Goal: Task Accomplishment & Management: Contribute content

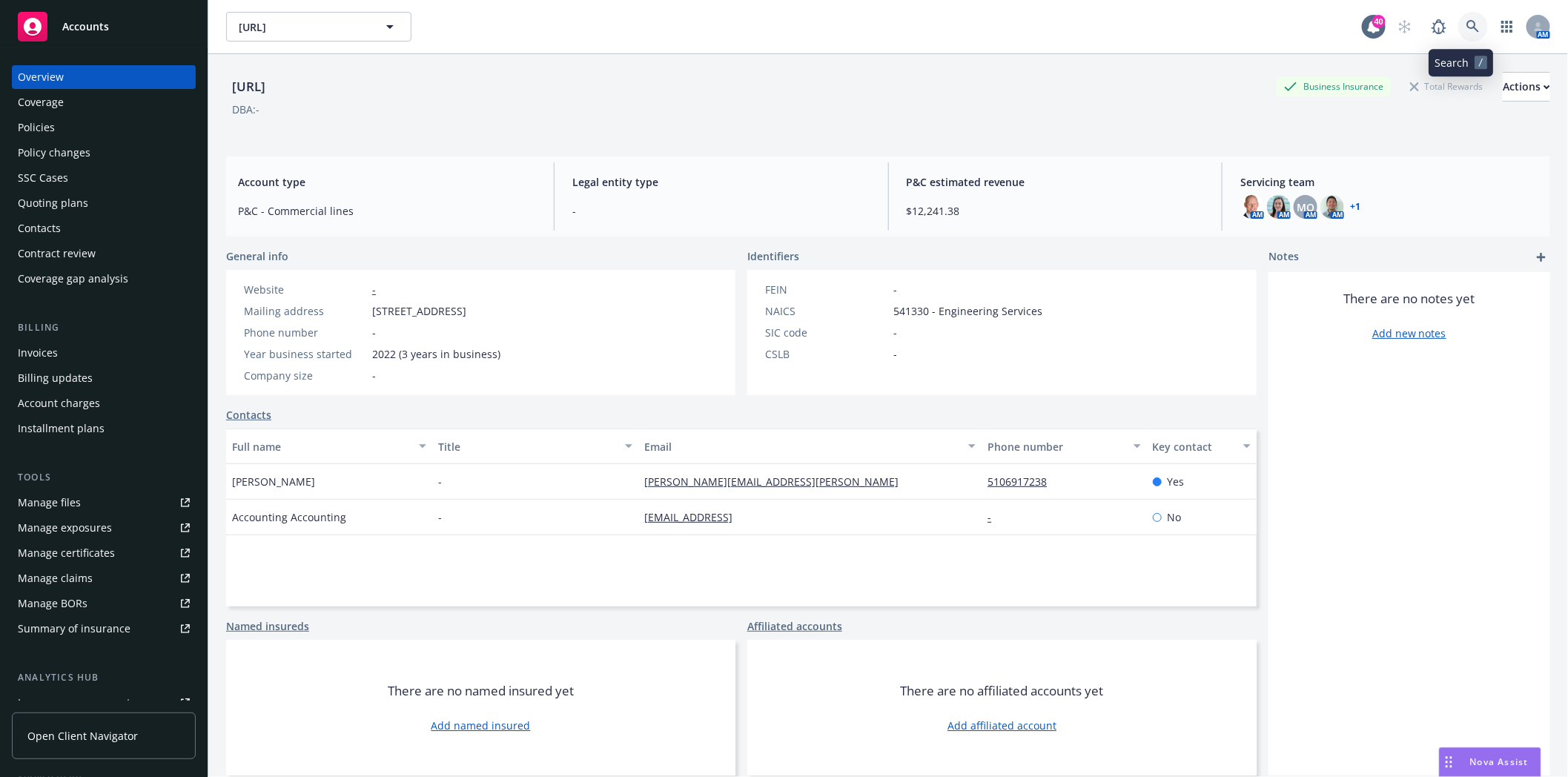
click at [1468, 20] on link at bounding box center [1473, 26] width 30 height 30
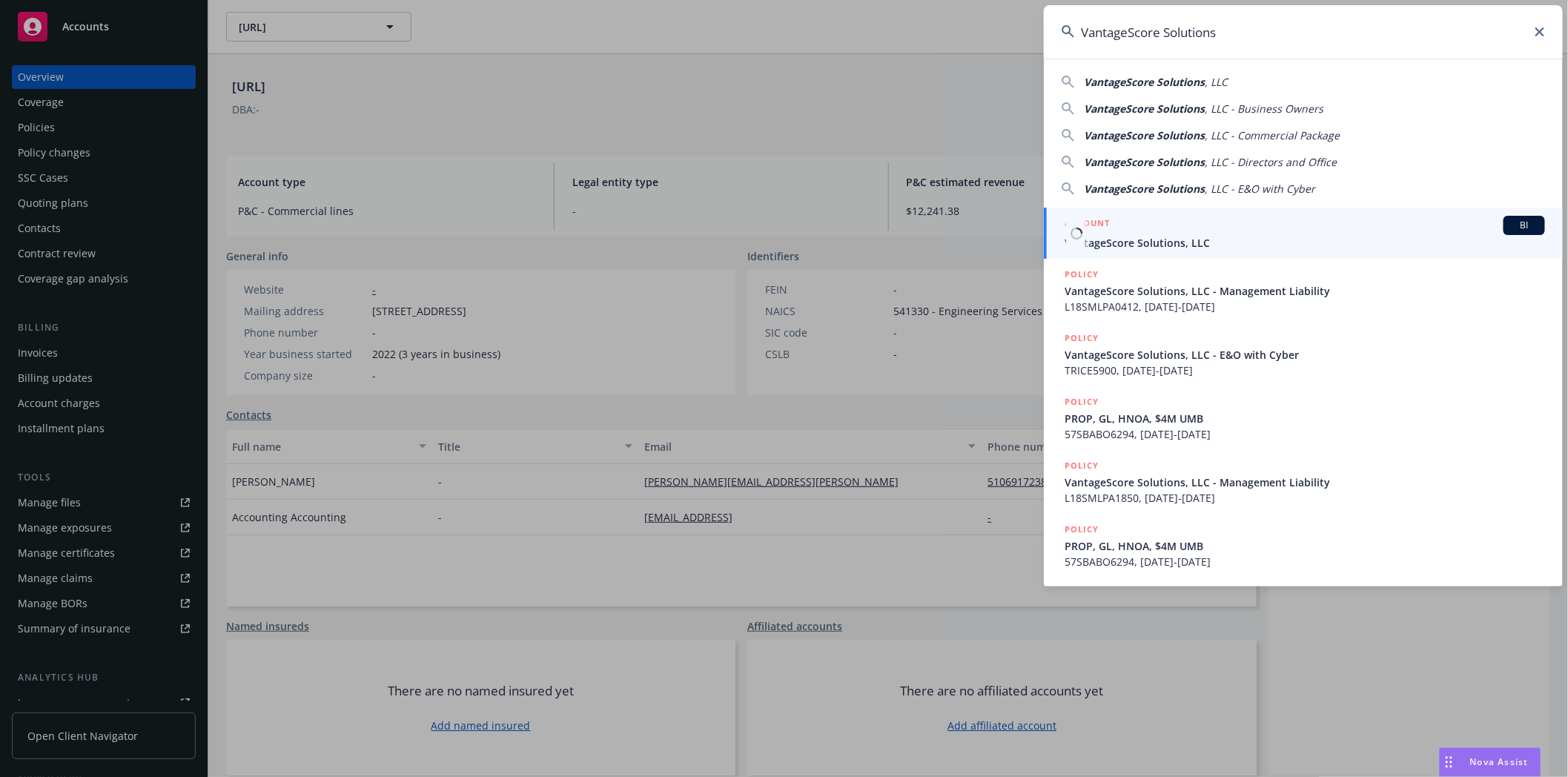
type input "VantageScore Solutions"
click at [1142, 233] on div "ACCOUNT BI" at bounding box center [1305, 225] width 481 height 19
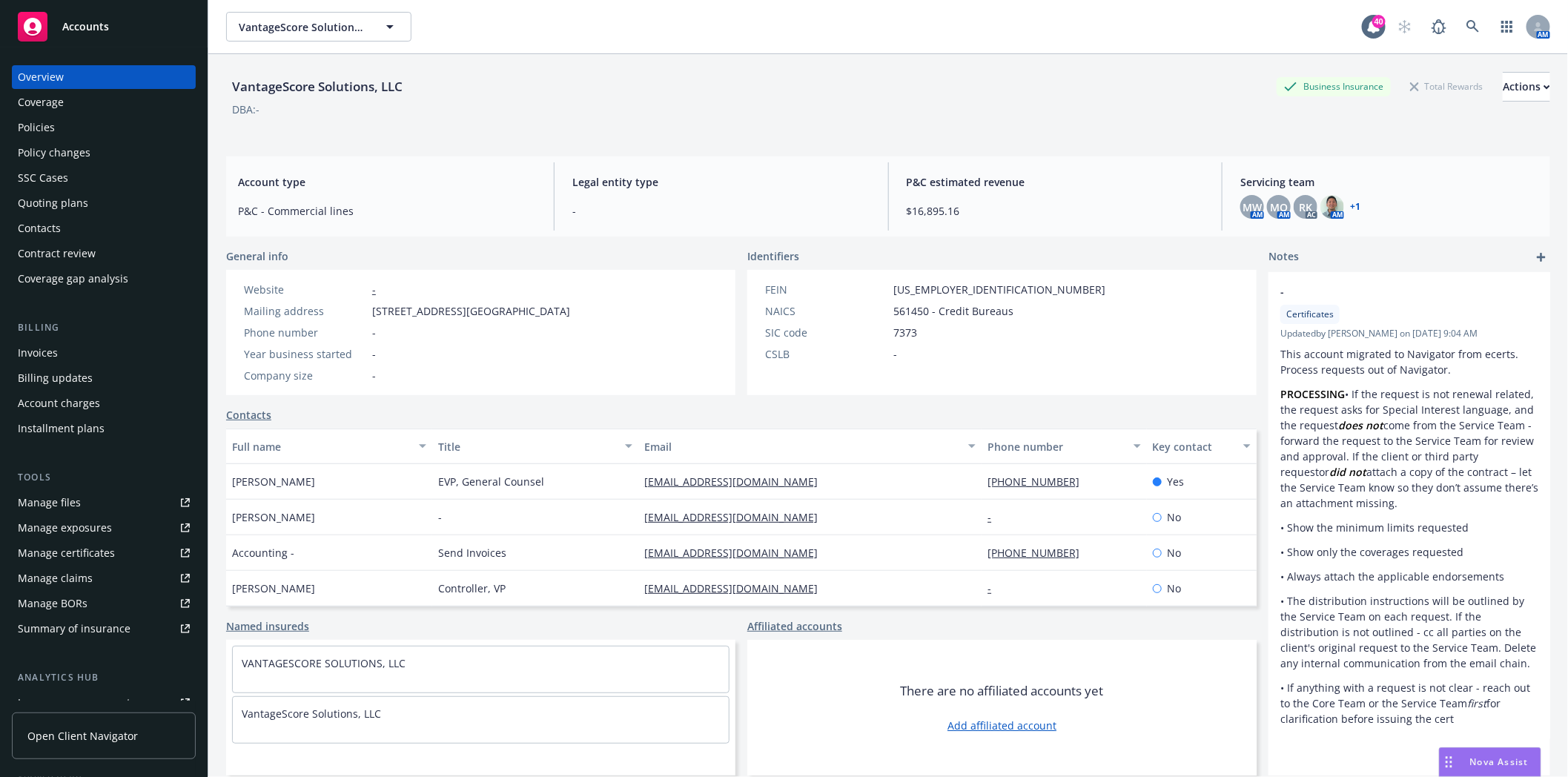
click at [54, 354] on div "Invoices" at bounding box center [38, 353] width 40 height 24
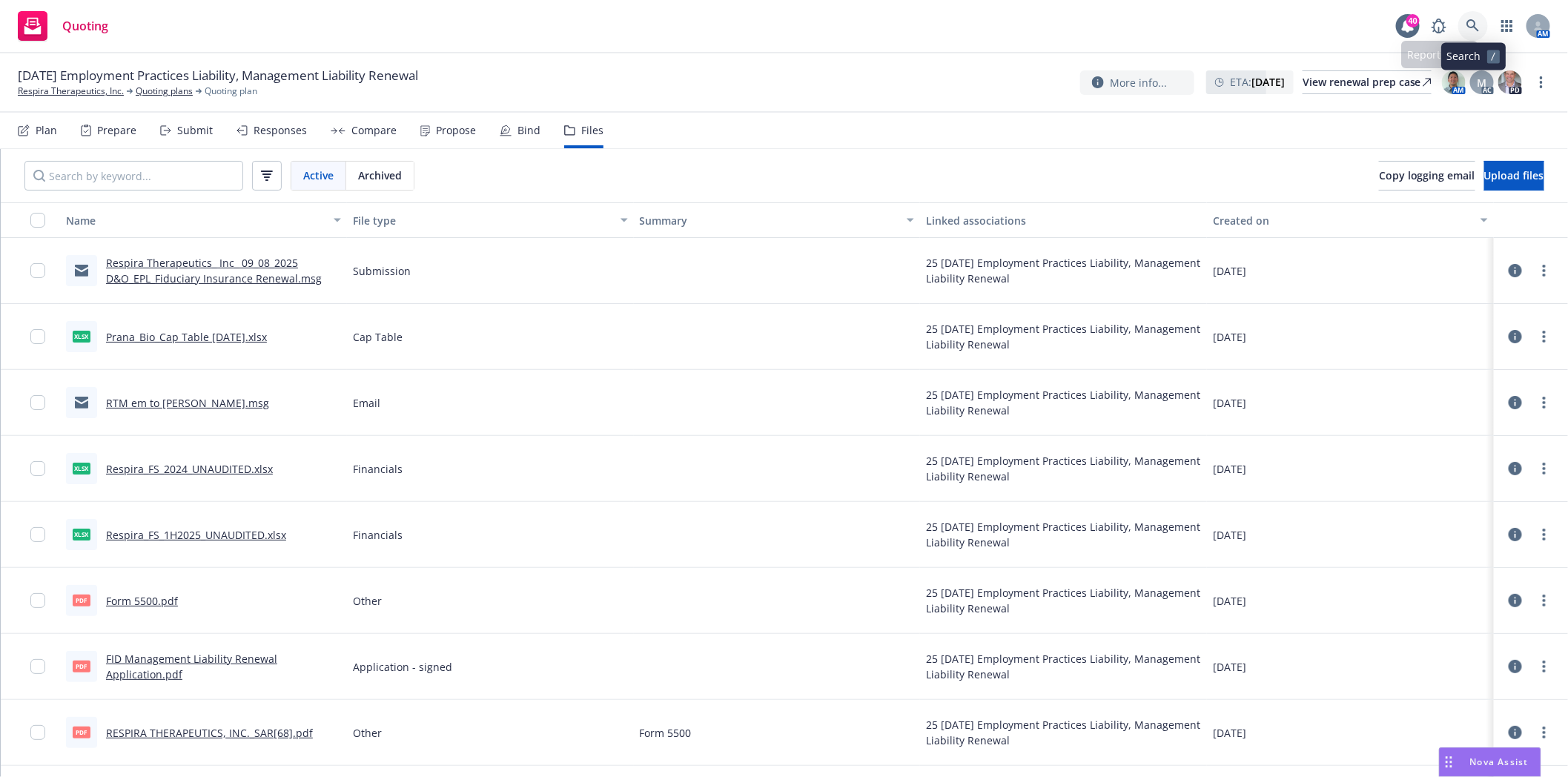
click at [1470, 27] on icon at bounding box center [1473, 25] width 13 height 13
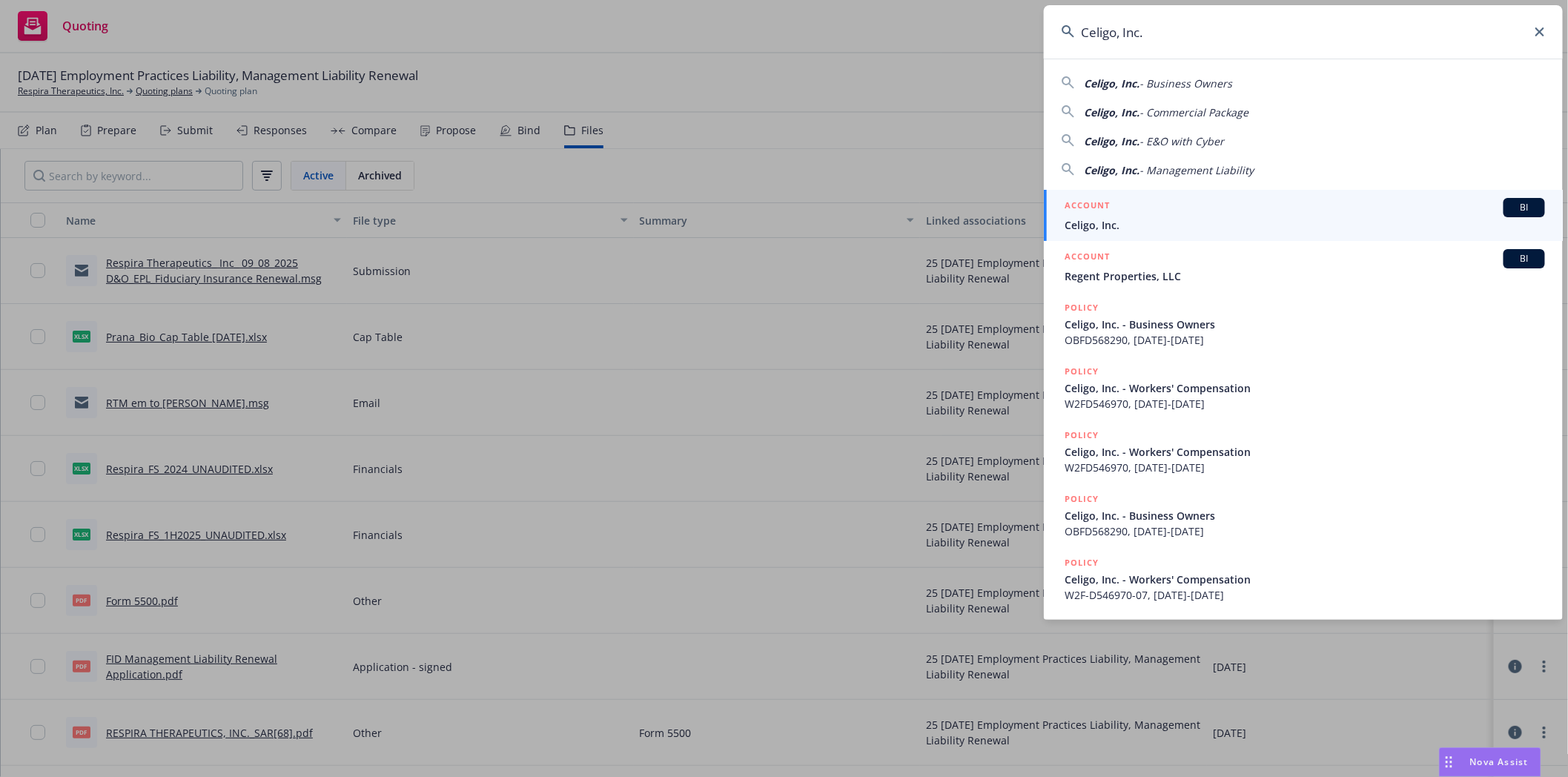
type input "Celigo, Inc."
click at [1095, 223] on span "Celigo, Inc." at bounding box center [1305, 225] width 481 height 15
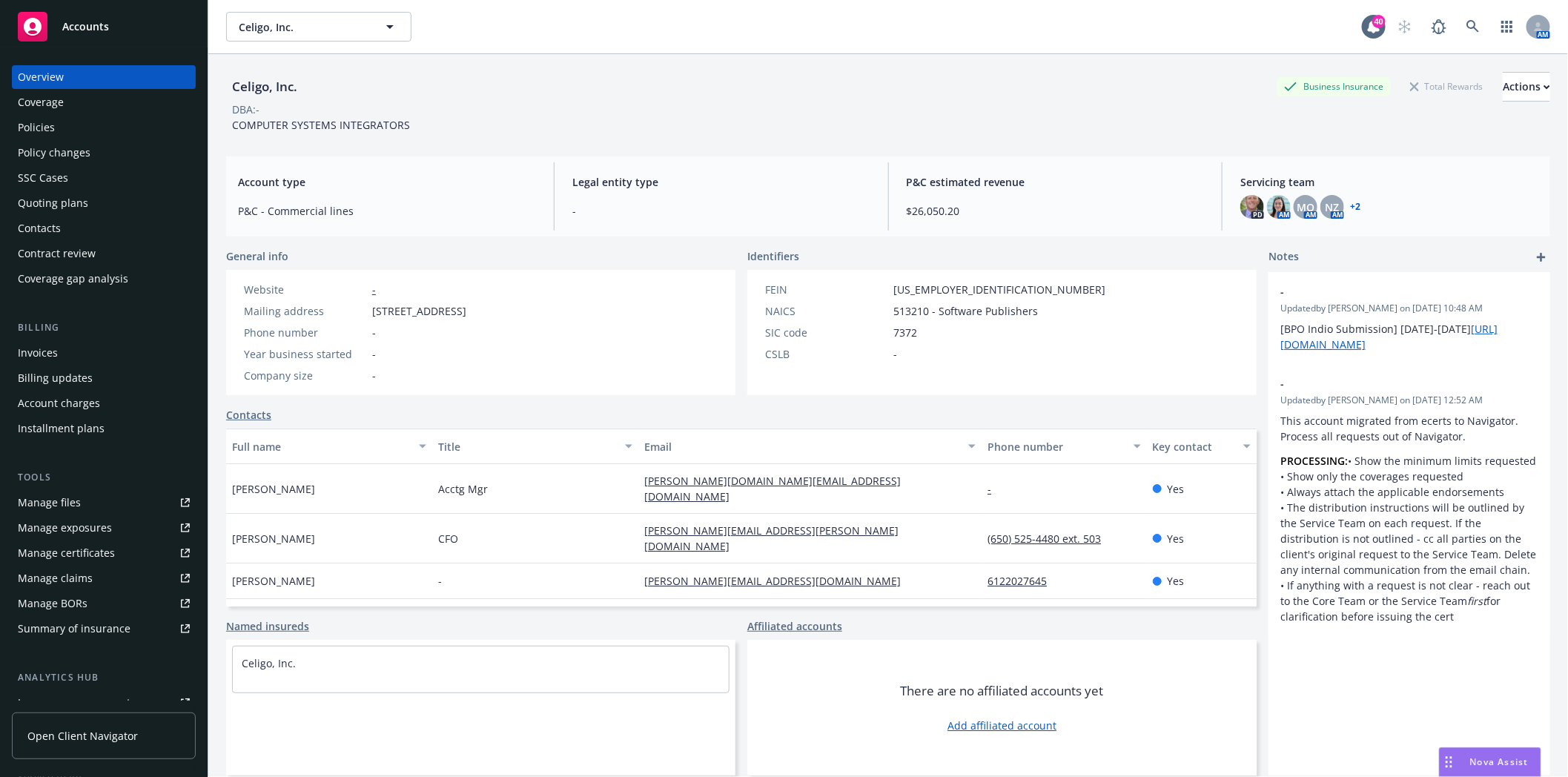
click at [86, 129] on div "Policies" at bounding box center [104, 128] width 172 height 24
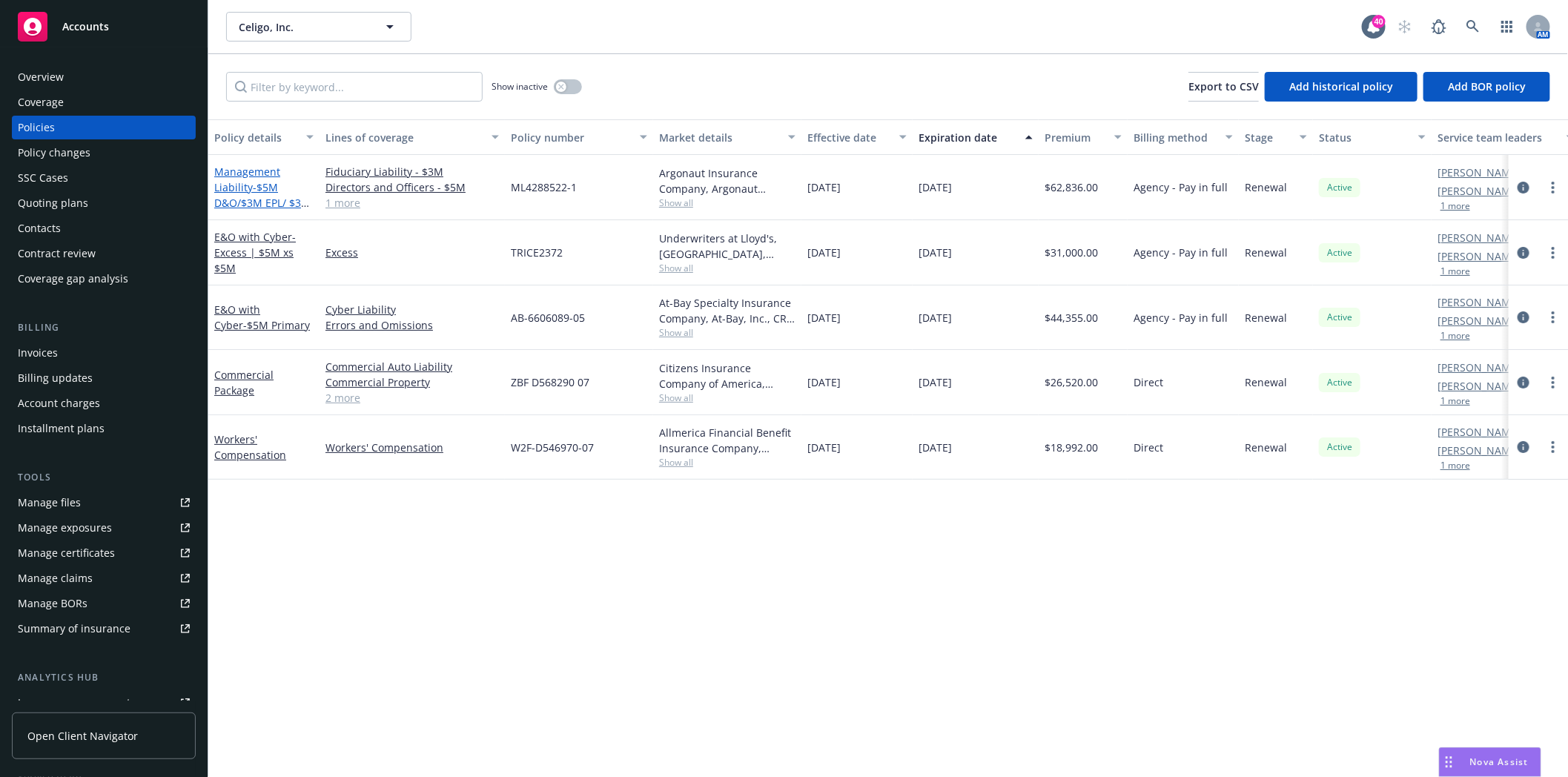
click at [255, 175] on link "Management Liability - $5M D&O/$3M EPL/ $3M FID" at bounding box center [263, 195] width 96 height 61
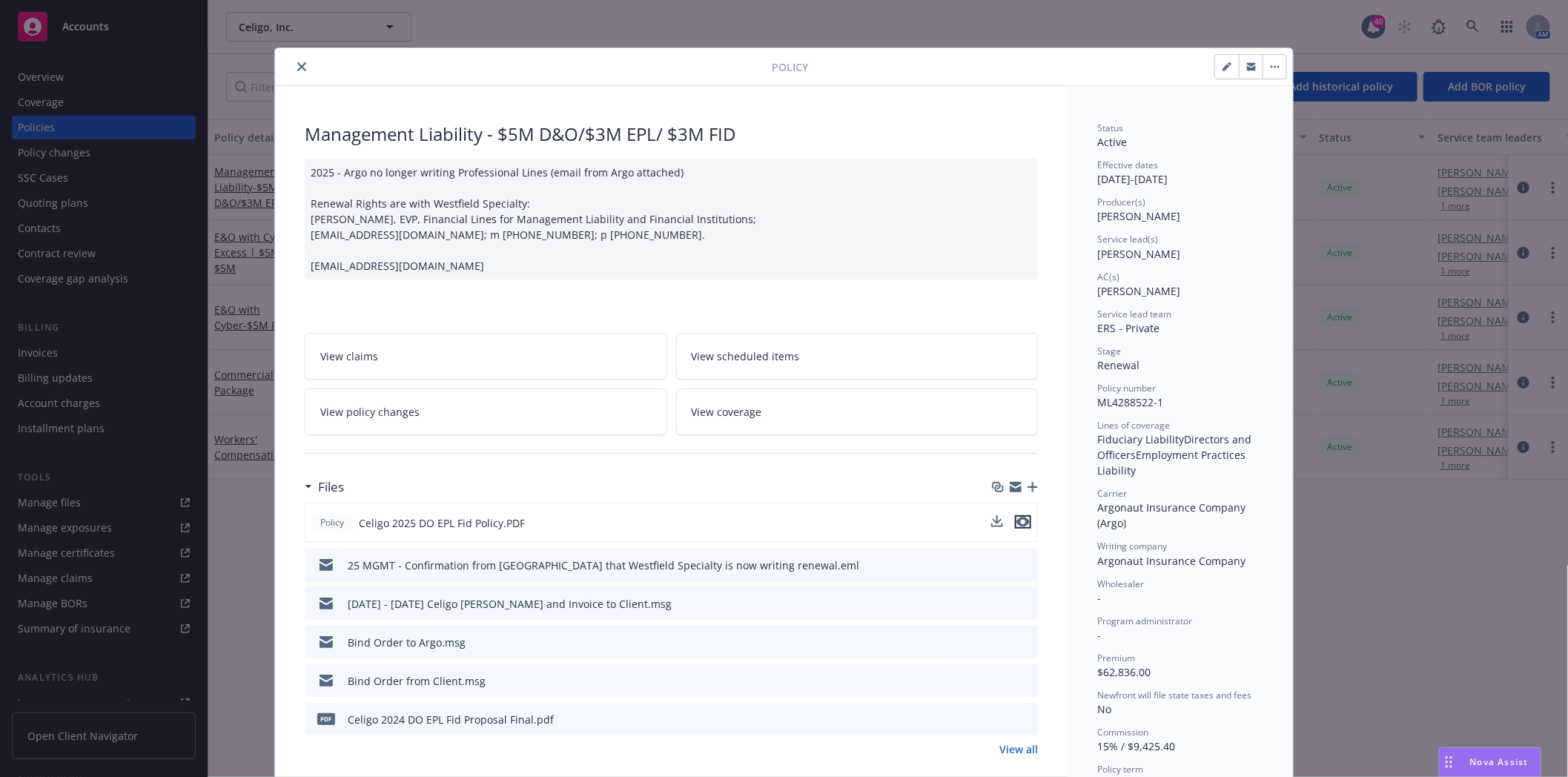
click at [1018, 522] on icon "preview file" at bounding box center [1023, 522] width 14 height 10
click at [1018, 642] on icon "preview file" at bounding box center [1024, 641] width 14 height 10
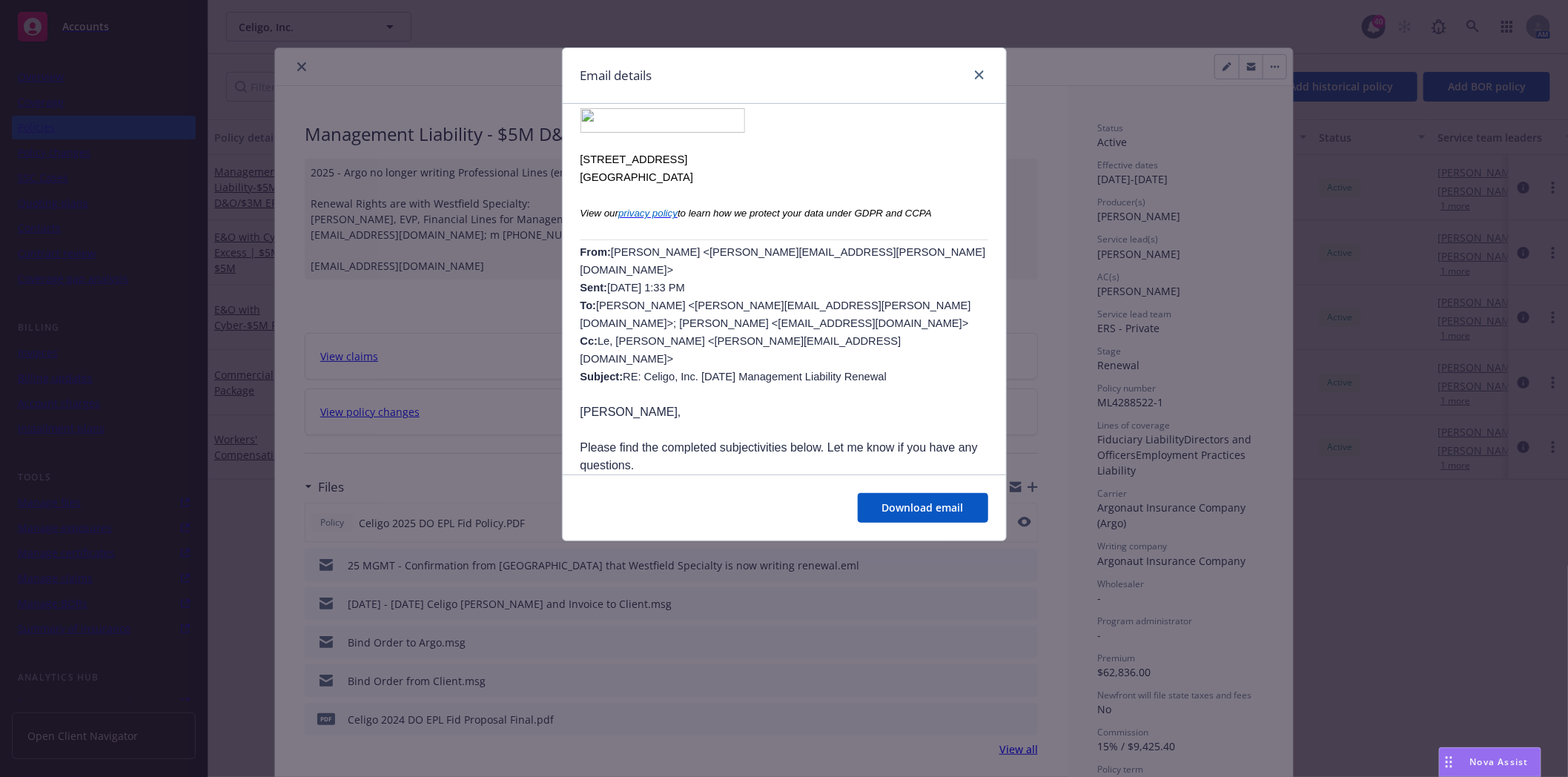
scroll to position [330, 0]
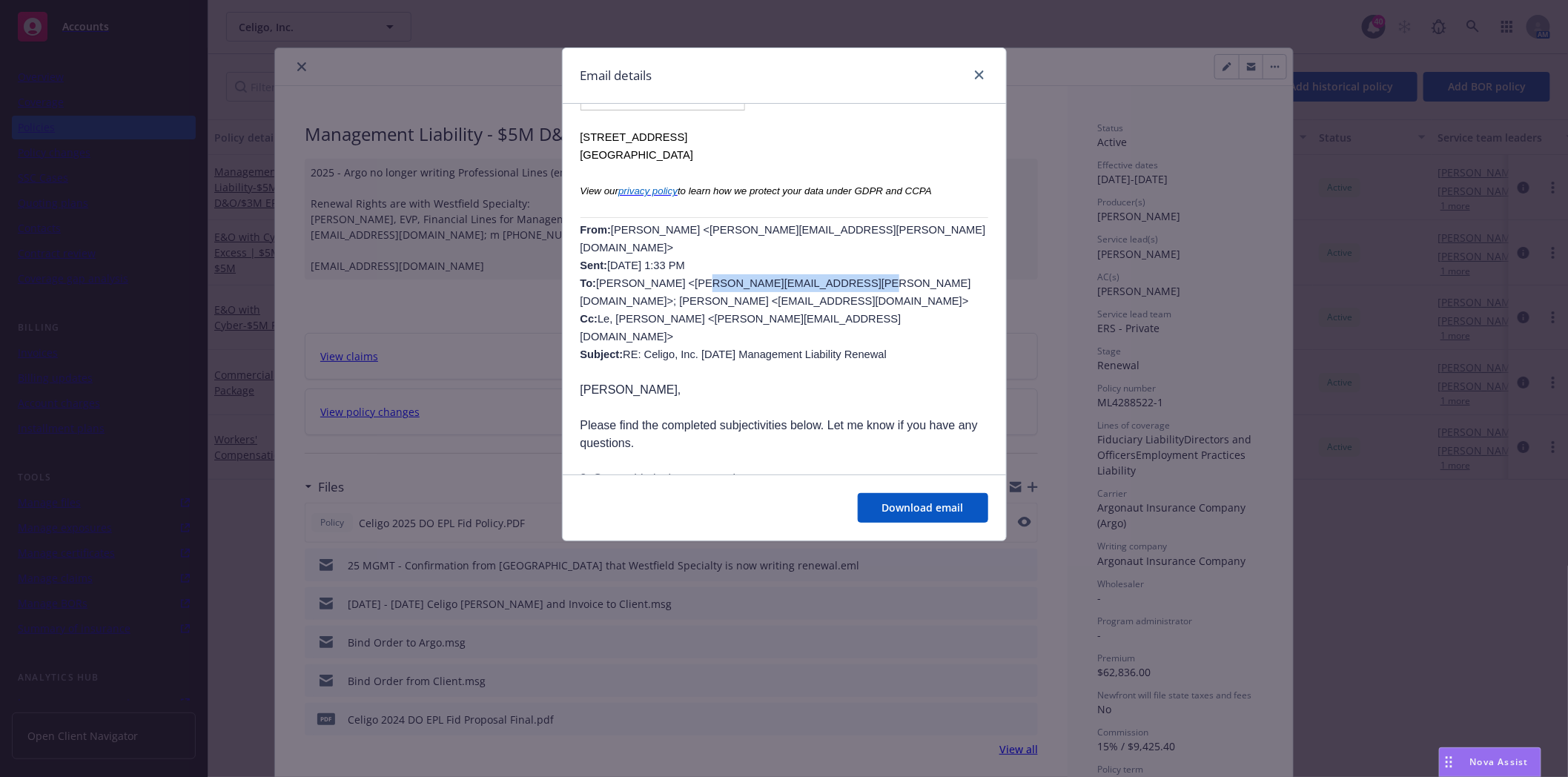
drag, startPoint x: 798, startPoint y: 283, endPoint x: 664, endPoint y: 290, distance: 134.2
click at [664, 290] on span "Nameer Zaheer <nameer.zaheer@newfront.com> Sent: Monday, November 18, 2024 1:33…" at bounding box center [783, 292] width 406 height 137
copy span "erika.cunliffe@Argoprous.com"
drag, startPoint x: 909, startPoint y: 284, endPoint x: 809, endPoint y: 292, distance: 100.3
click at [809, 292] on p "From: Nameer Zaheer <nameer.zaheer@newfront.com> Sent: Monday, November 18, 202…" at bounding box center [784, 292] width 407 height 142
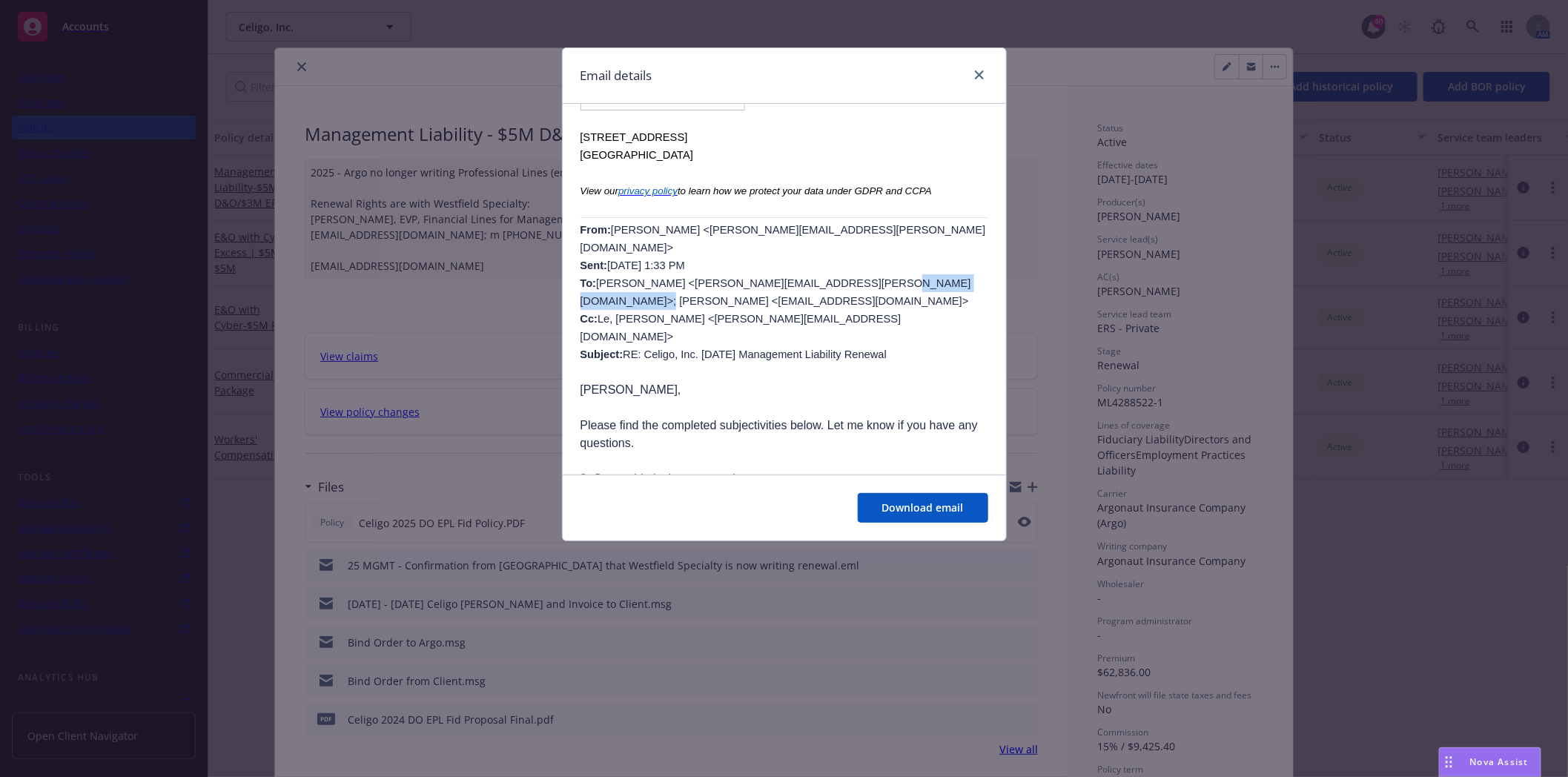
copy span "Kronenberger, Kristina"
drag, startPoint x: 727, startPoint y: 305, endPoint x: 587, endPoint y: 301, distance: 140.1
click at [587, 301] on span "Nameer Zaheer <nameer.zaheer@newfront.com> Sent: Monday, November 18, 2024 1:33…" at bounding box center [783, 292] width 406 height 137
copy span "KKronenberger@argoprous.com"
drag, startPoint x: 772, startPoint y: 319, endPoint x: 655, endPoint y: 317, distance: 117.0
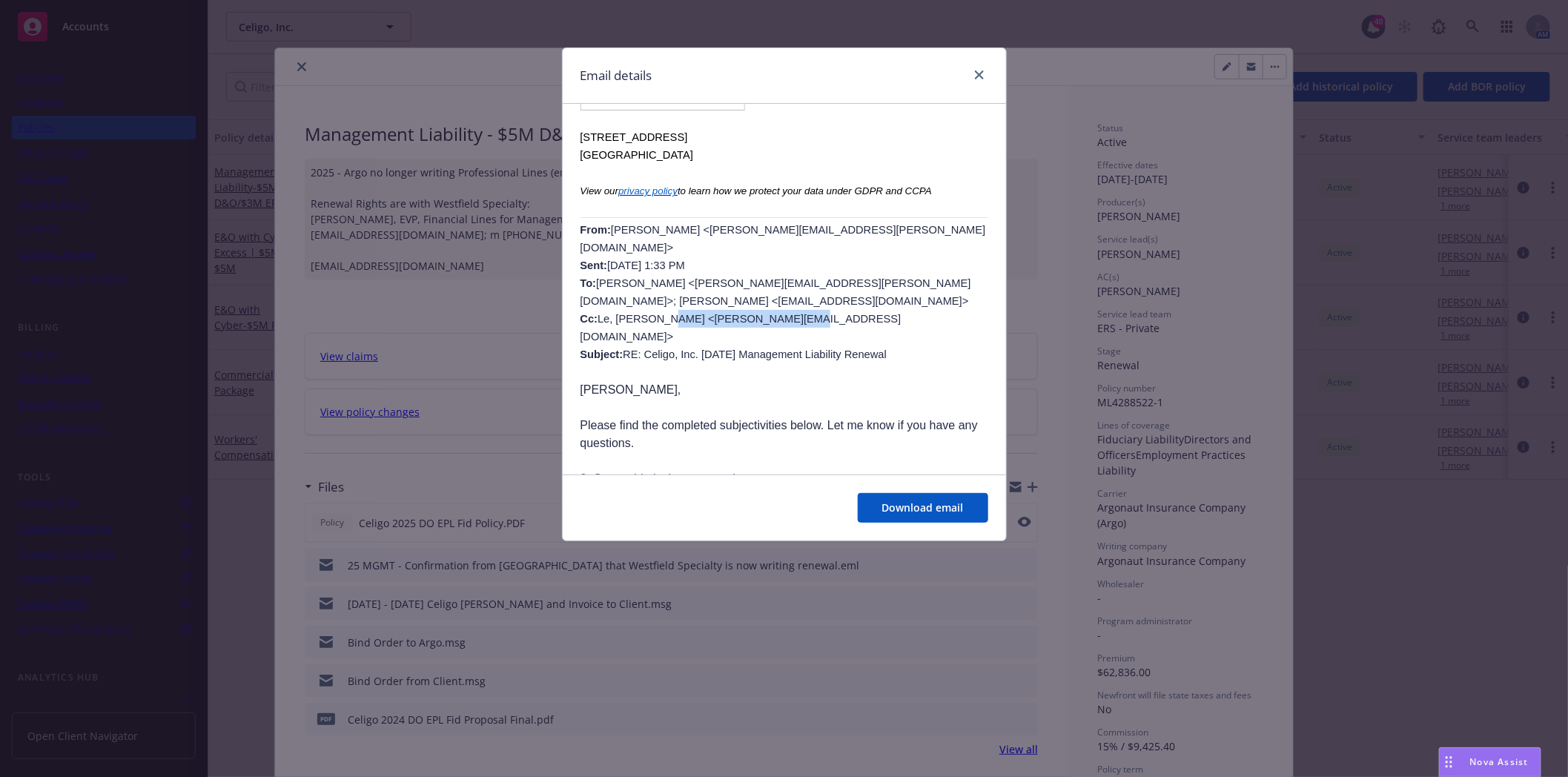
click at [655, 317] on span "Nameer Zaheer <nameer.zaheer@newfront.com> Sent: Monday, November 18, 2024 1:33…" at bounding box center [783, 292] width 406 height 137
copy span "Phoebe.Le@argoprous.com"
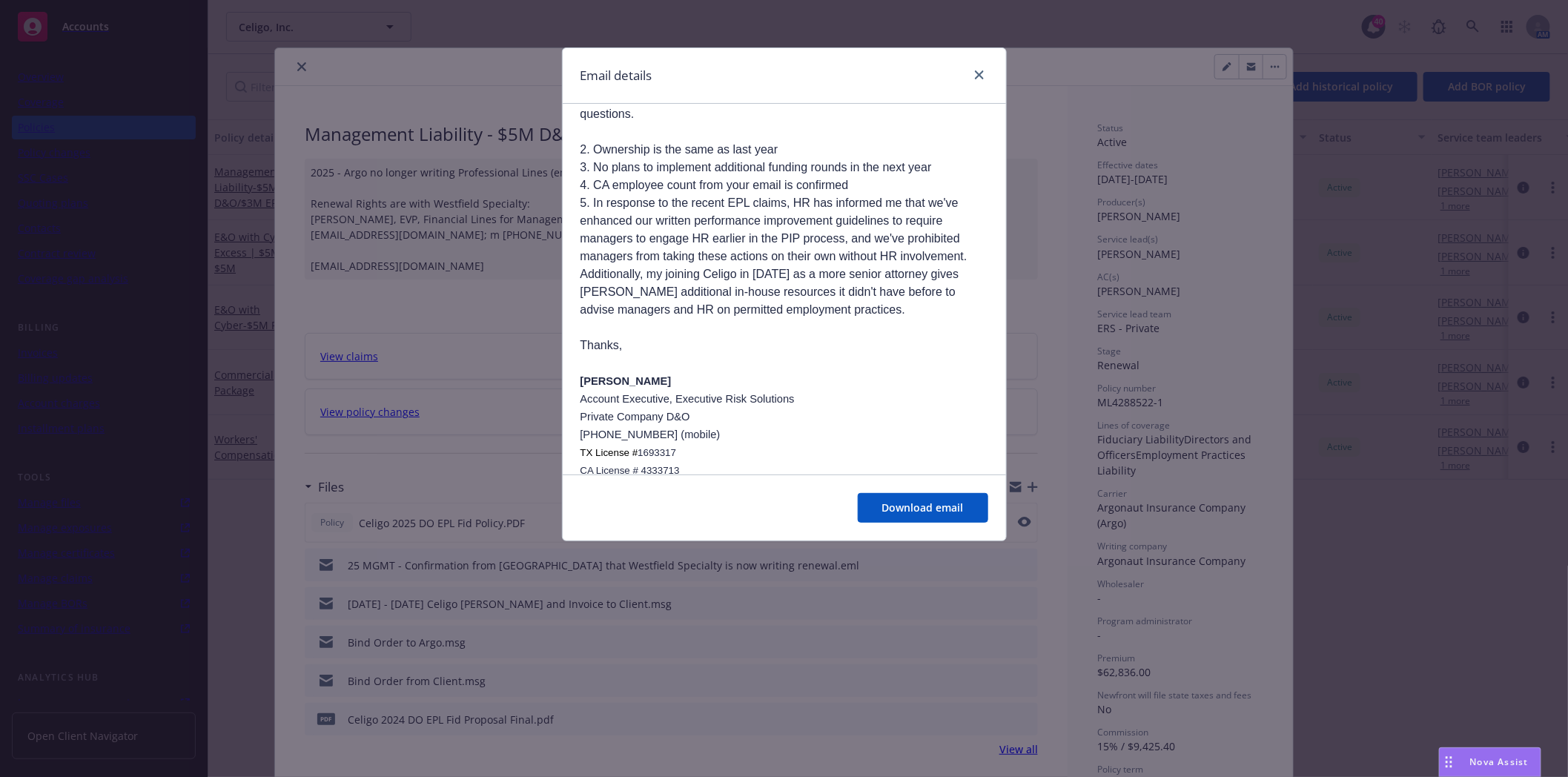
scroll to position [1153, 0]
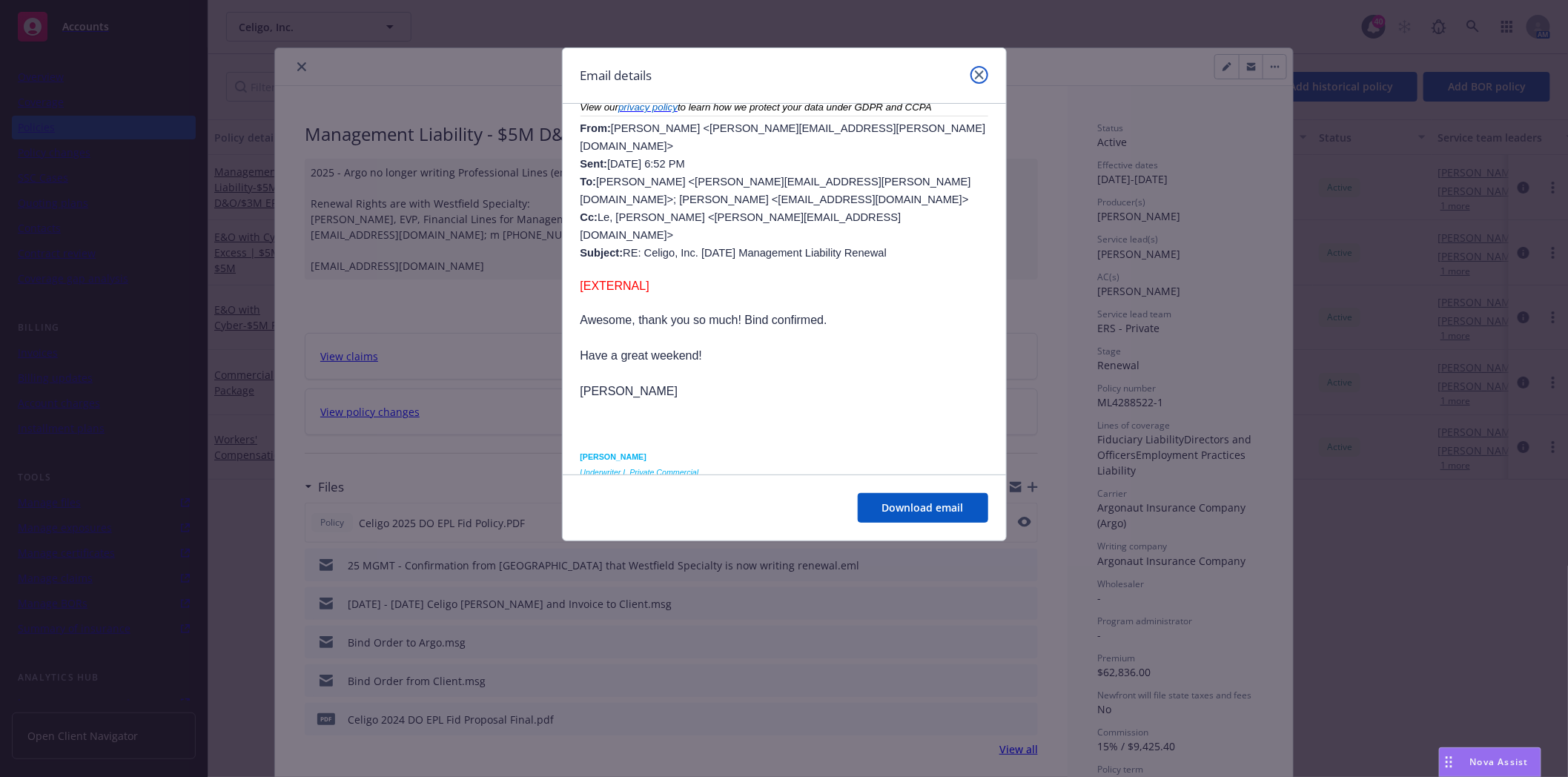
click at [980, 71] on icon "close" at bounding box center [980, 75] width 9 height 9
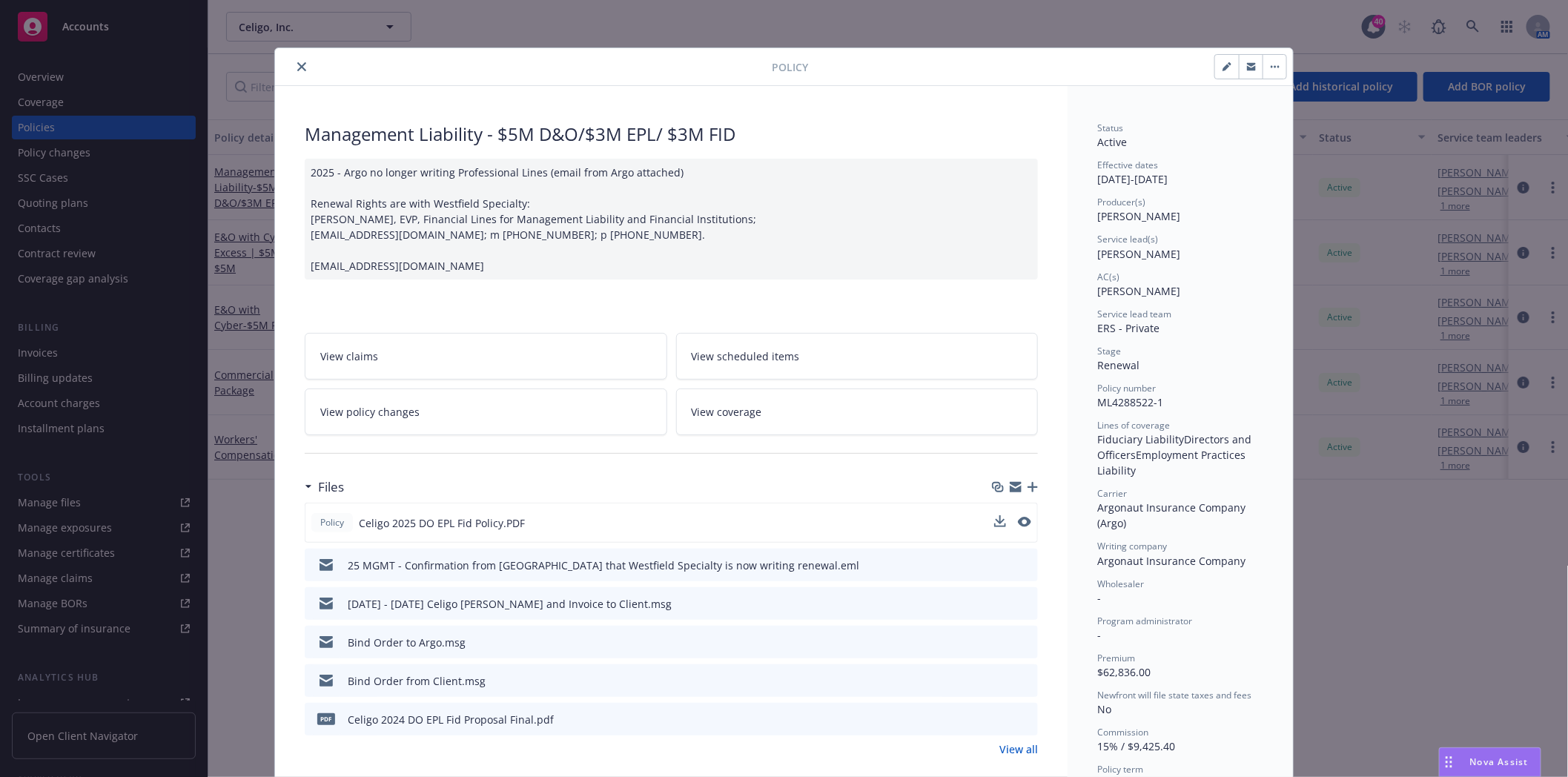
click at [298, 64] on icon "close" at bounding box center [301, 67] width 9 height 9
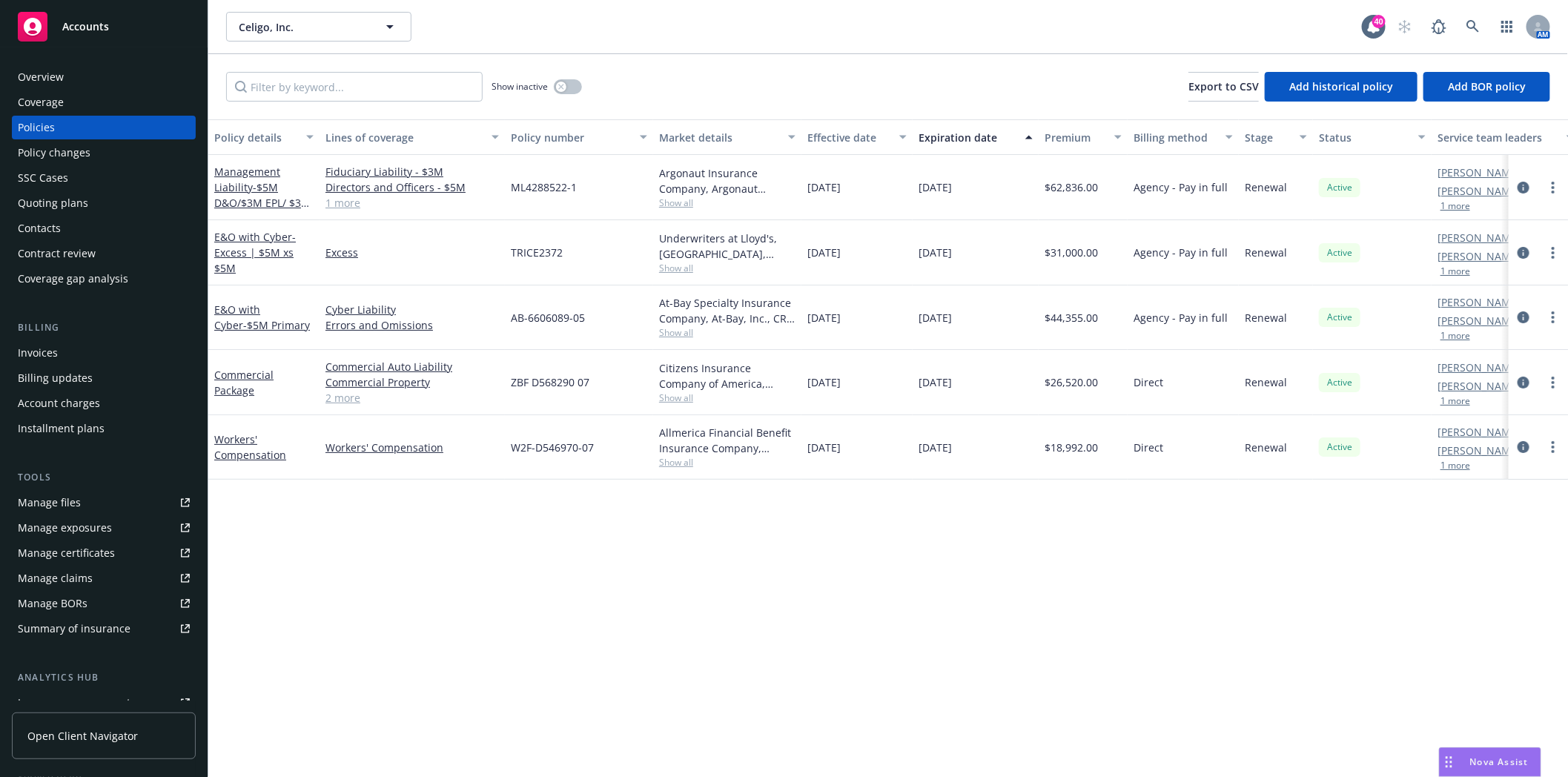
click at [35, 202] on div "Quoting plans" at bounding box center [53, 203] width 71 height 24
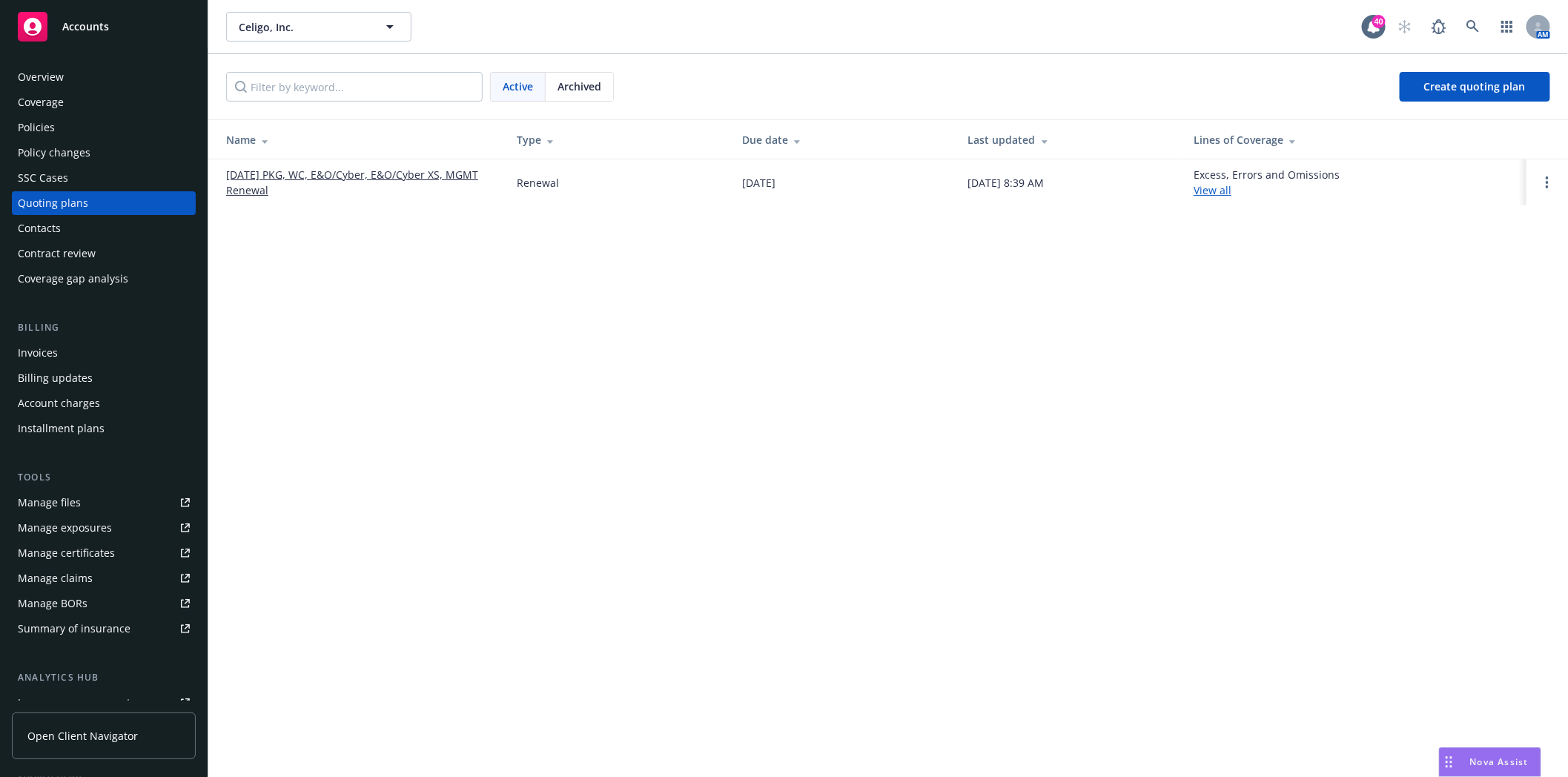
click at [579, 83] on span "Archived" at bounding box center [579, 86] width 43 height 15
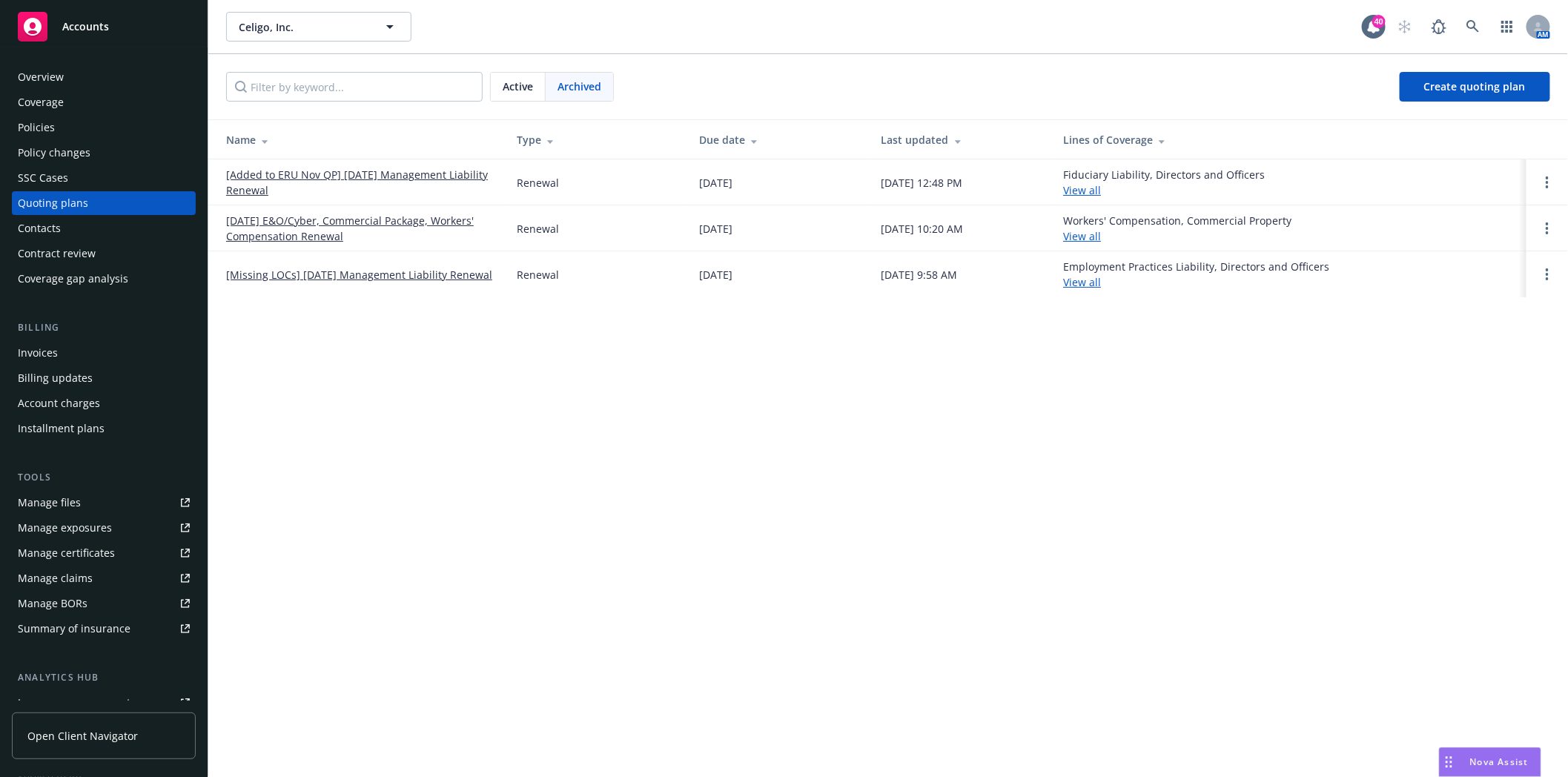
click at [301, 275] on link "[Missing LOCs] 11/16/24 Management Liability Renewal" at bounding box center [359, 274] width 266 height 15
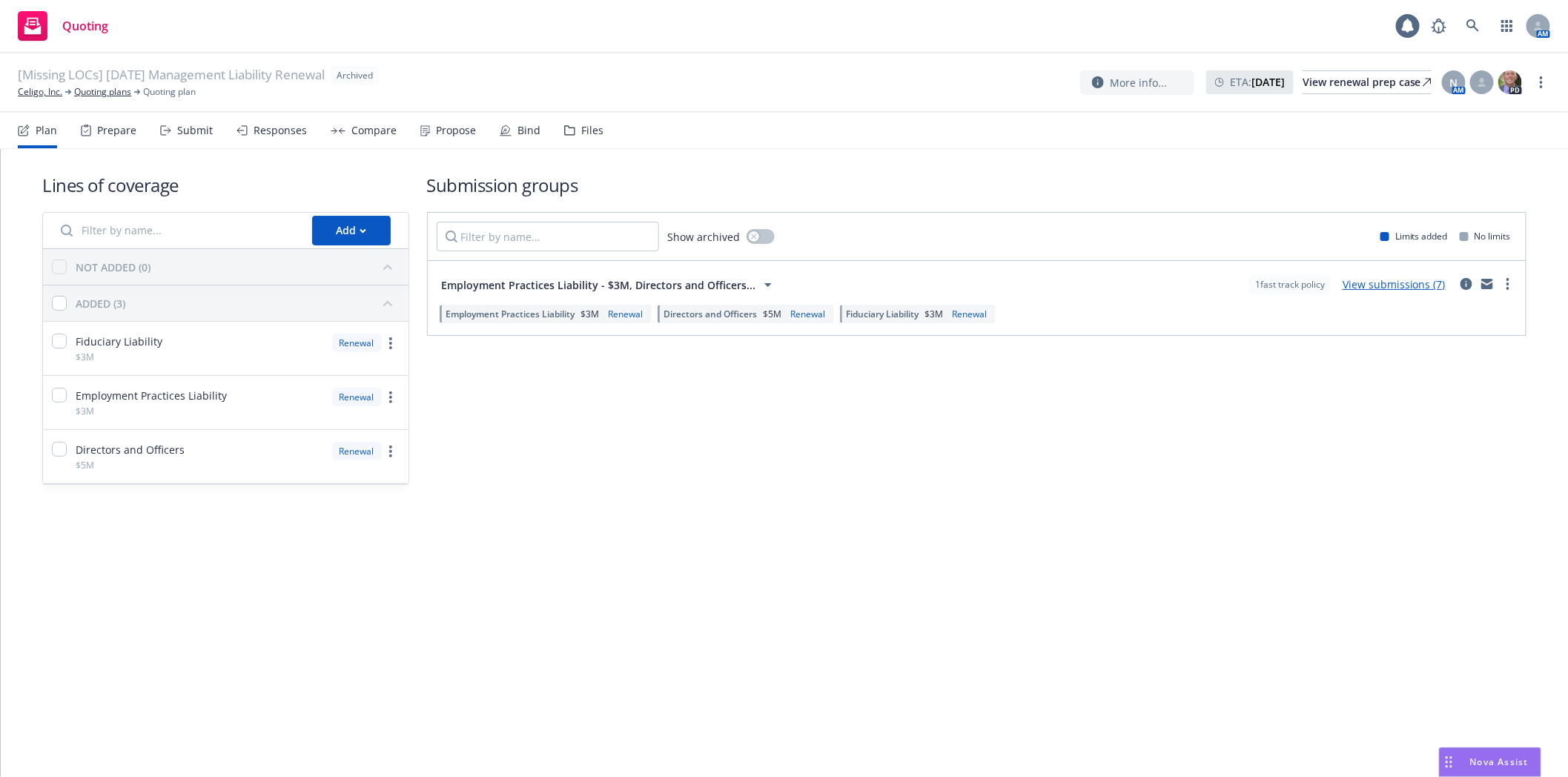
click at [588, 129] on div "Files" at bounding box center [592, 130] width 23 height 12
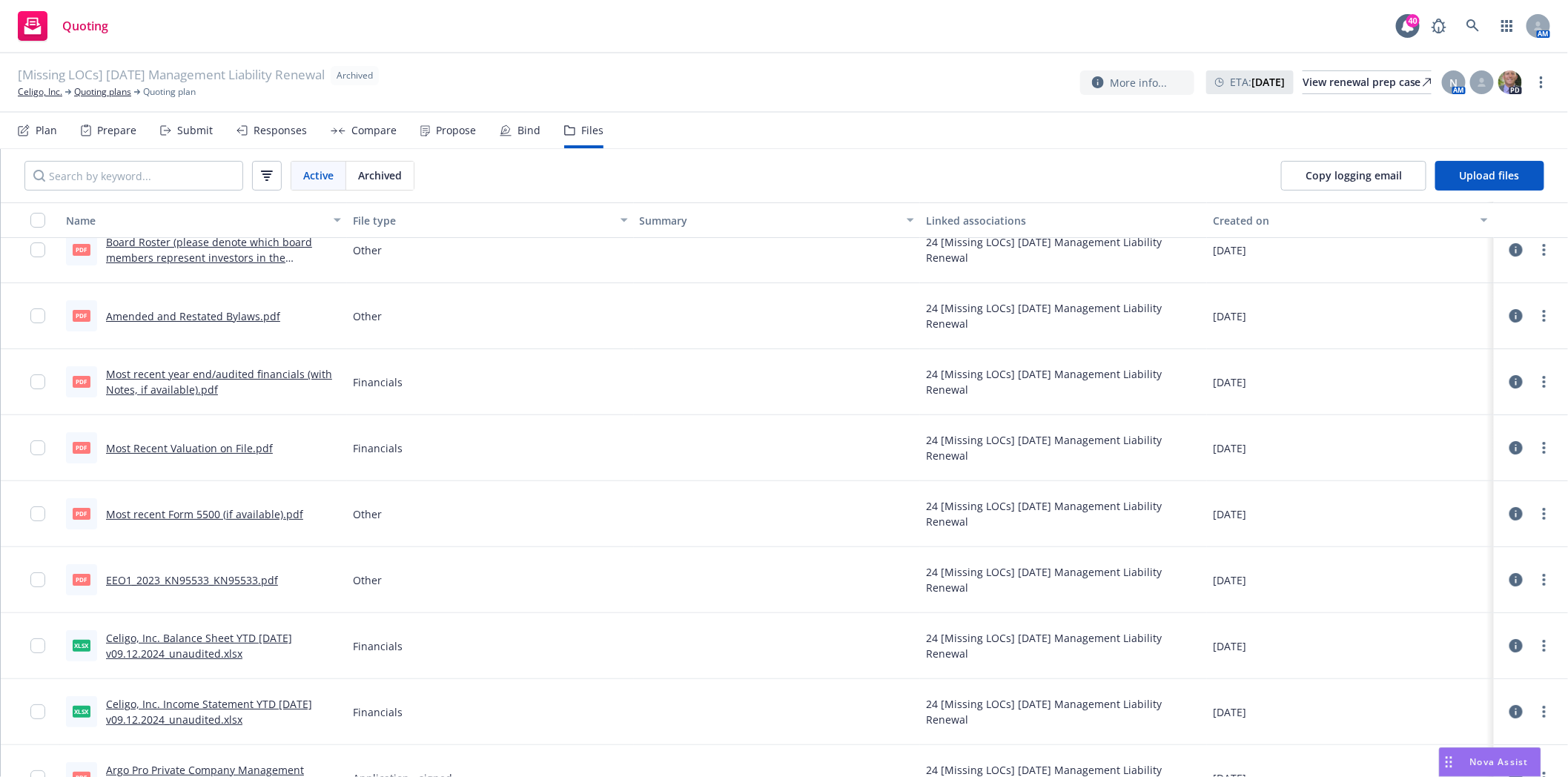
scroll to position [2927, 0]
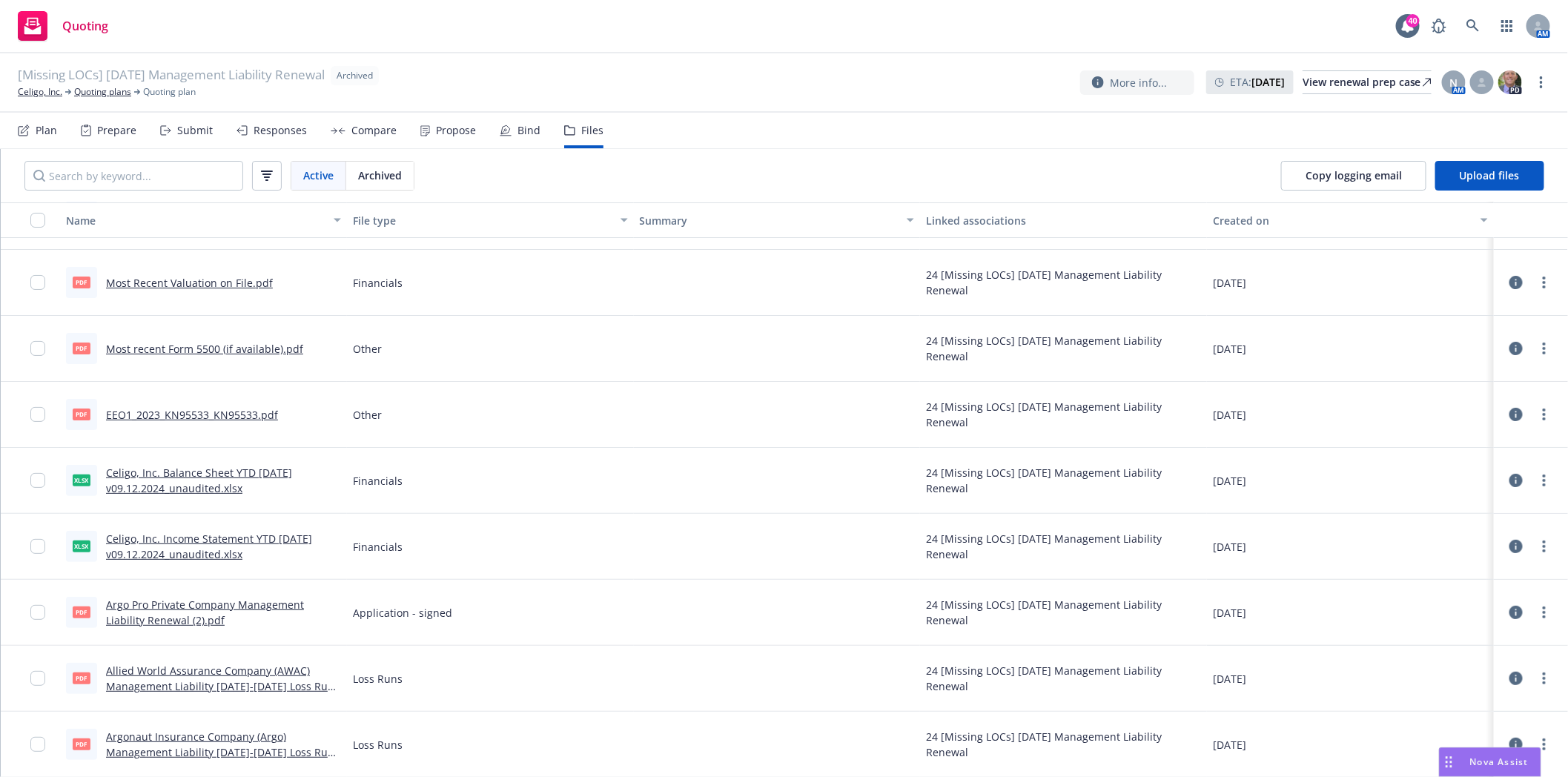
click at [256, 690] on link "Allied World Assurance Company (AWAC) Management Liability 2019-2023 Loss Runs …" at bounding box center [223, 686] width 234 height 45
click at [47, 92] on link "Celigo, Inc." at bounding box center [40, 91] width 44 height 14
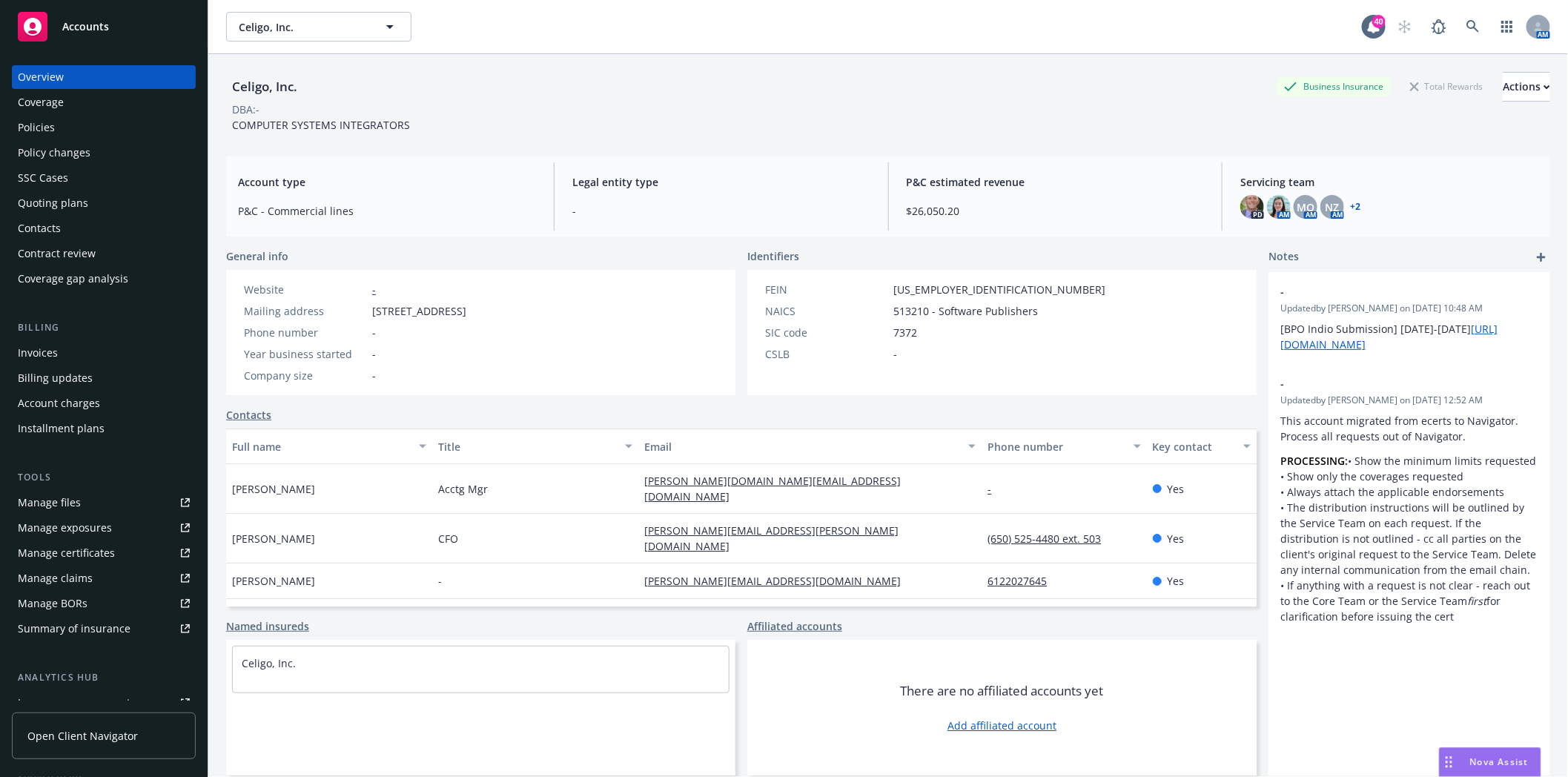
click at [65, 129] on div "Policies" at bounding box center [104, 128] width 172 height 24
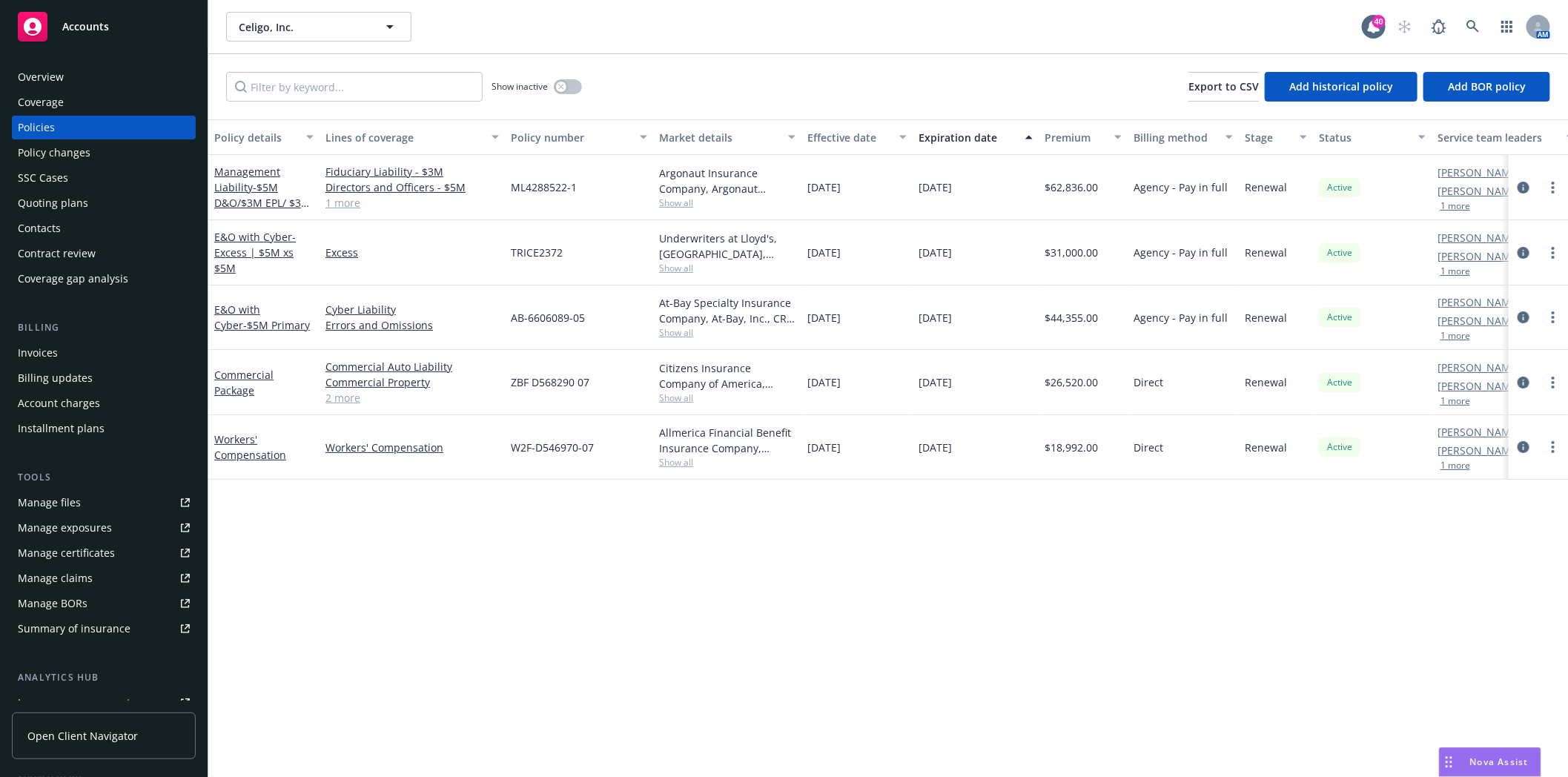
click at [54, 206] on div "Quoting plans" at bounding box center [53, 203] width 71 height 24
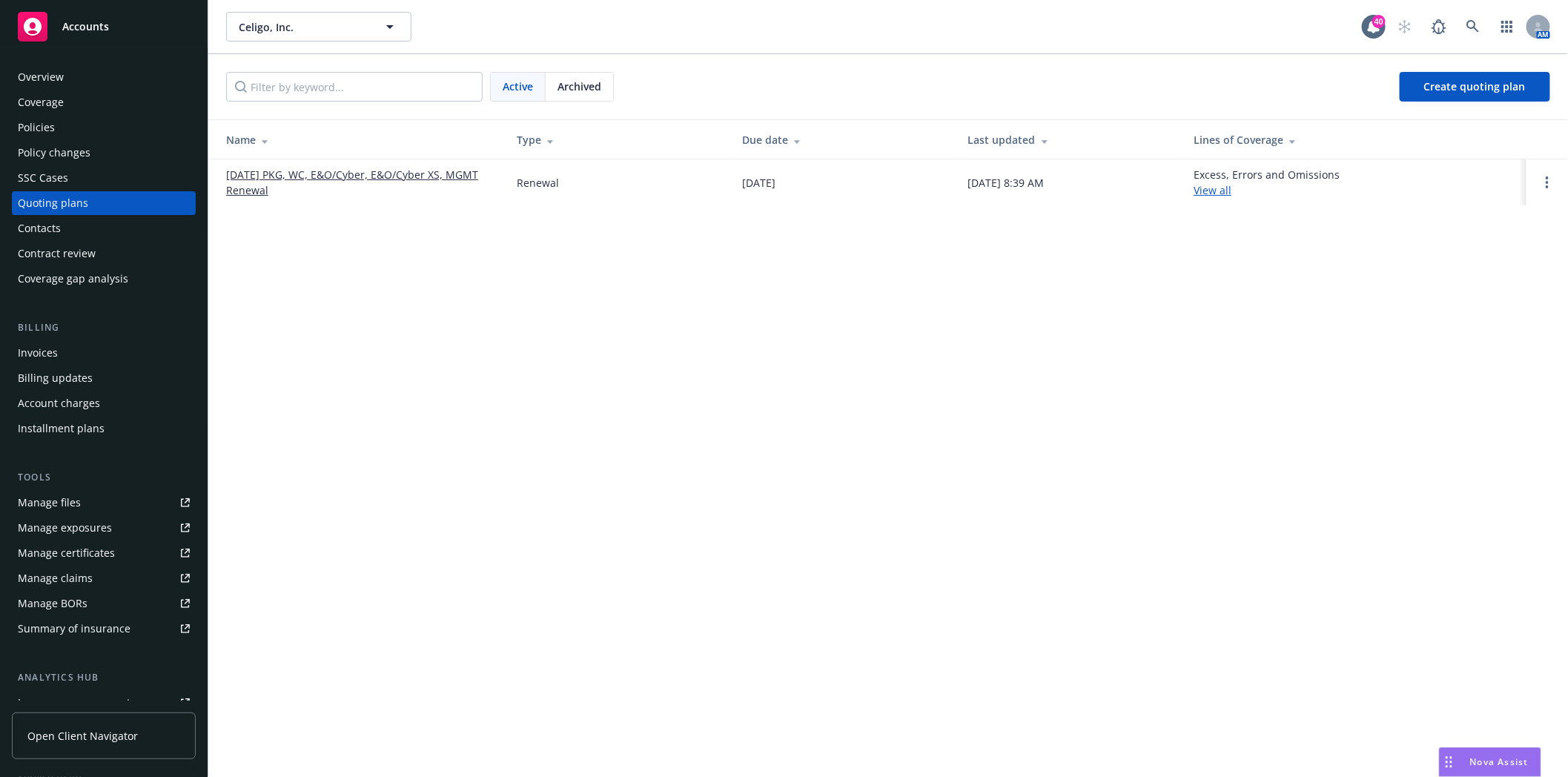
click at [315, 174] on link "[DATE] PKG, WC, E&O/Cyber, E&O/Cyber XS, MGMT Renewal" at bounding box center [359, 182] width 267 height 31
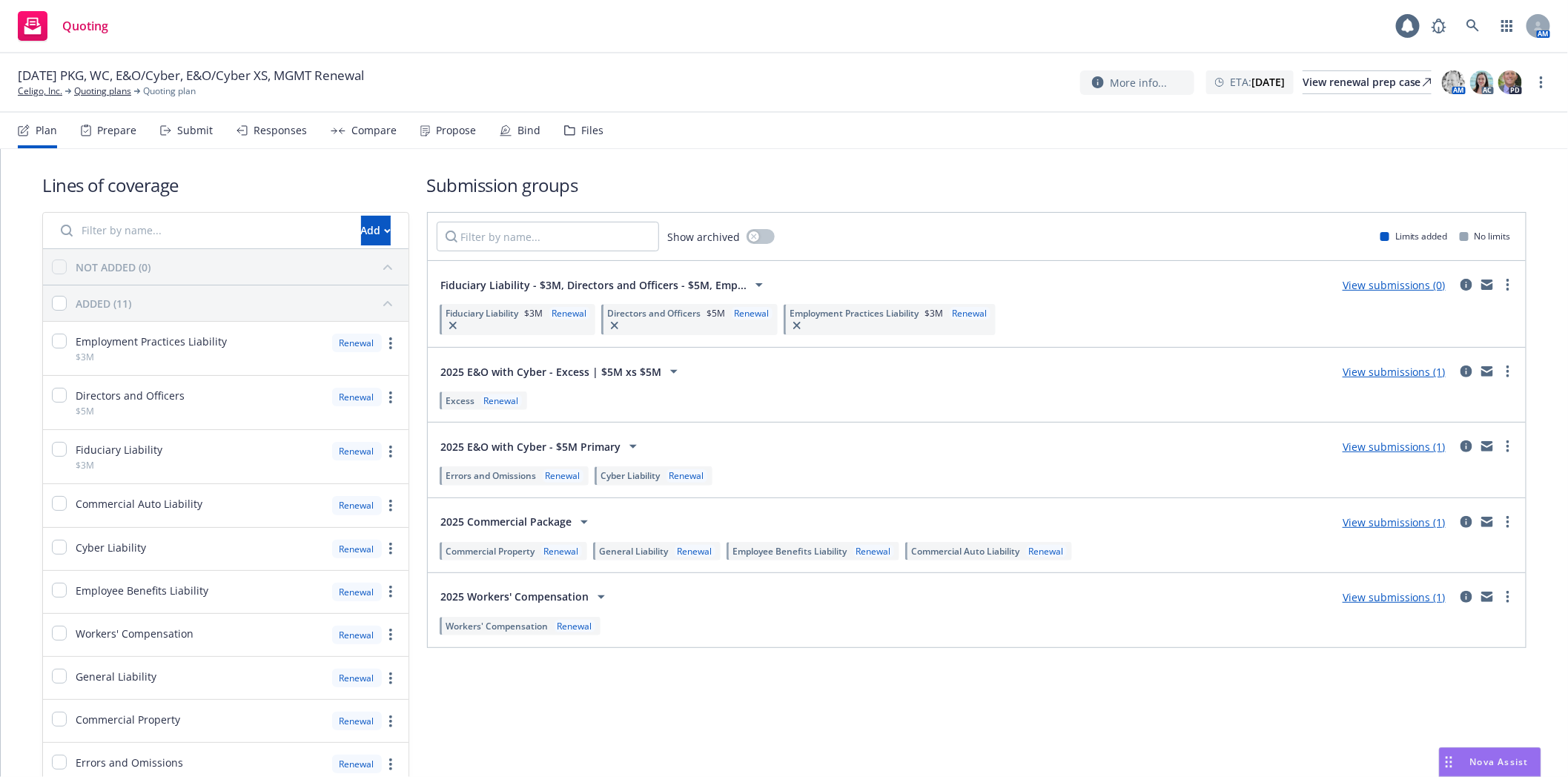
click at [581, 136] on div "Files" at bounding box center [592, 130] width 23 height 12
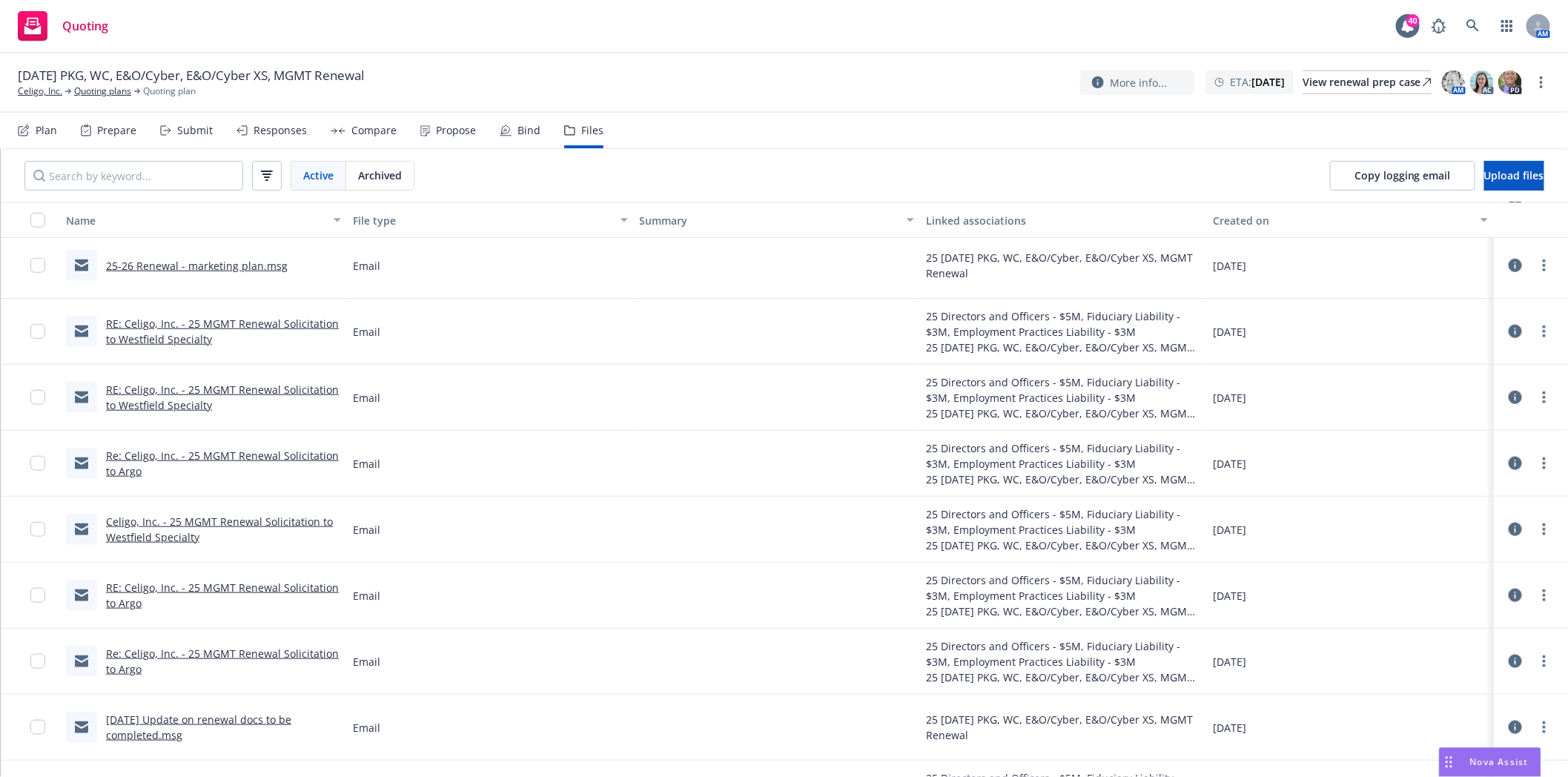
scroll to position [839, 0]
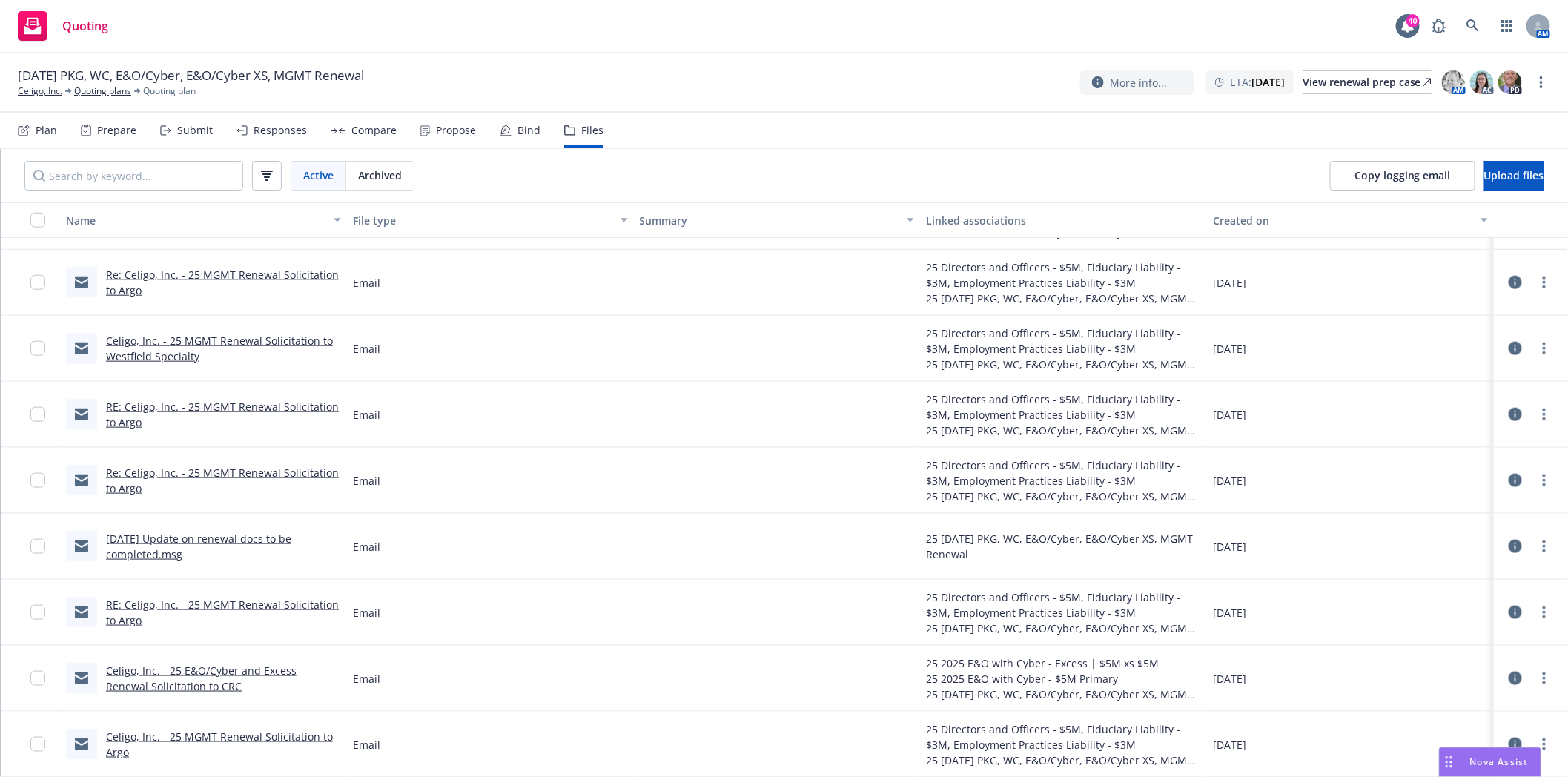
click at [161, 739] on link "Celigo, Inc. - 25 MGMT Renewal Solicitation to Argo" at bounding box center [219, 744] width 227 height 30
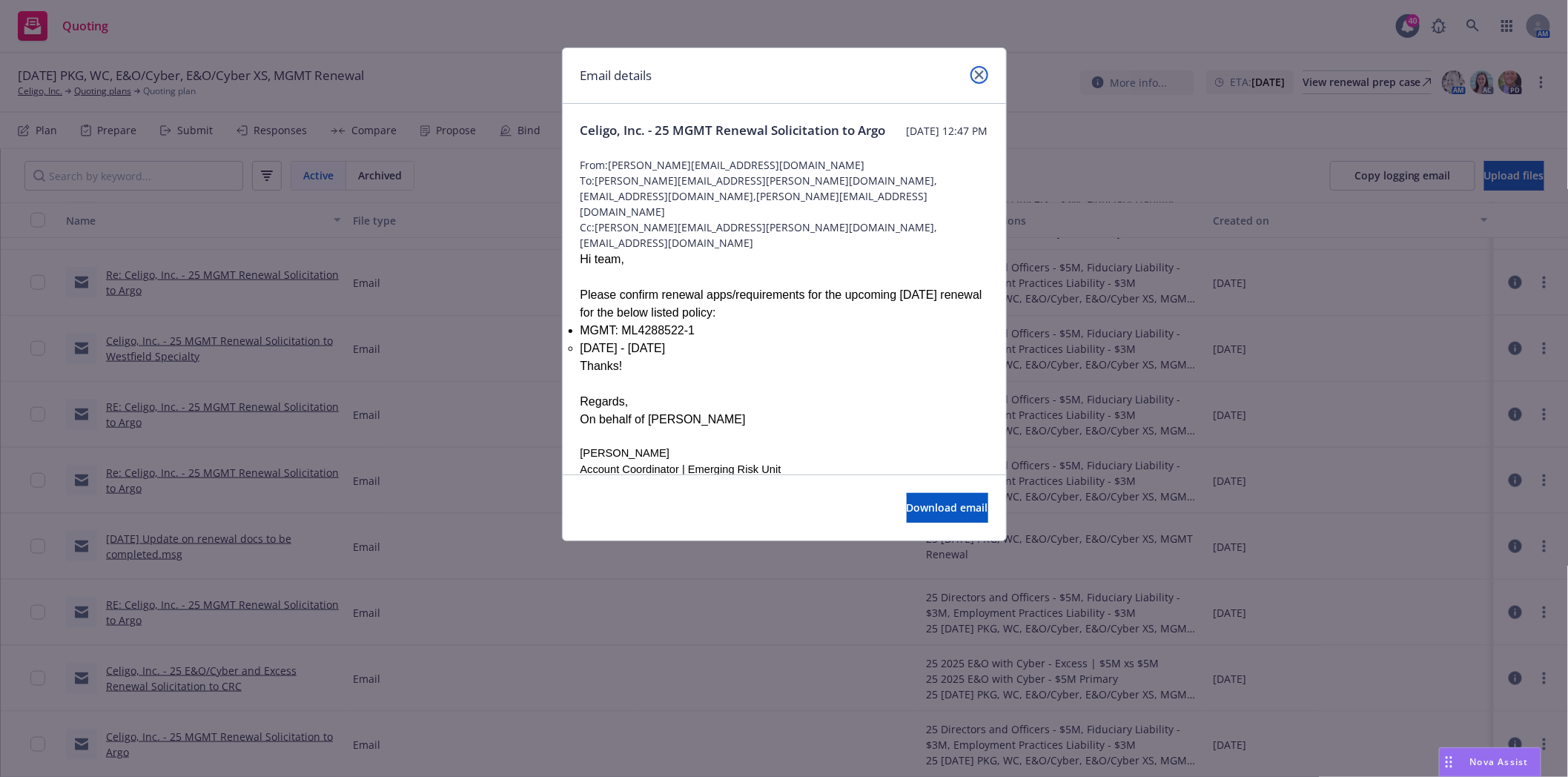
click at [980, 72] on icon "close" at bounding box center [980, 75] width 9 height 9
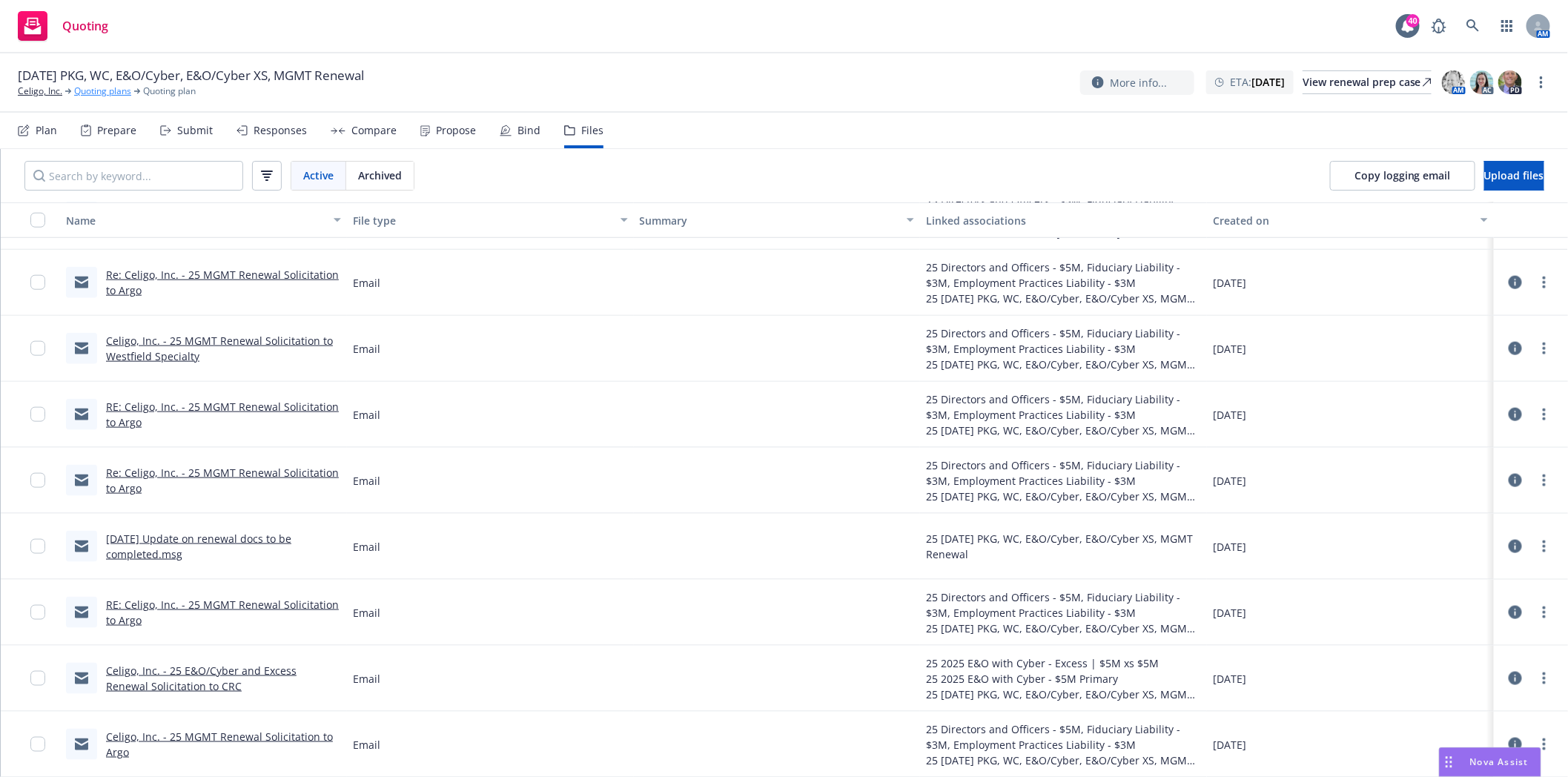
click at [95, 94] on link "Quoting plans" at bounding box center [102, 91] width 57 height 14
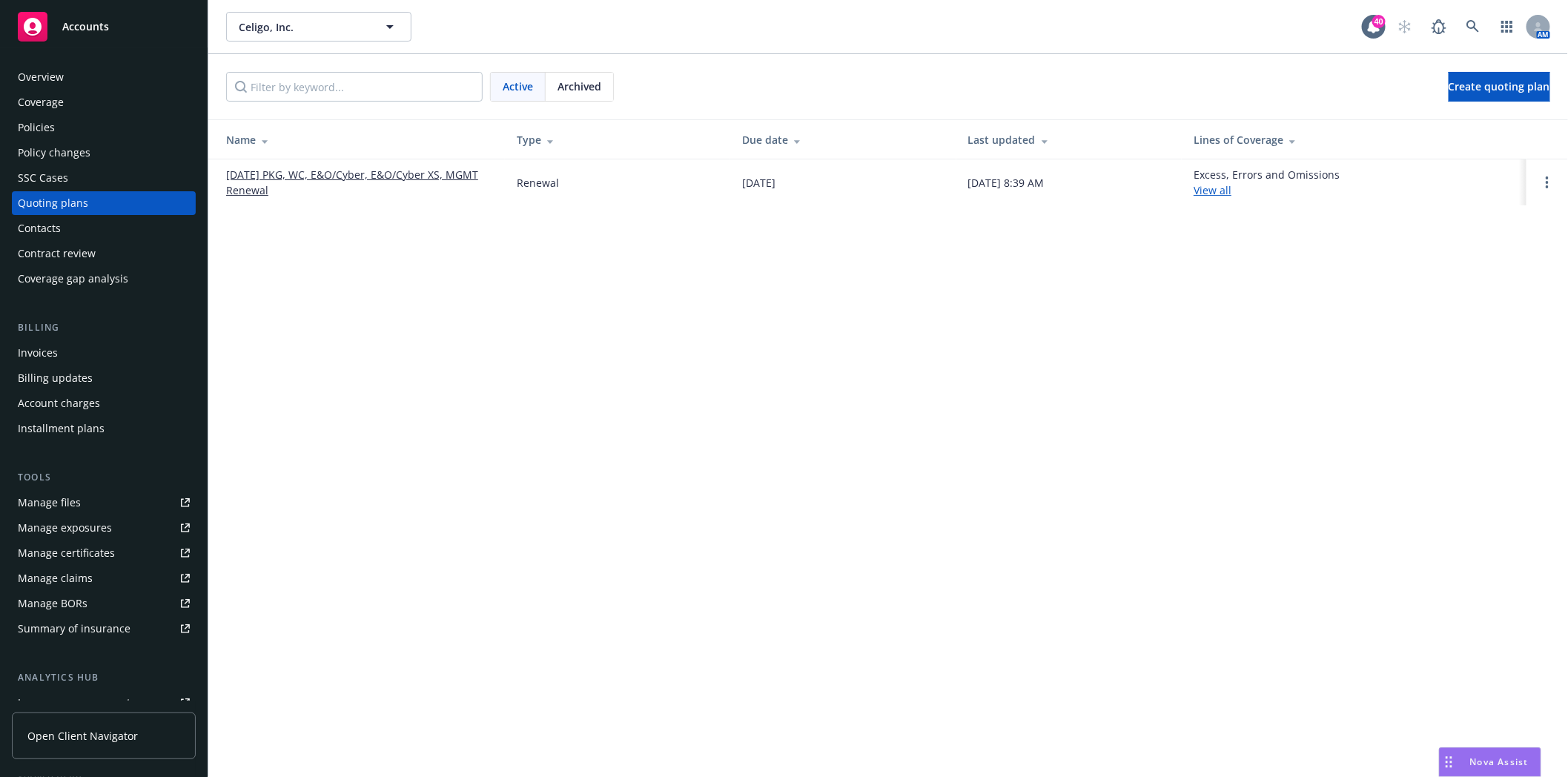
click at [363, 175] on link "[DATE] PKG, WC, E&O/Cyber, E&O/Cyber XS, MGMT Renewal" at bounding box center [359, 182] width 267 height 31
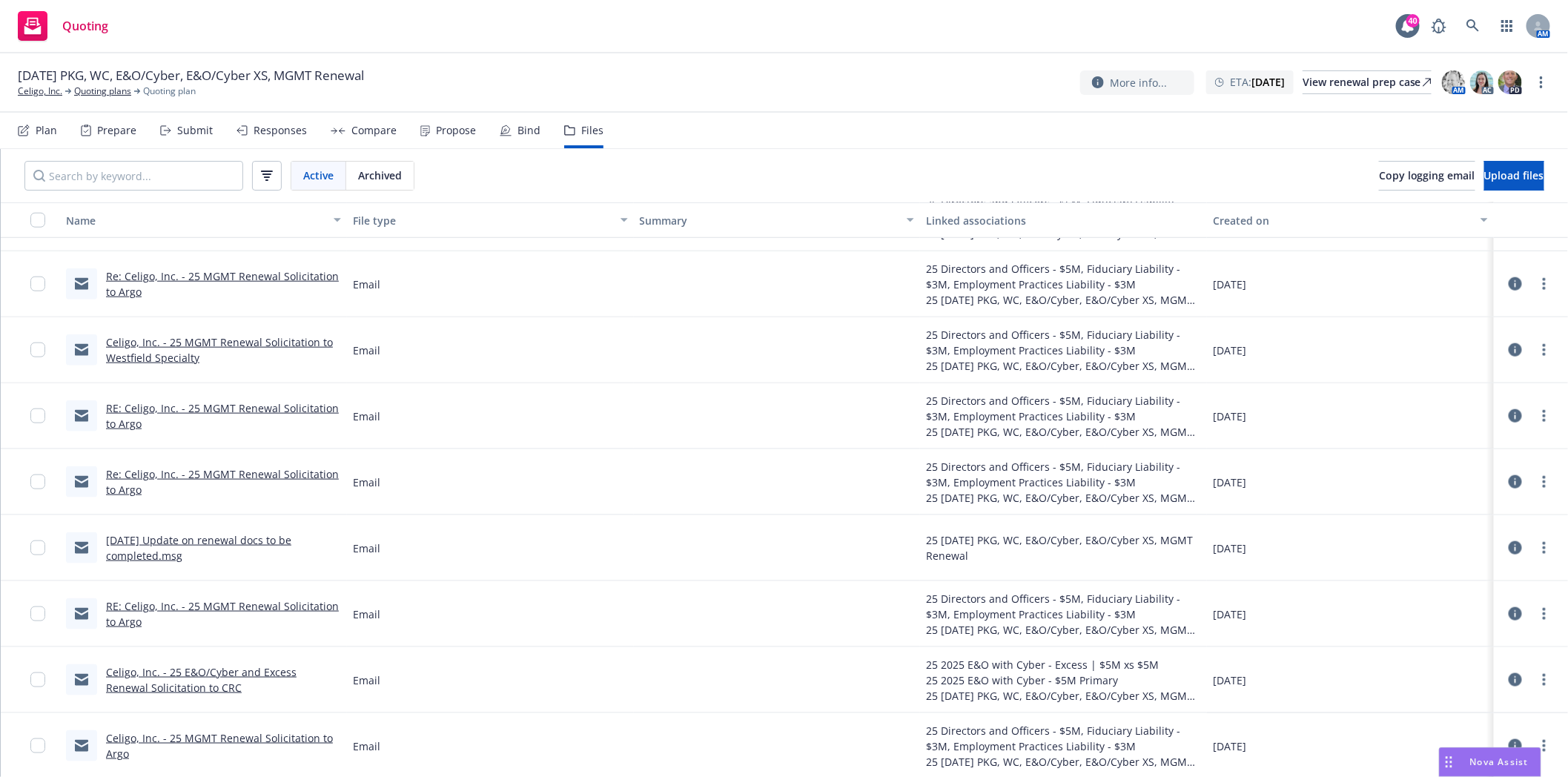
scroll to position [839, 0]
click at [253, 736] on link "Celigo, Inc. - 25 MGMT Renewal Solicitation to Argo" at bounding box center [219, 744] width 227 height 30
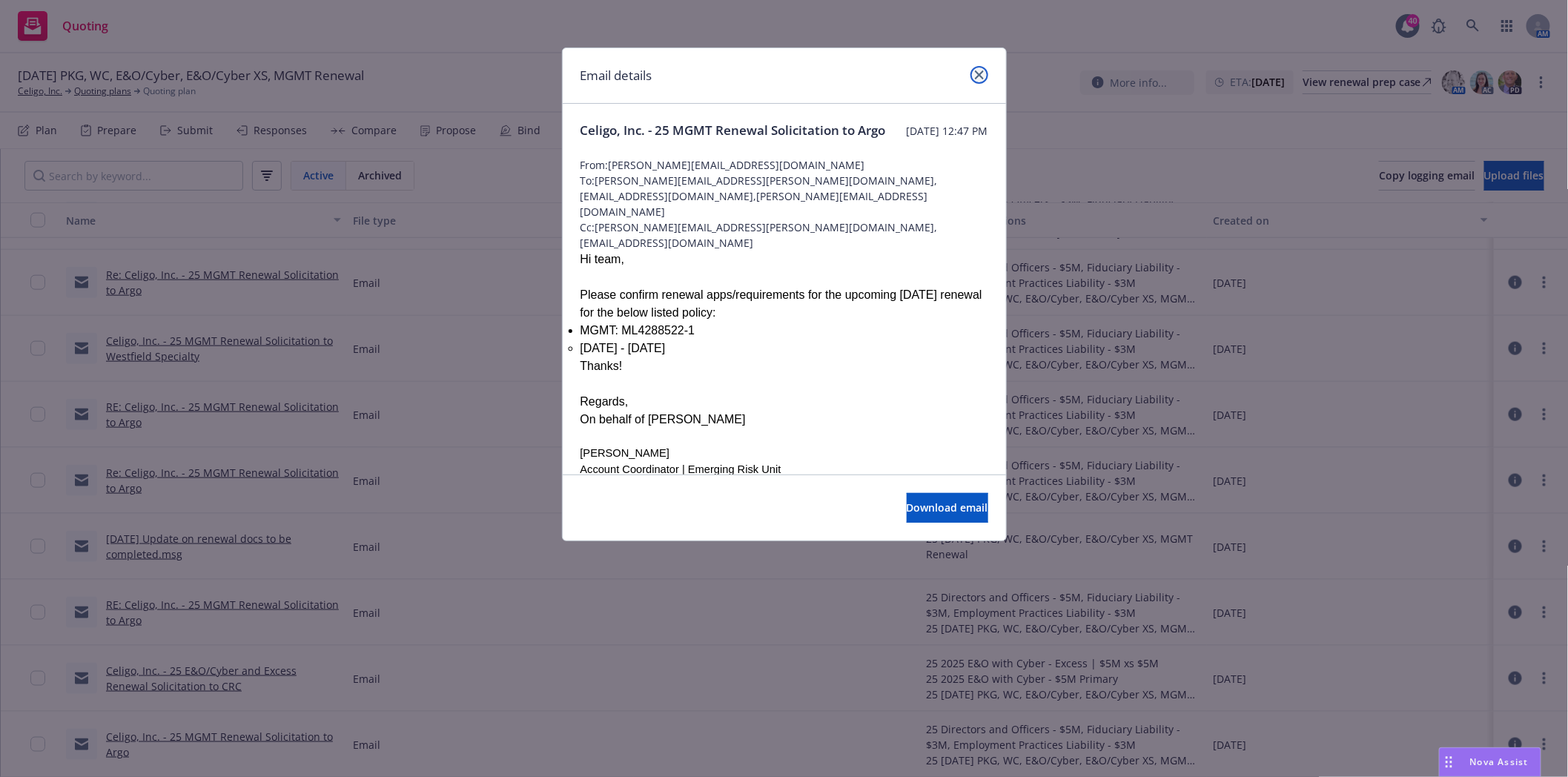
click at [975, 75] on icon "close" at bounding box center [980, 75] width 9 height 9
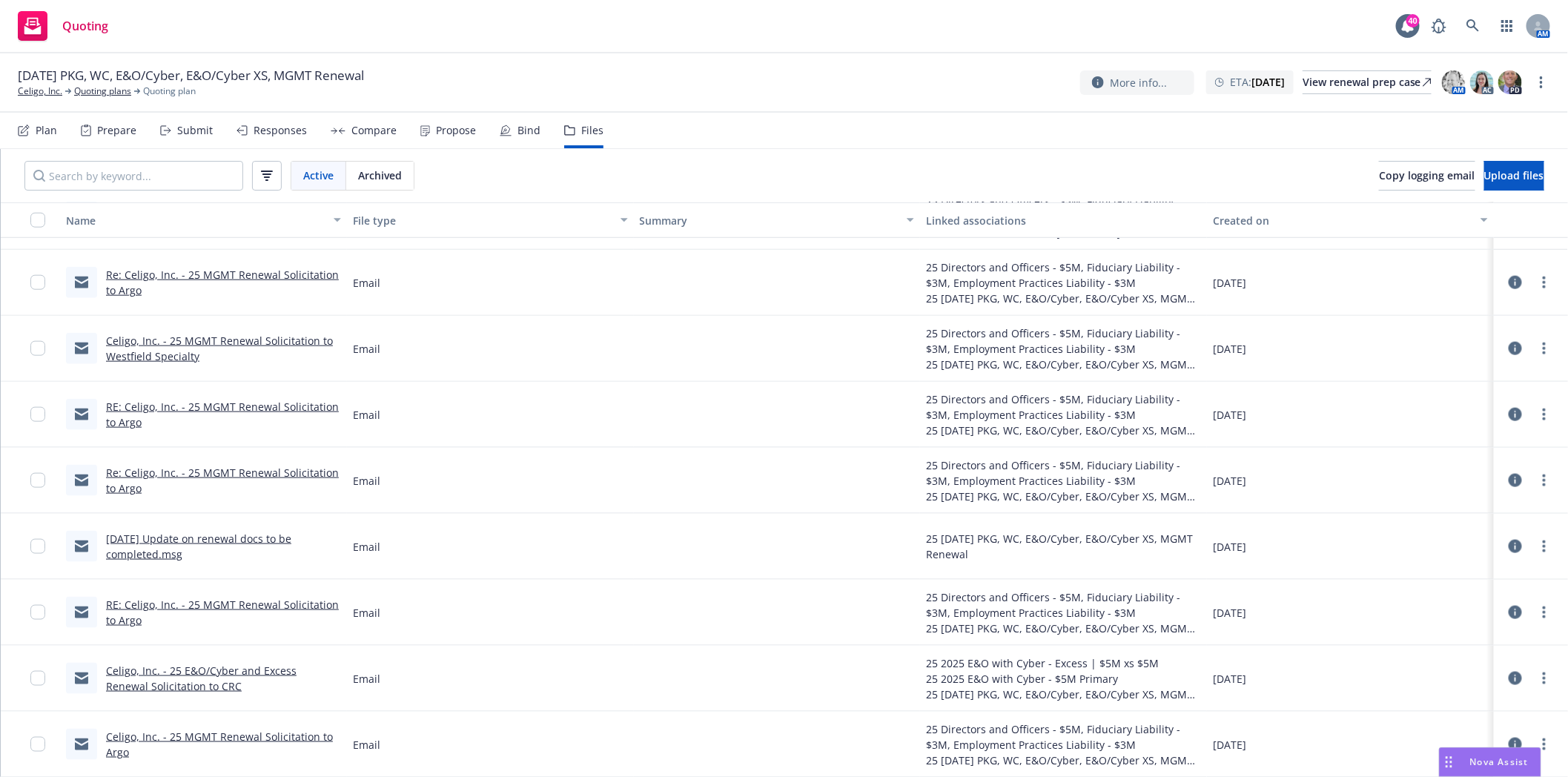
click at [219, 672] on link "Celigo, Inc. - 25 E&O/Cyber and Excess Renewal Solicitation to CRC" at bounding box center [201, 678] width 190 height 30
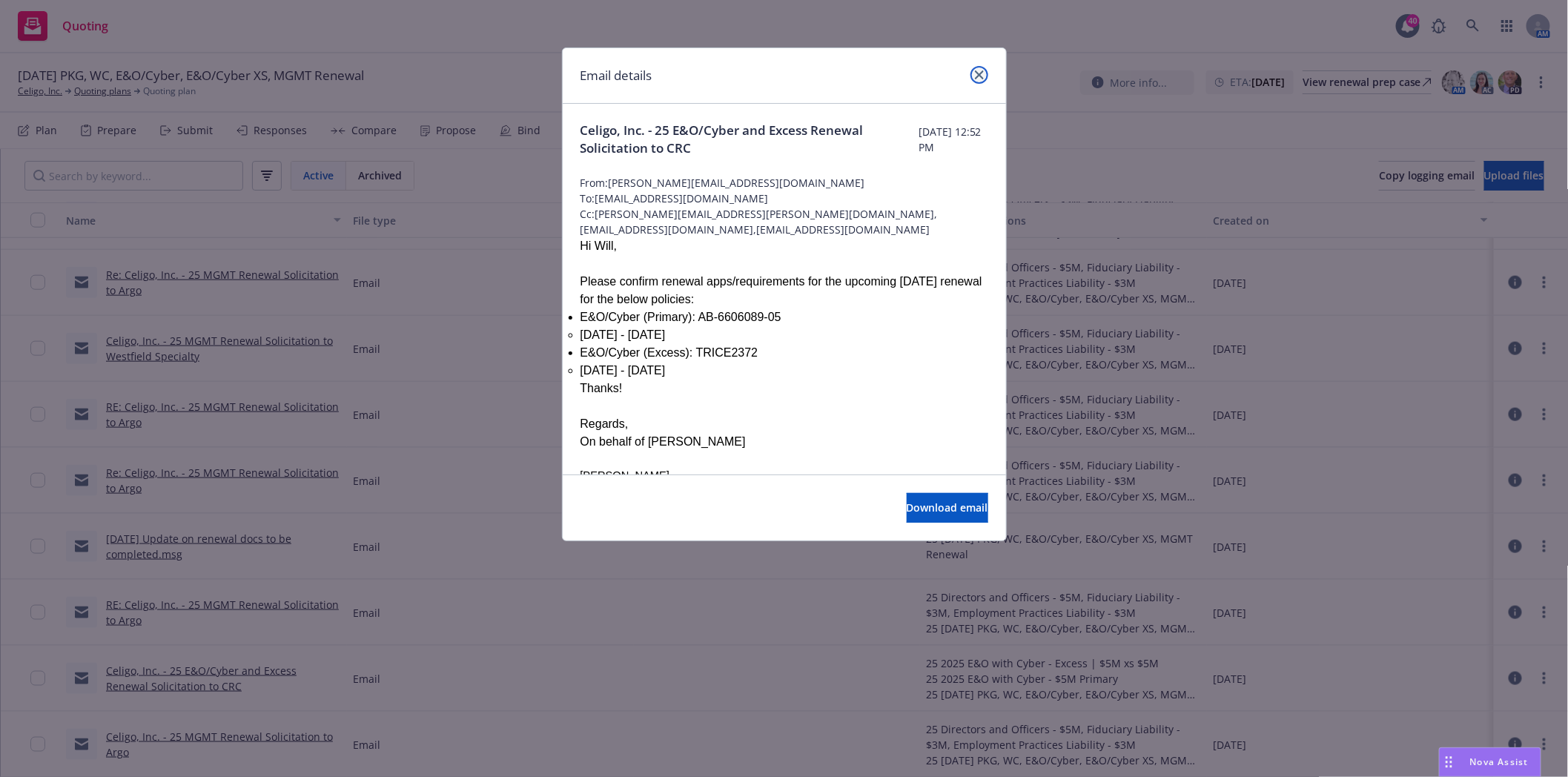
click at [977, 72] on icon "close" at bounding box center [980, 75] width 9 height 9
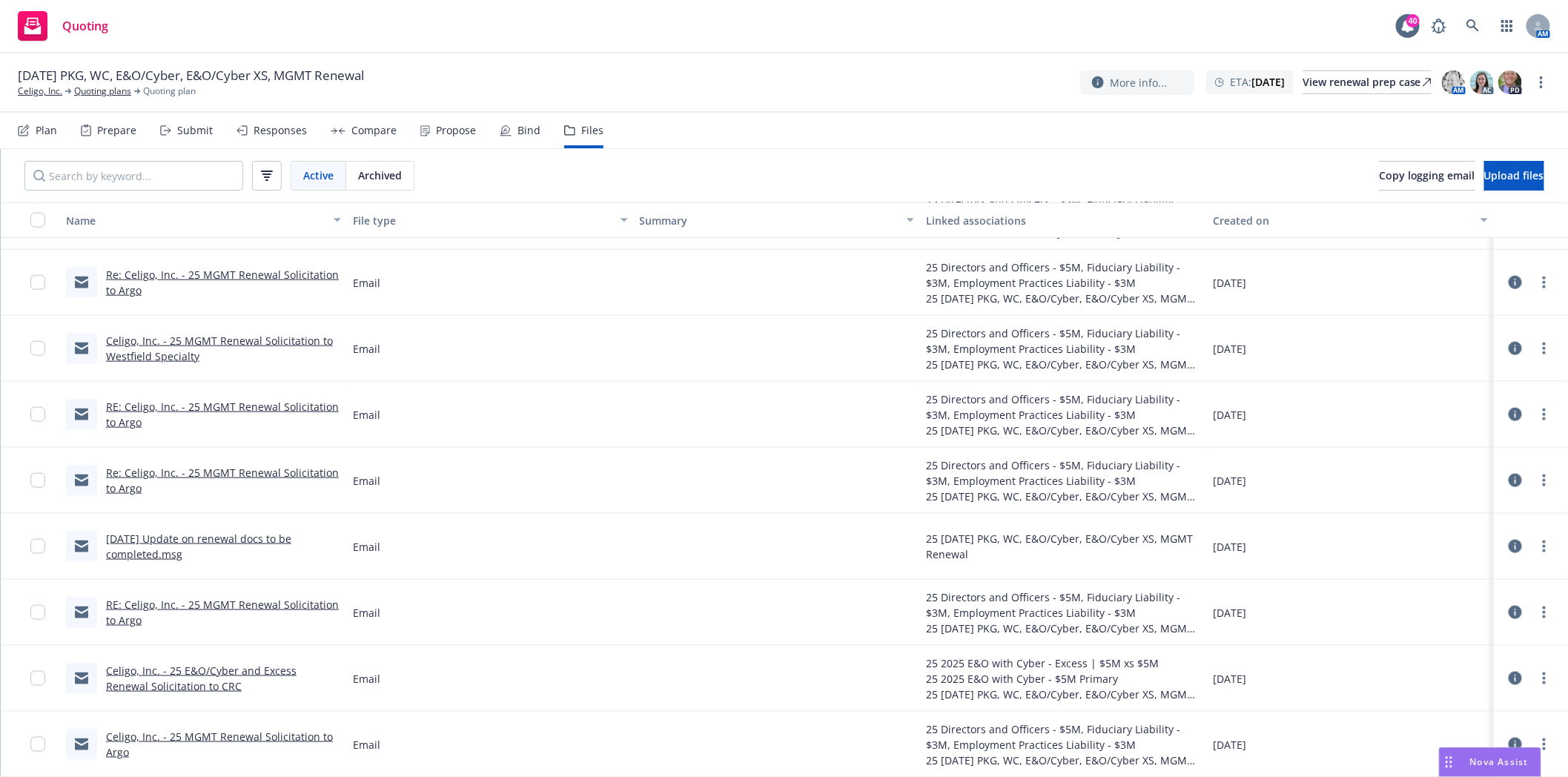
click at [186, 736] on link "Celigo, Inc. - 25 MGMT Renewal Solicitation to Argo" at bounding box center [219, 744] width 227 height 30
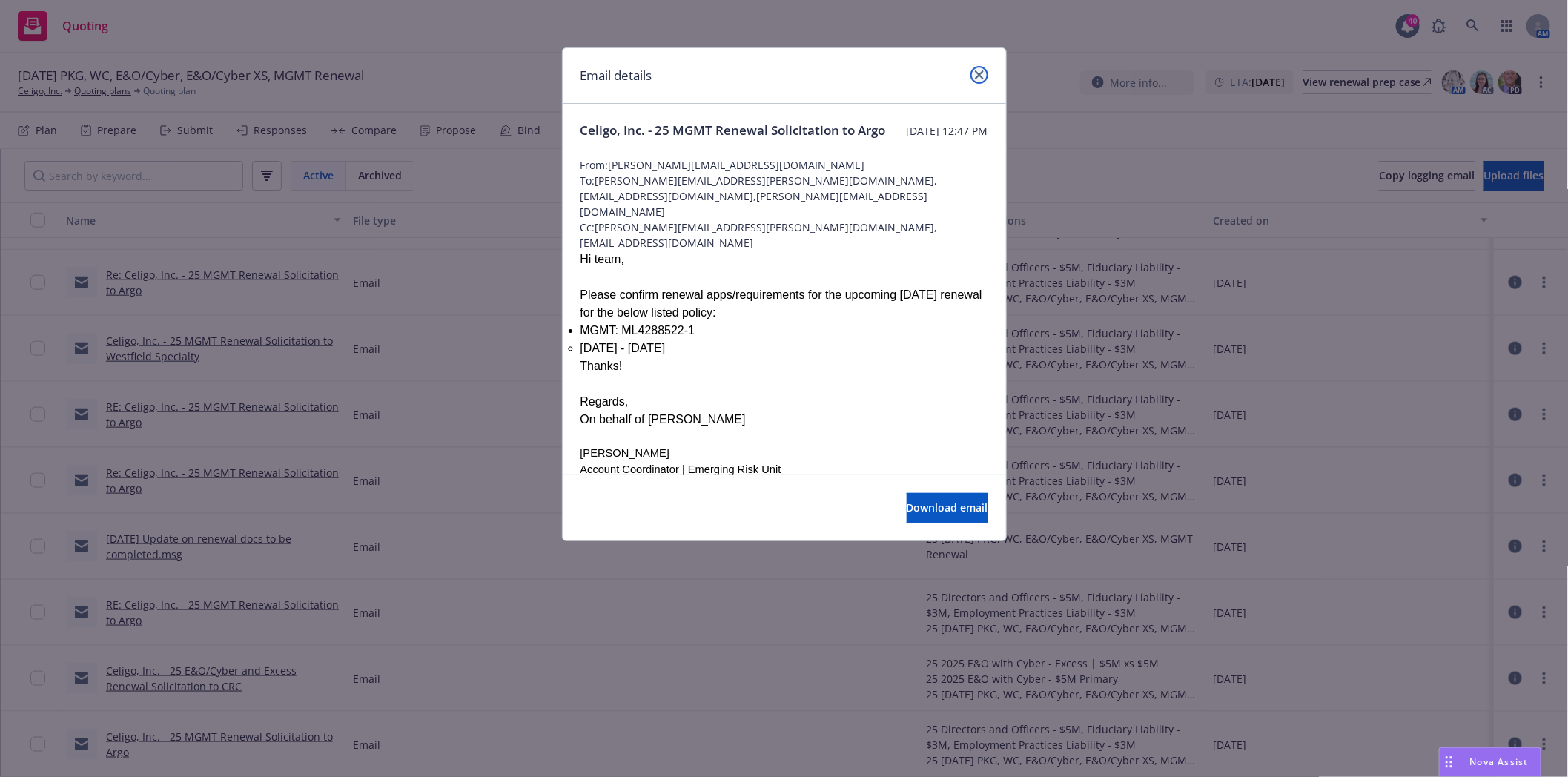
click at [971, 72] on link "close" at bounding box center [980, 75] width 18 height 18
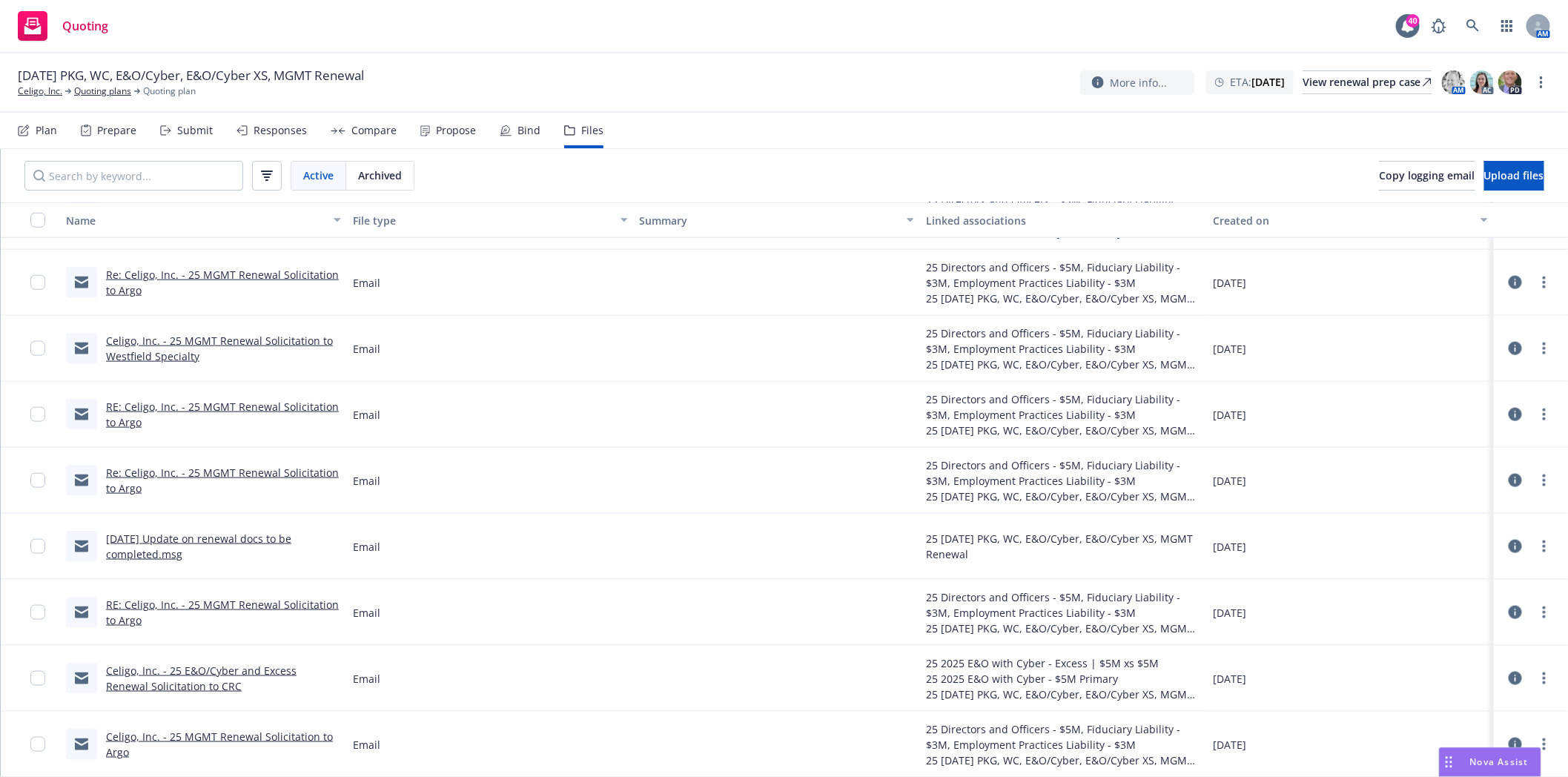
click at [177, 601] on link "RE: Celigo, Inc. - 25 MGMT Renewal Solicitation to Argo" at bounding box center [222, 612] width 233 height 30
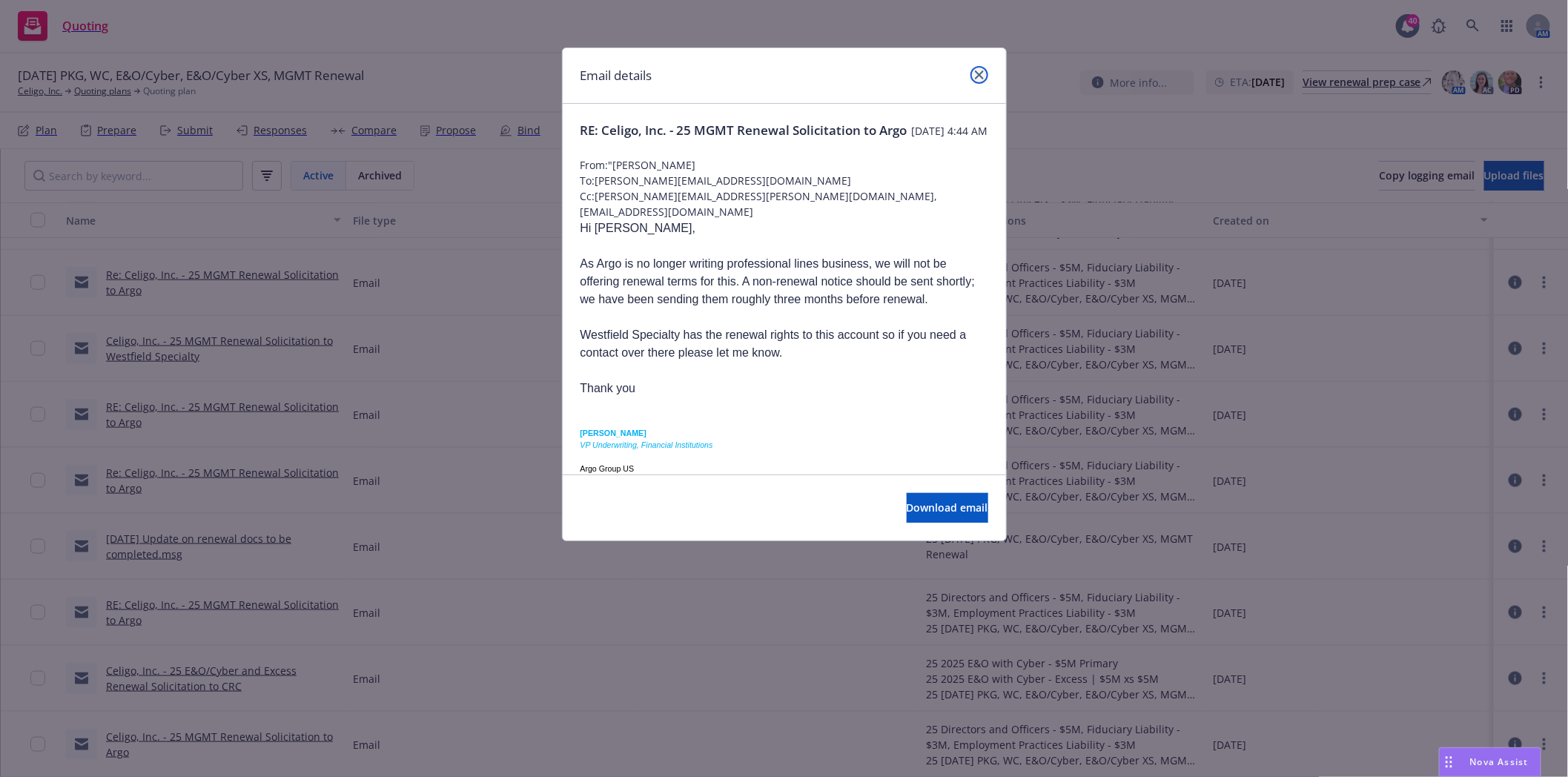
click at [980, 76] on icon "close" at bounding box center [980, 75] width 9 height 9
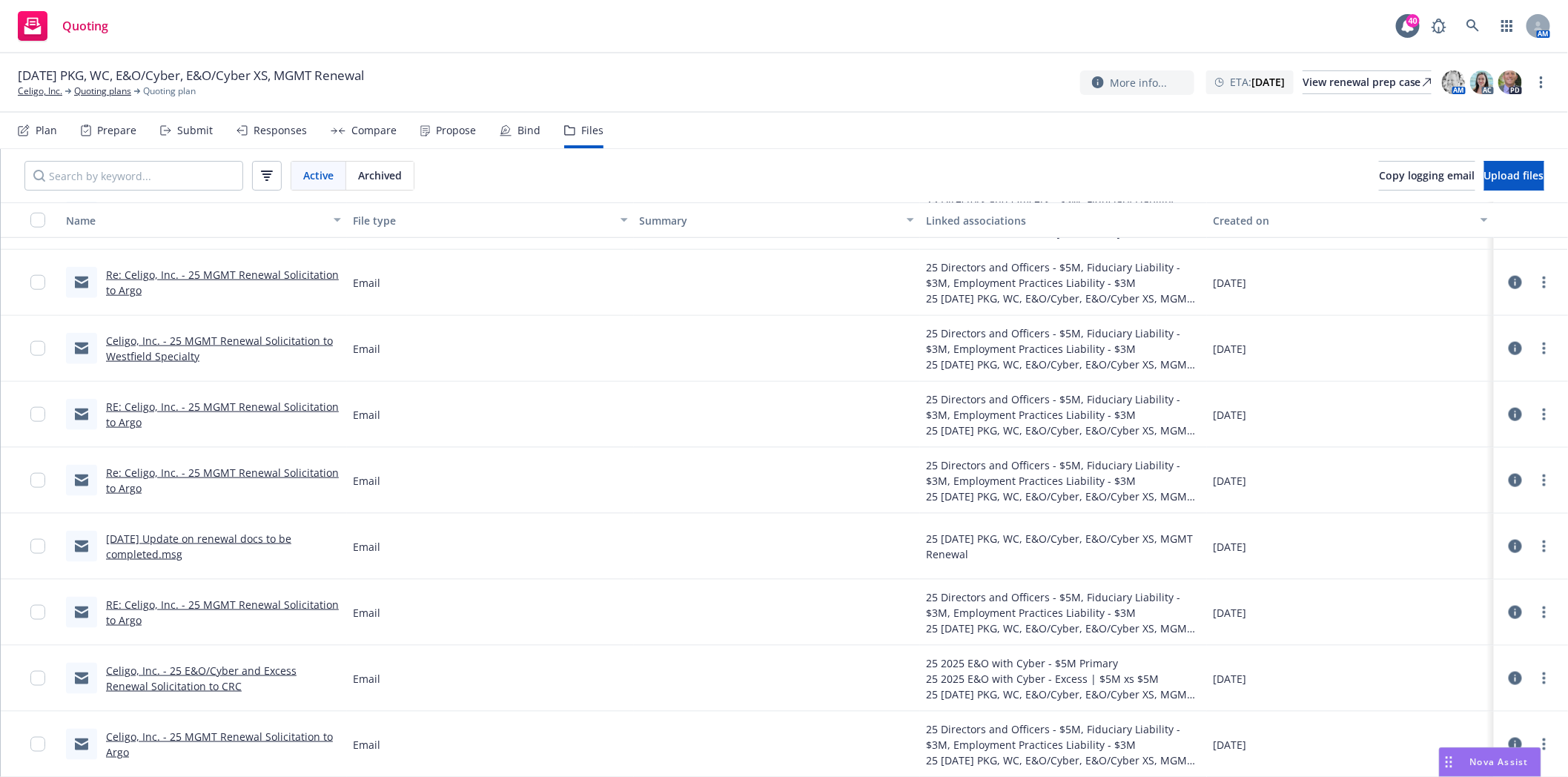
click at [190, 537] on link "07/15/25 Update on renewal docs to be completed.msg" at bounding box center [198, 546] width 186 height 30
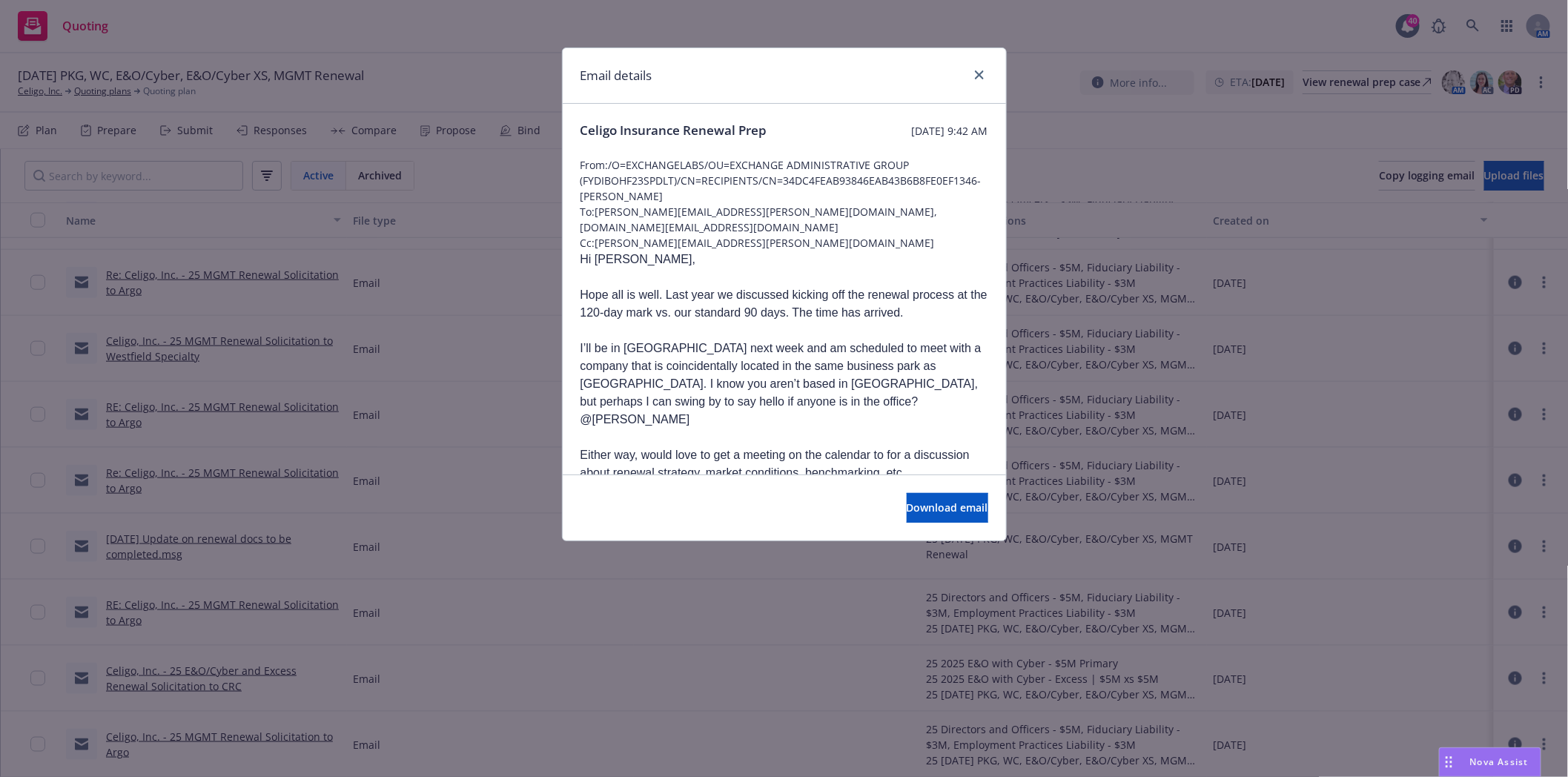
scroll to position [165, 0]
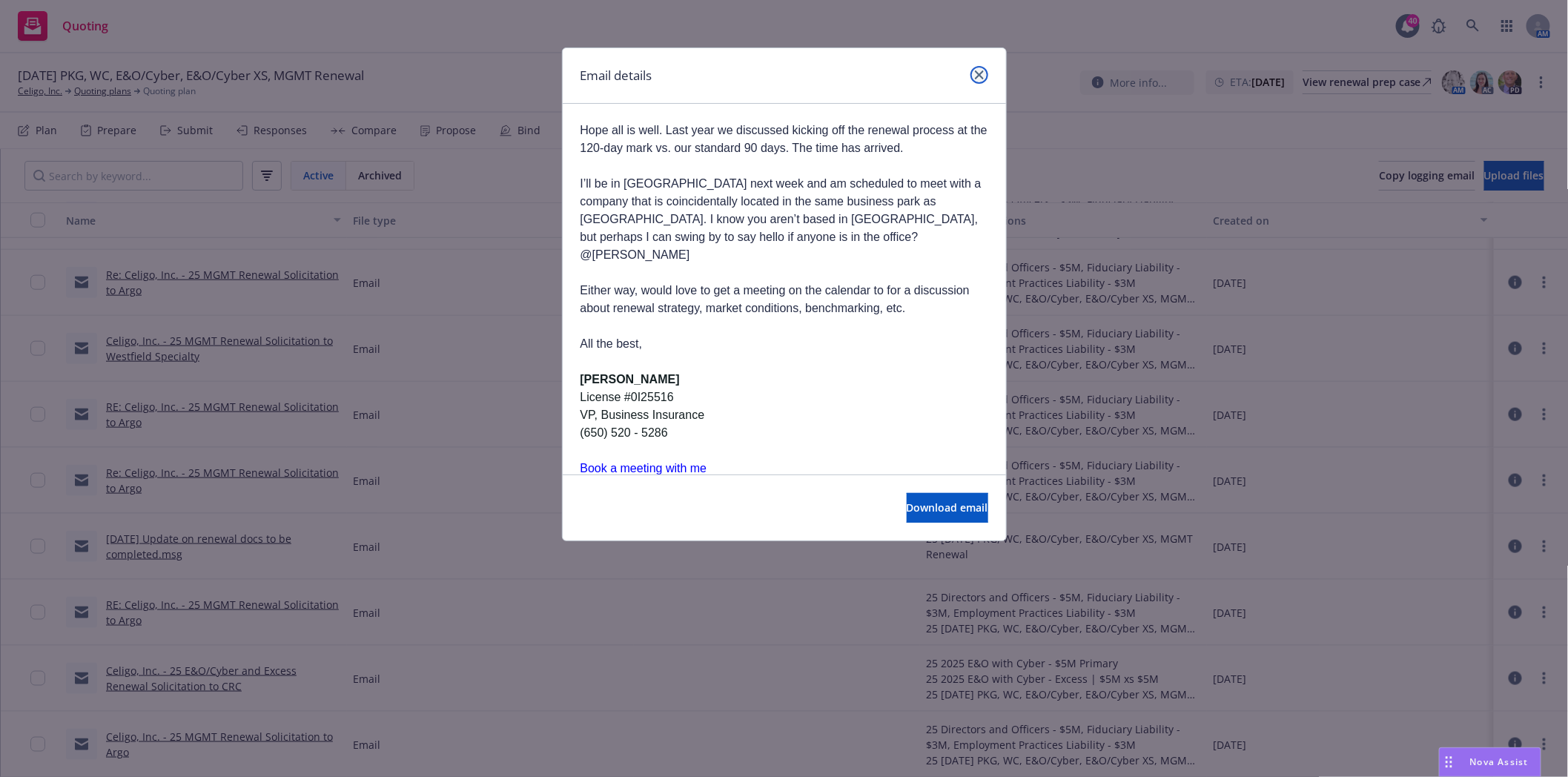
click at [976, 71] on icon "close" at bounding box center [980, 75] width 9 height 9
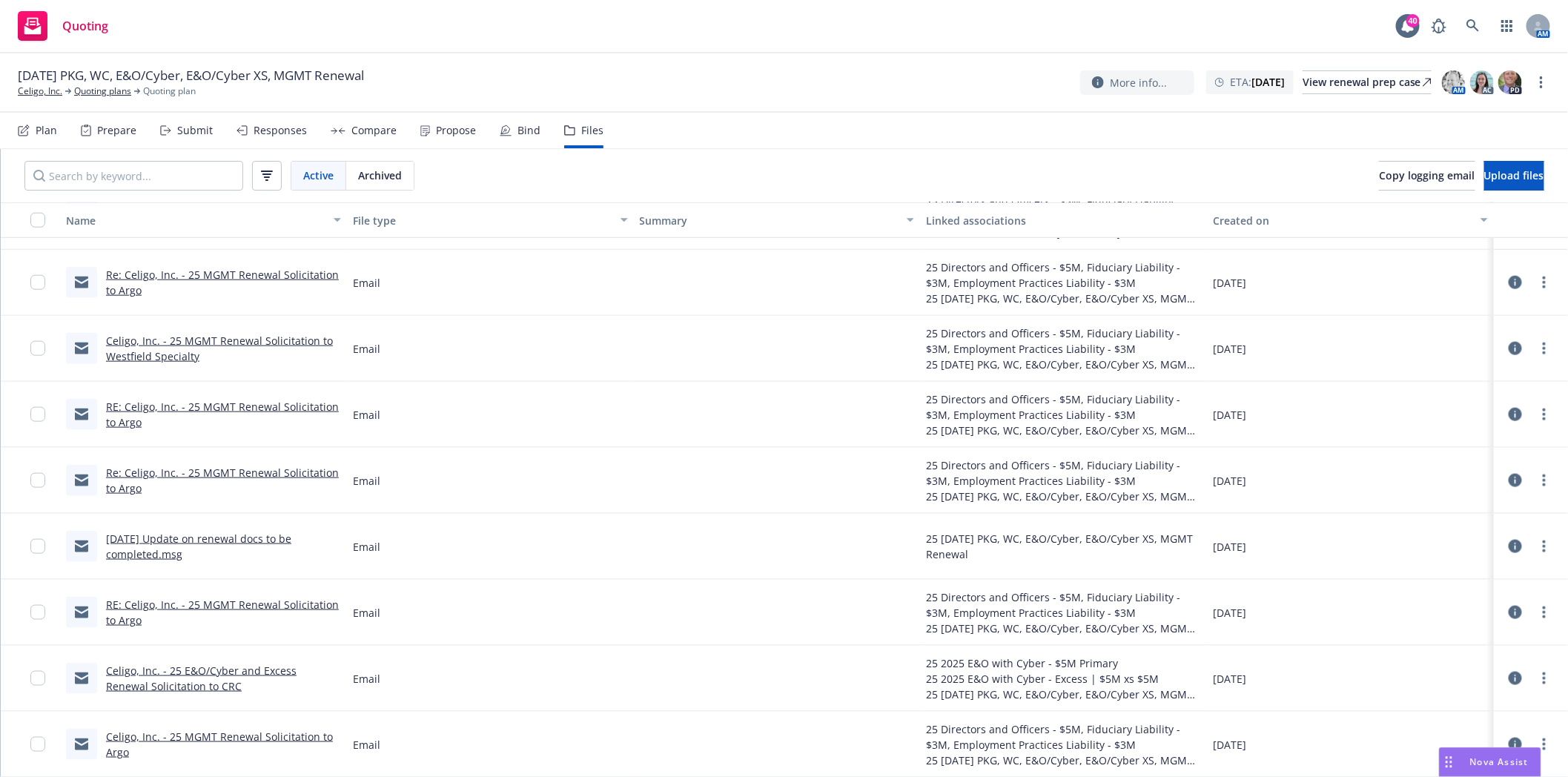
click at [190, 473] on link "Re: Celigo, Inc. - 25 MGMT Renewal Solicitation to Argo" at bounding box center [222, 480] width 233 height 30
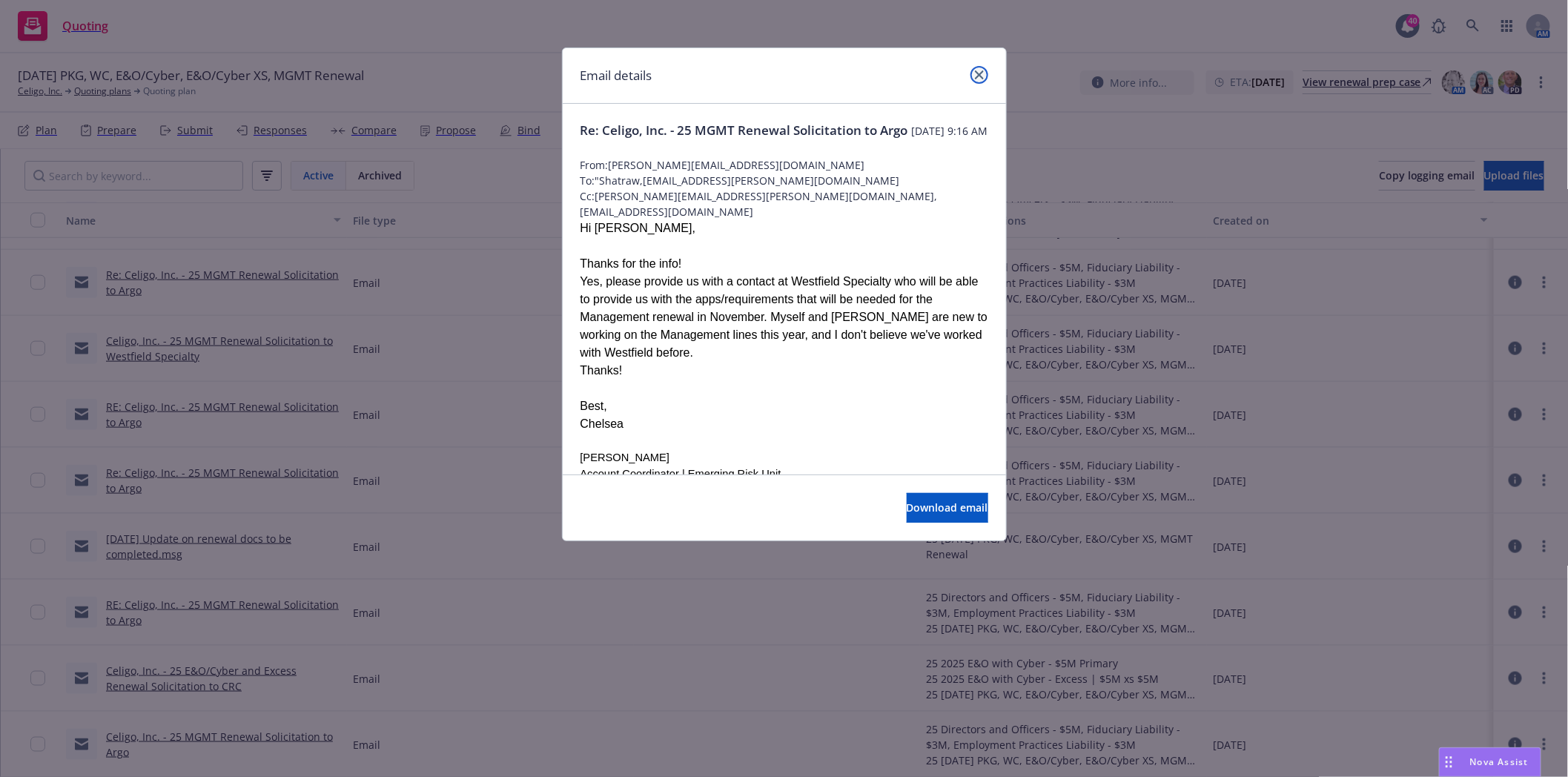
click at [975, 76] on icon "close" at bounding box center [980, 75] width 9 height 9
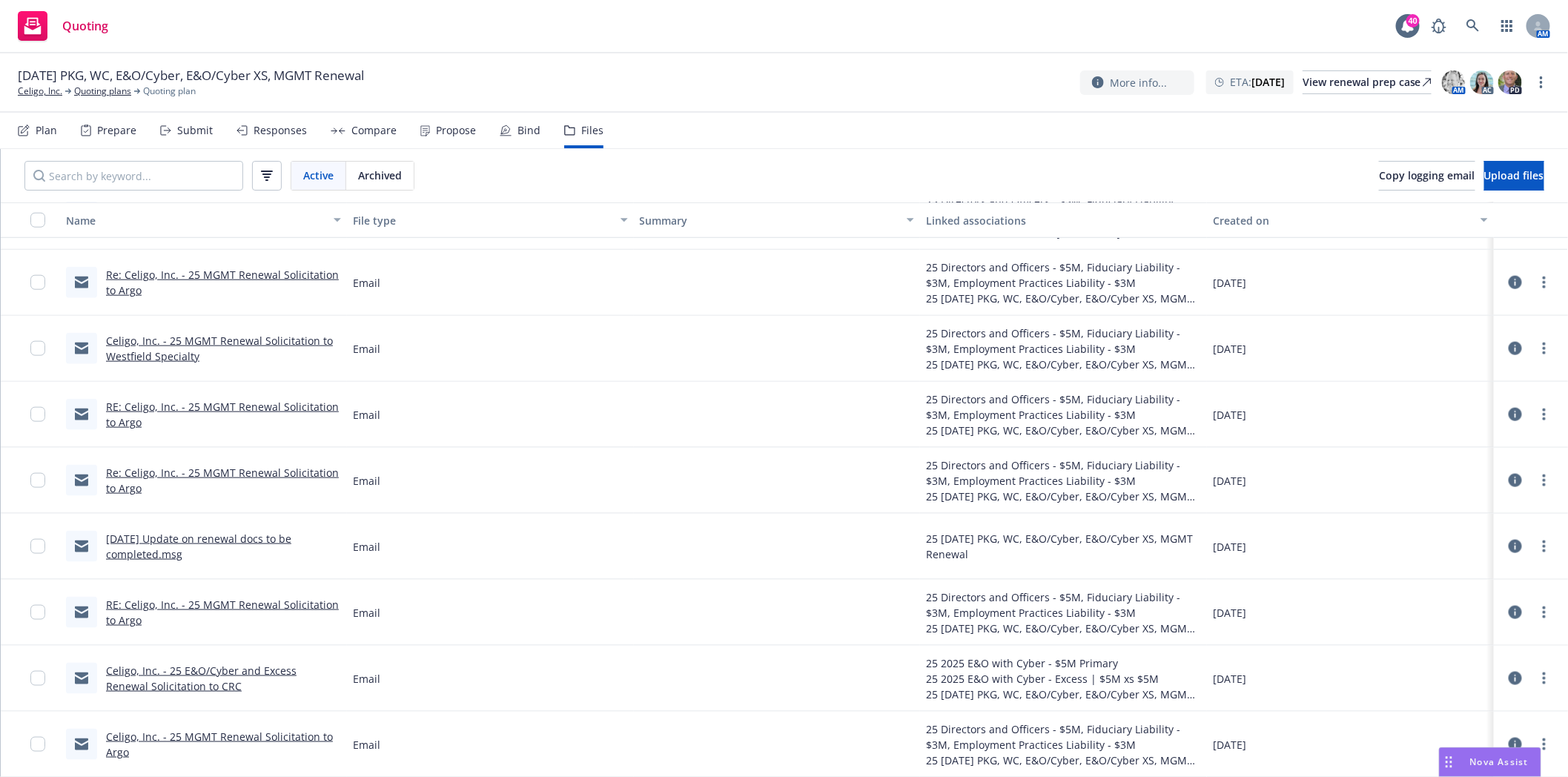
click at [216, 473] on link "Re: Celigo, Inc. - 25 MGMT Renewal Solicitation to Argo" at bounding box center [222, 480] width 233 height 30
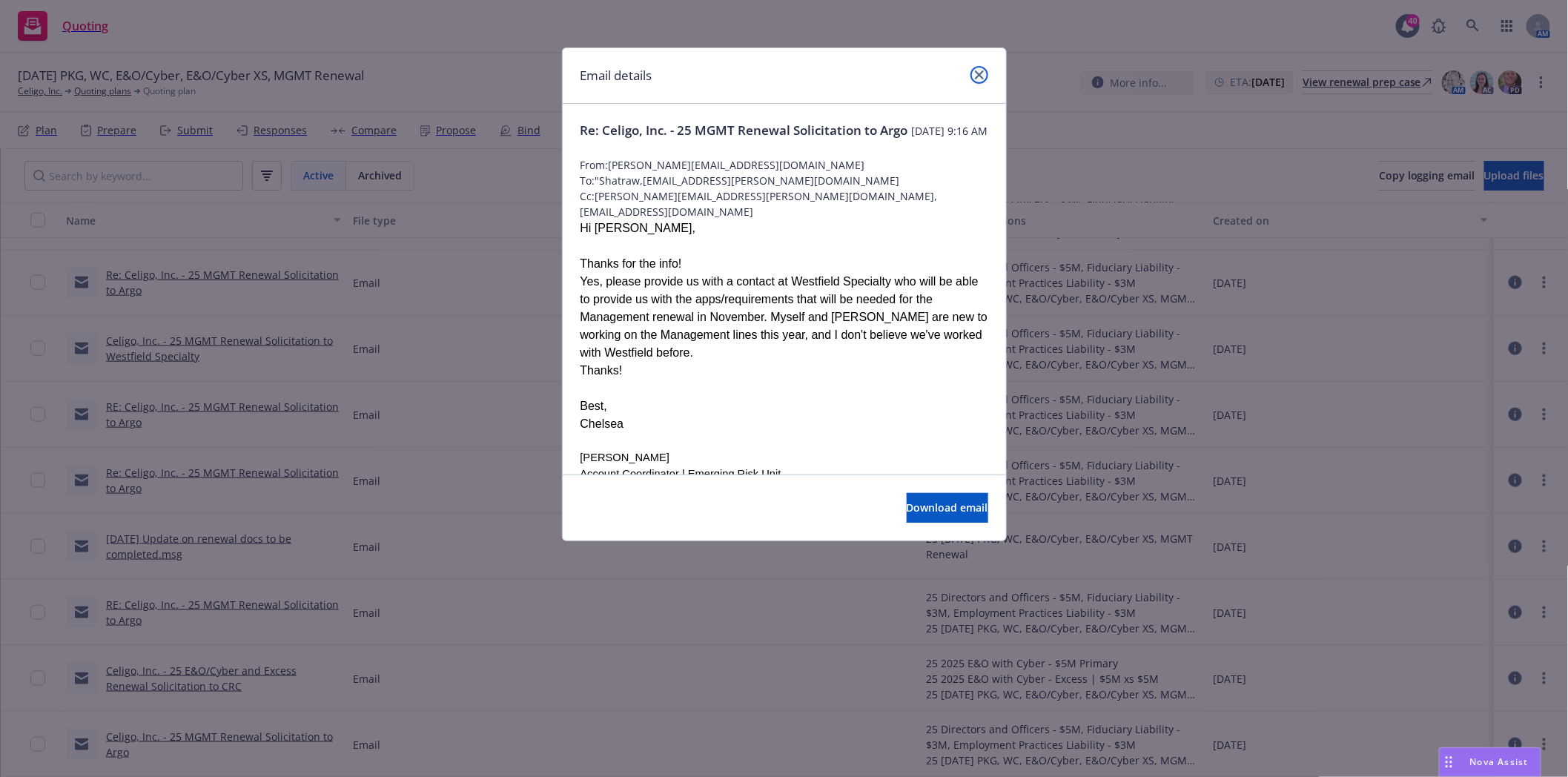
click at [982, 76] on icon "close" at bounding box center [980, 75] width 9 height 9
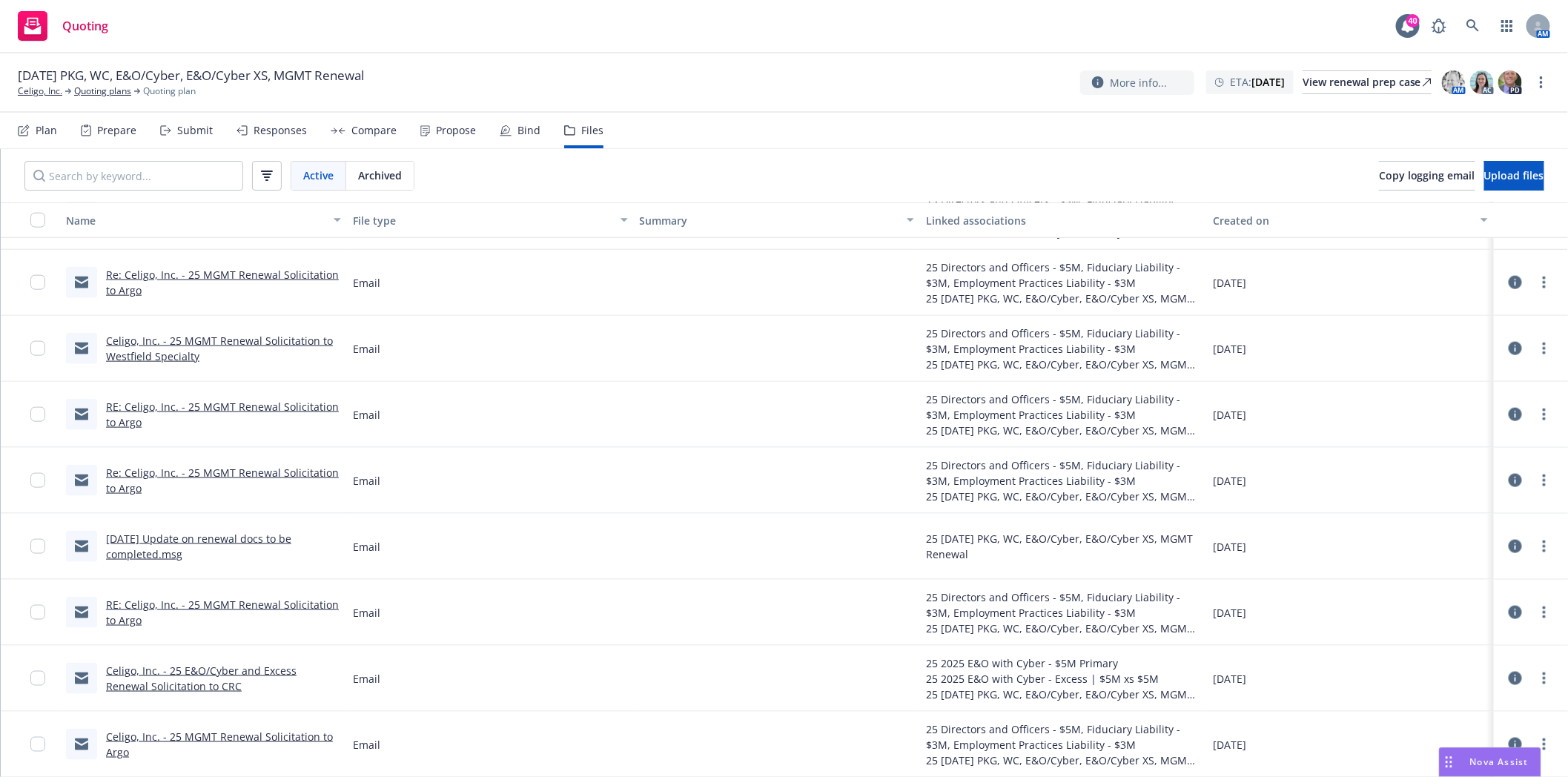
click at [217, 407] on link "RE: Celigo, Inc. - 25 MGMT Renewal Solicitation to Argo" at bounding box center [222, 414] width 233 height 30
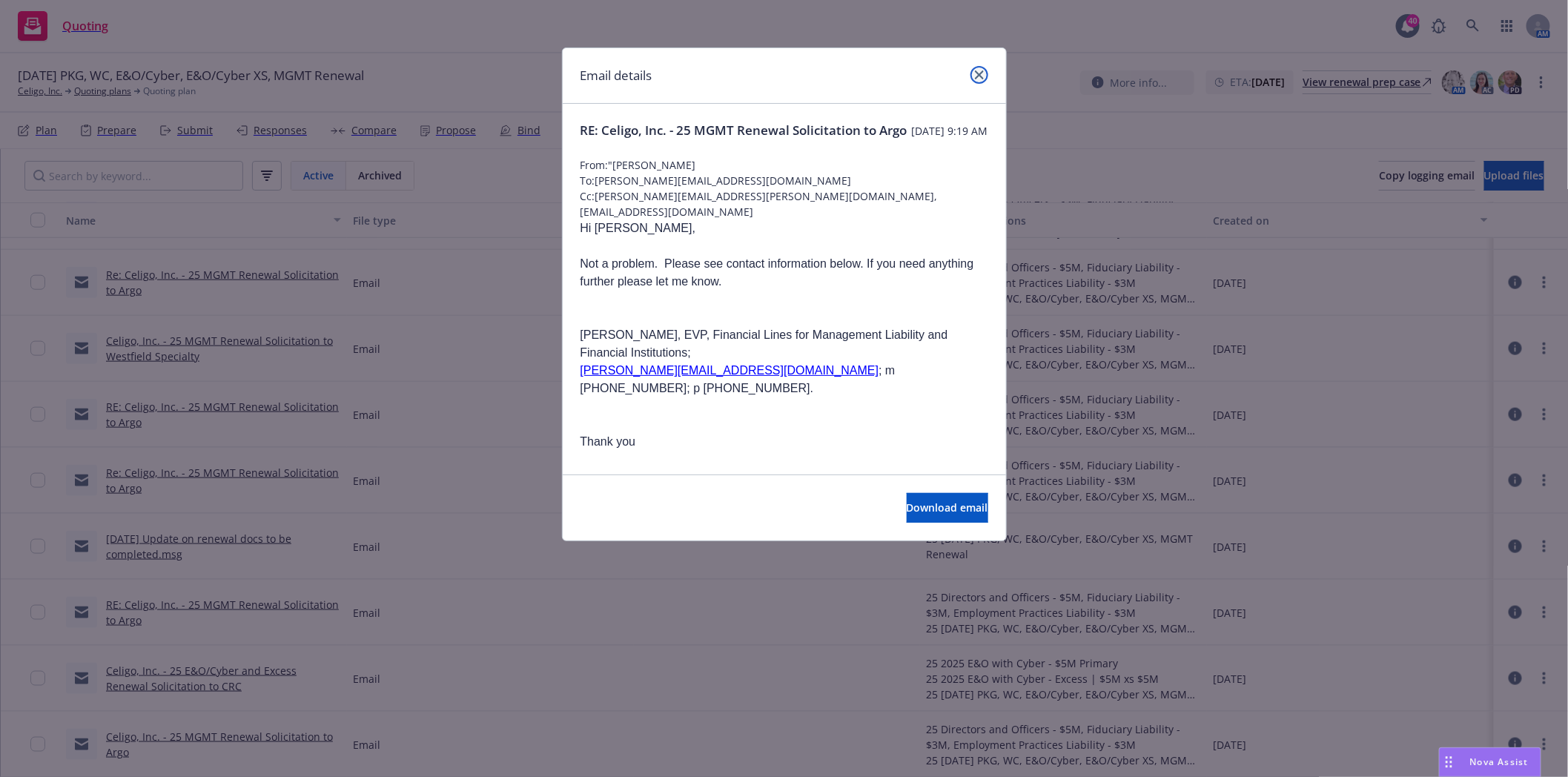
click at [976, 71] on icon "close" at bounding box center [980, 75] width 9 height 9
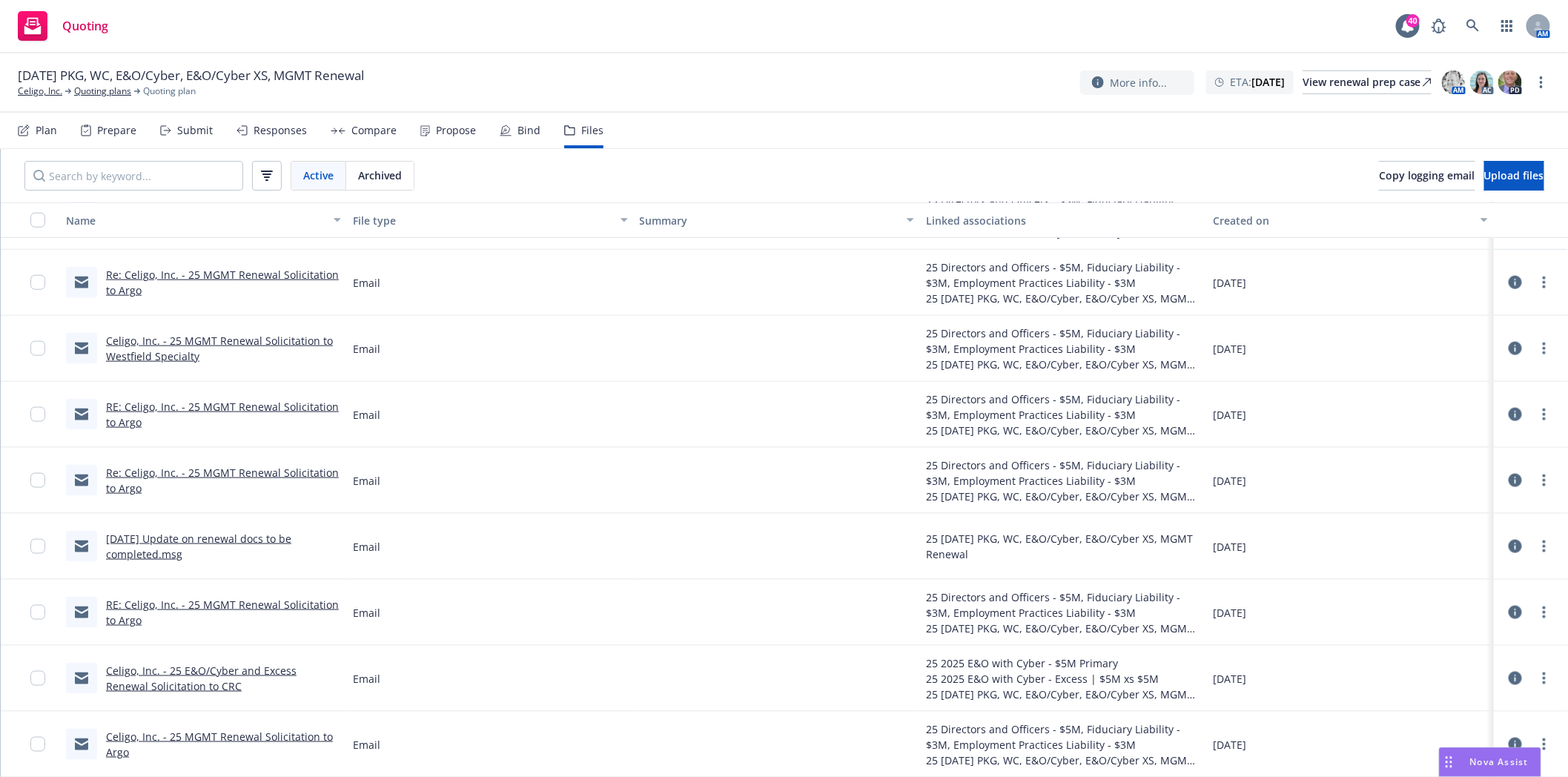
click at [178, 403] on link "RE: Celigo, Inc. - 25 MGMT Renewal Solicitation to Argo" at bounding box center [222, 414] width 233 height 30
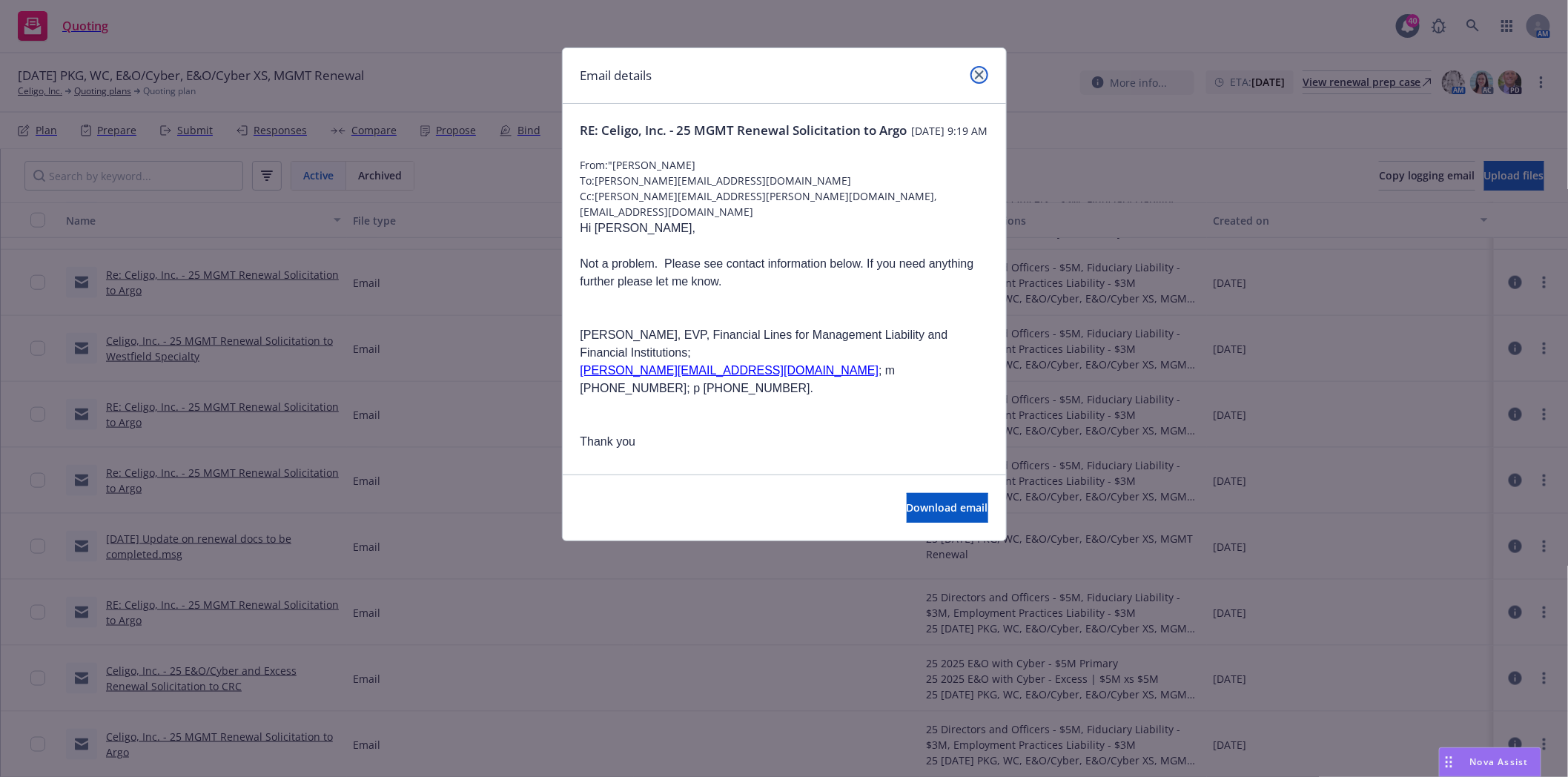
click at [982, 74] on icon "close" at bounding box center [980, 75] width 9 height 9
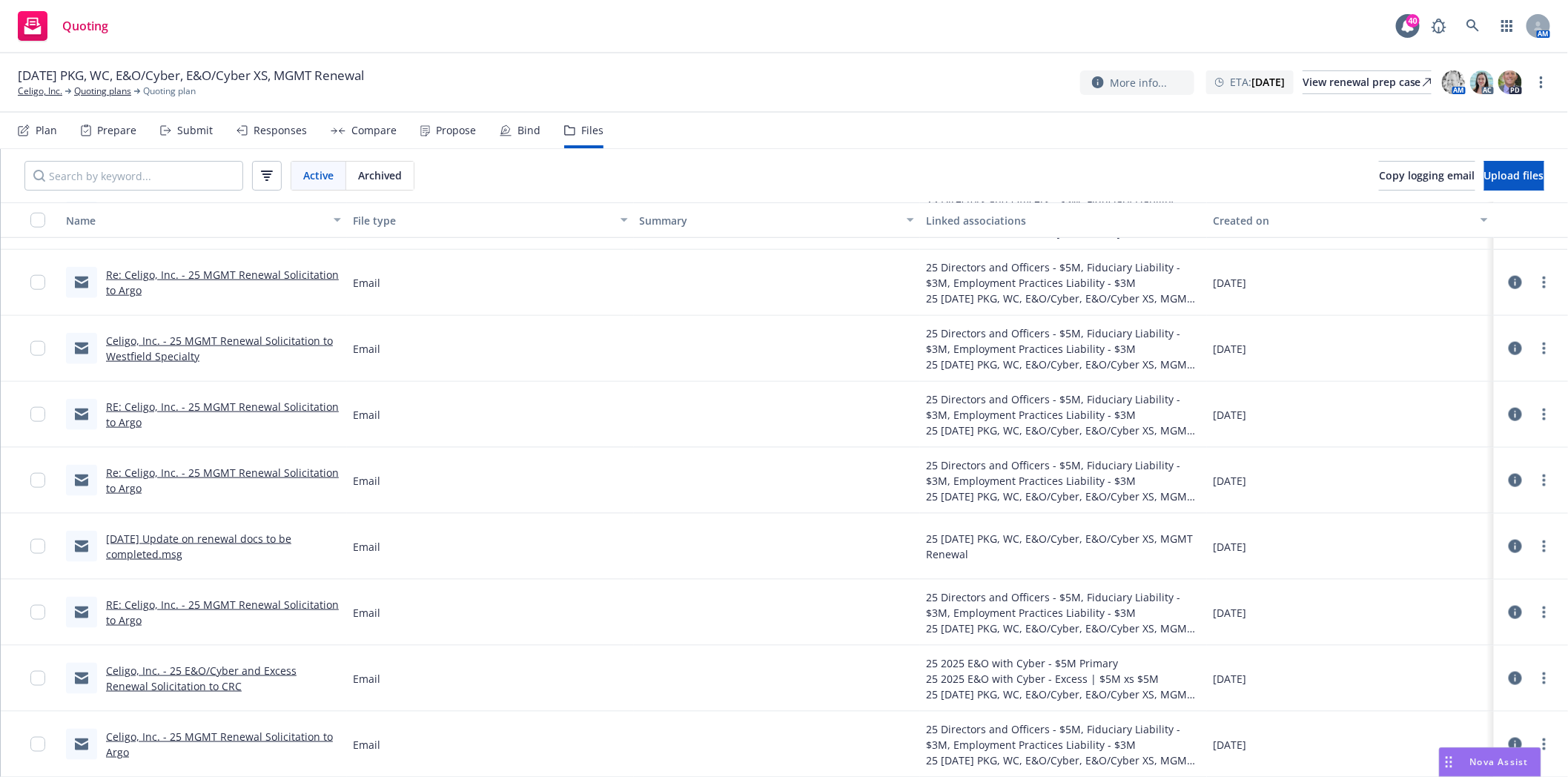
click at [173, 338] on link "Celigo, Inc. - 25 MGMT Renewal Solicitation to Westfield Specialty" at bounding box center [219, 349] width 227 height 30
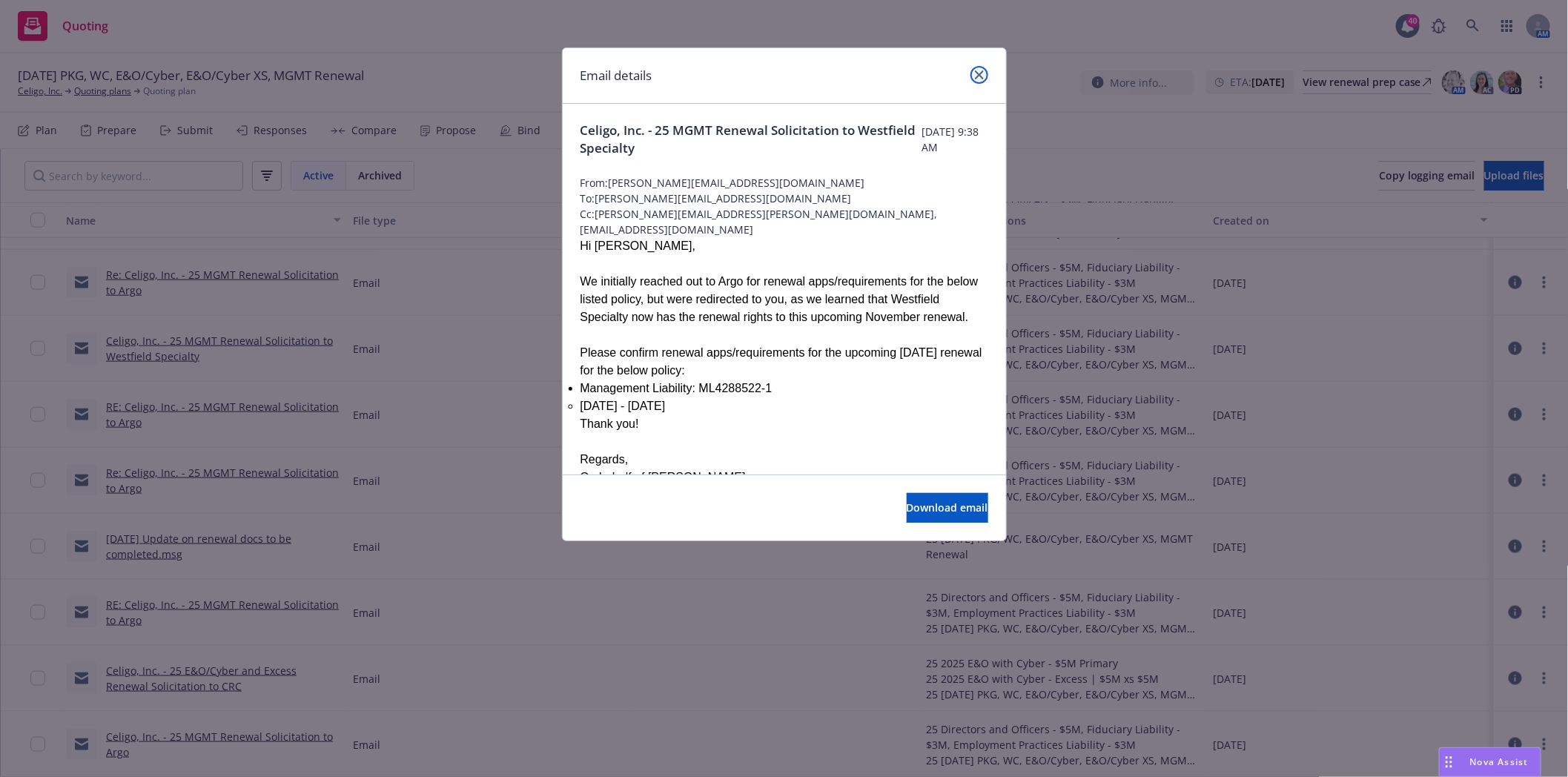
click at [982, 72] on icon "close" at bounding box center [980, 75] width 9 height 9
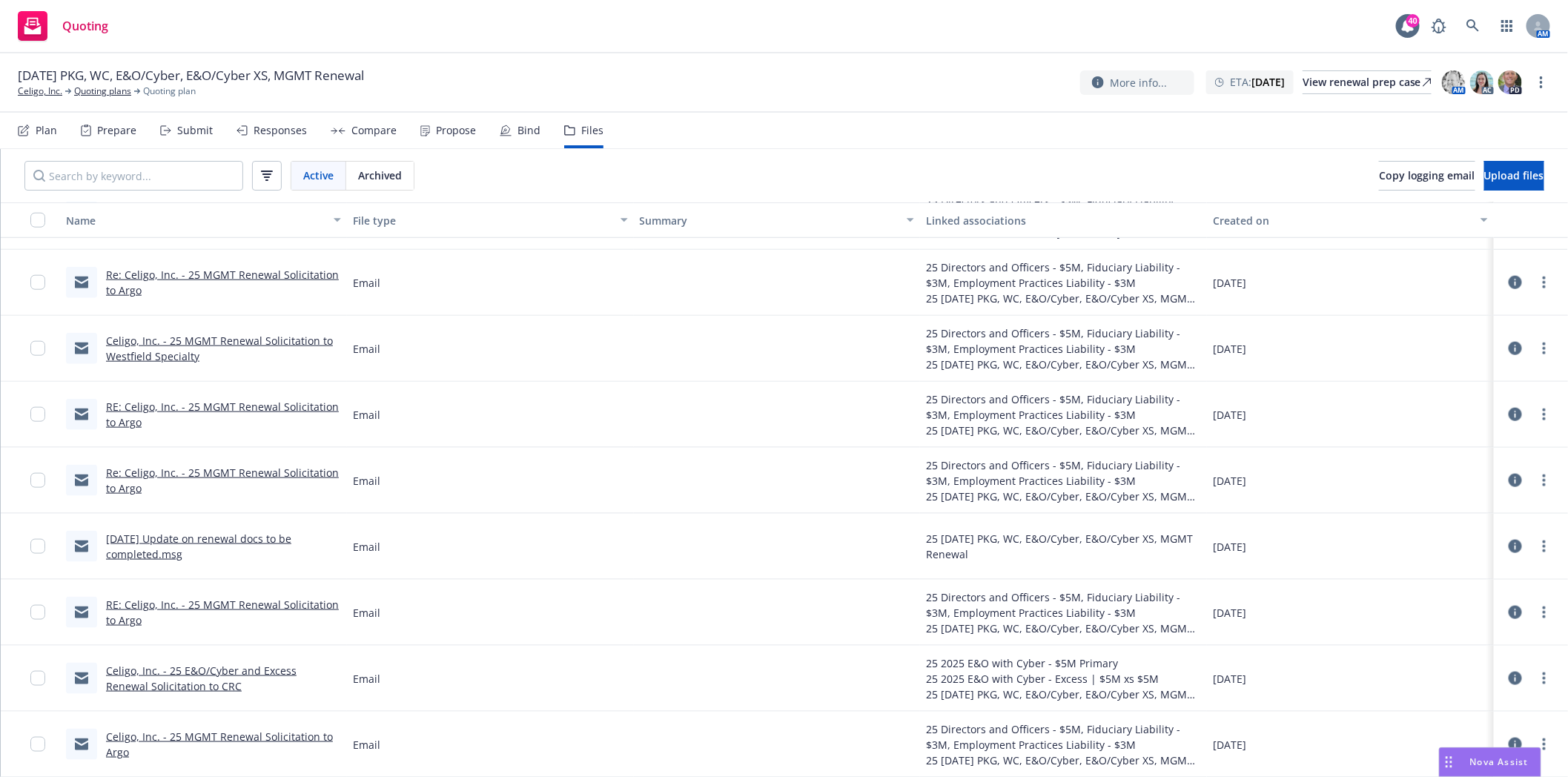
click at [206, 342] on link "Celigo, Inc. - 25 MGMT Renewal Solicitation to Westfield Specialty" at bounding box center [219, 349] width 227 height 30
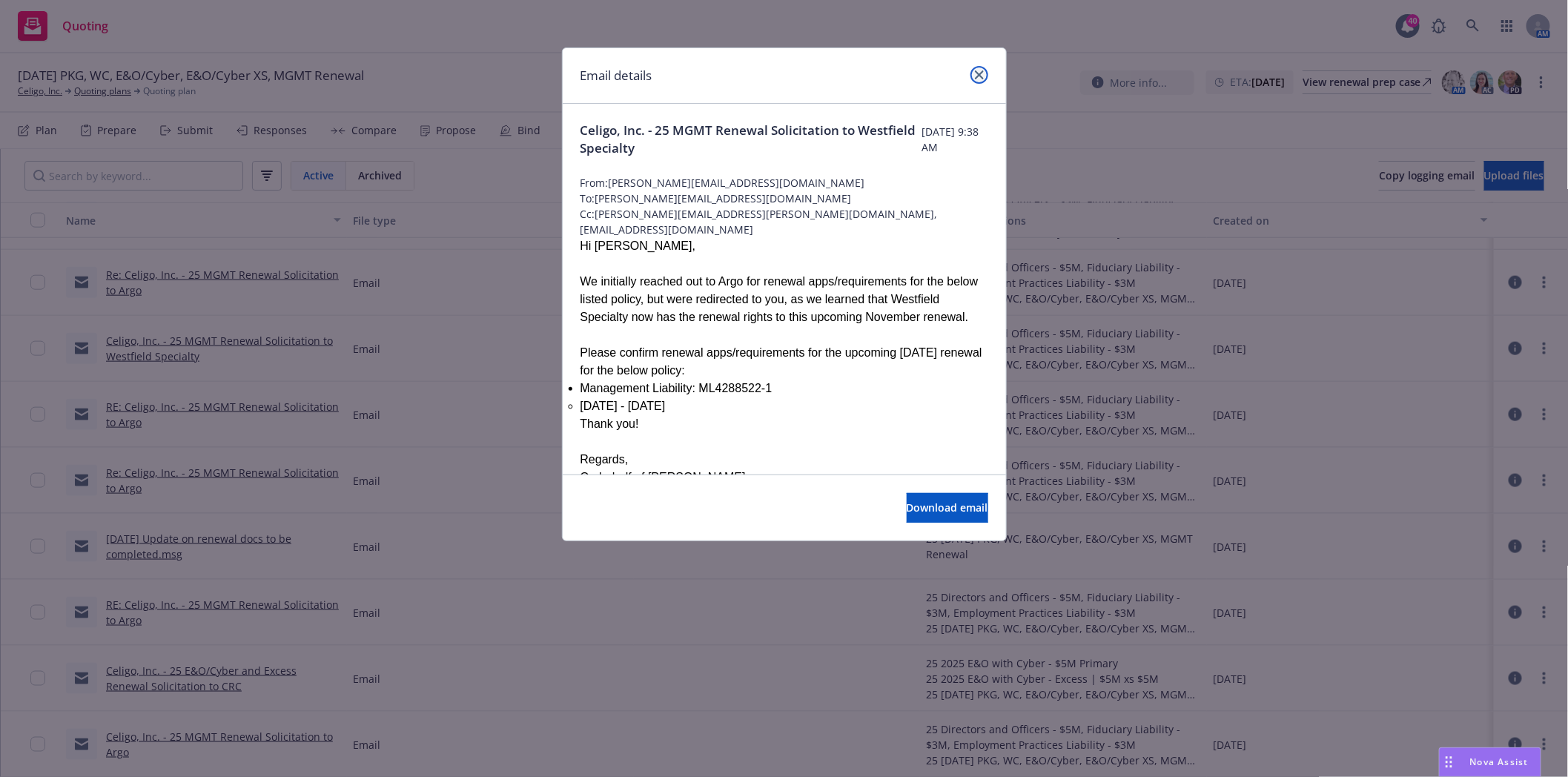
click at [980, 72] on icon "close" at bounding box center [980, 75] width 9 height 9
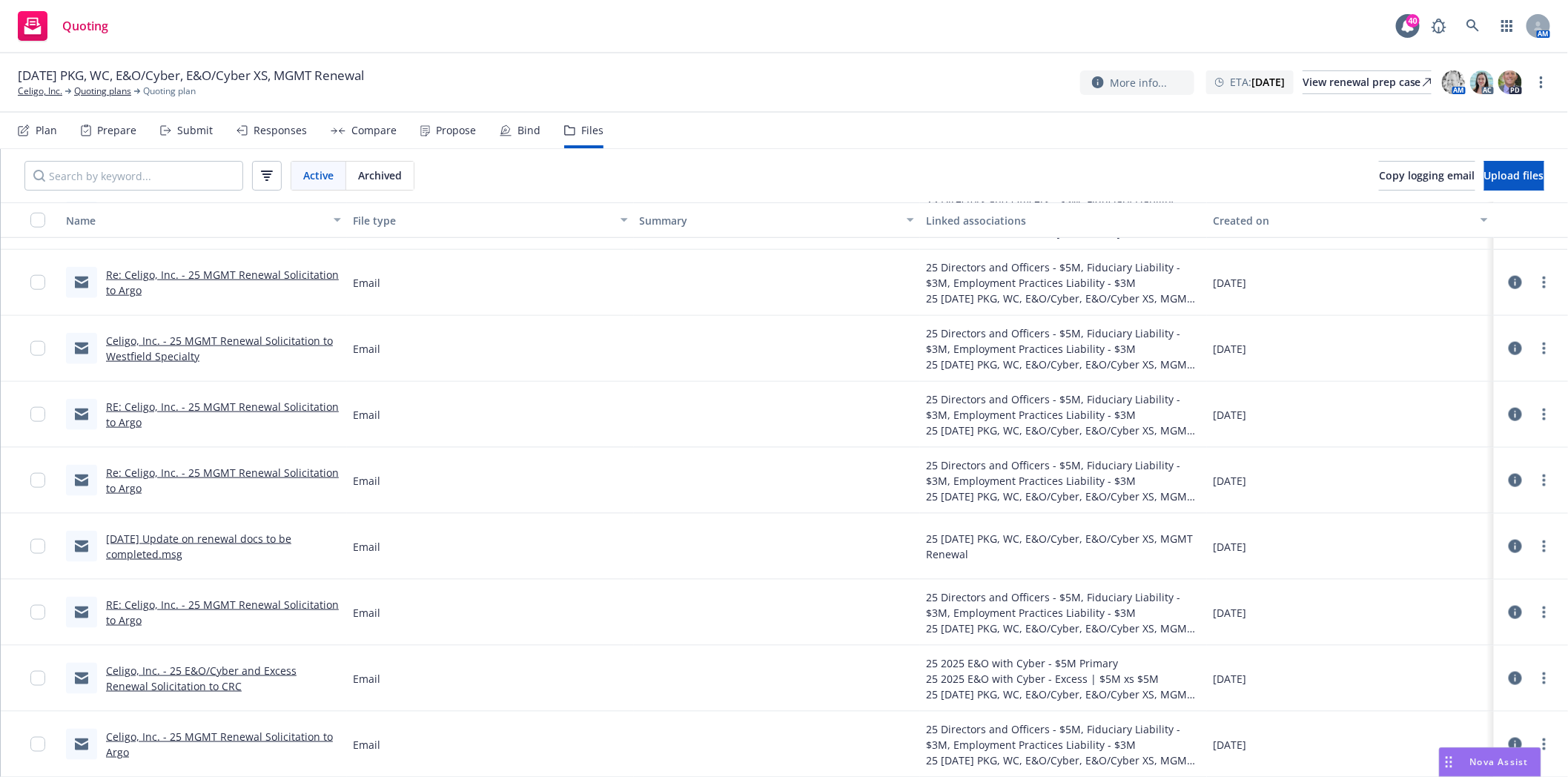
click at [284, 273] on link "Re: Celigo, Inc. - 25 MGMT Renewal Solicitation to Argo" at bounding box center [222, 283] width 233 height 30
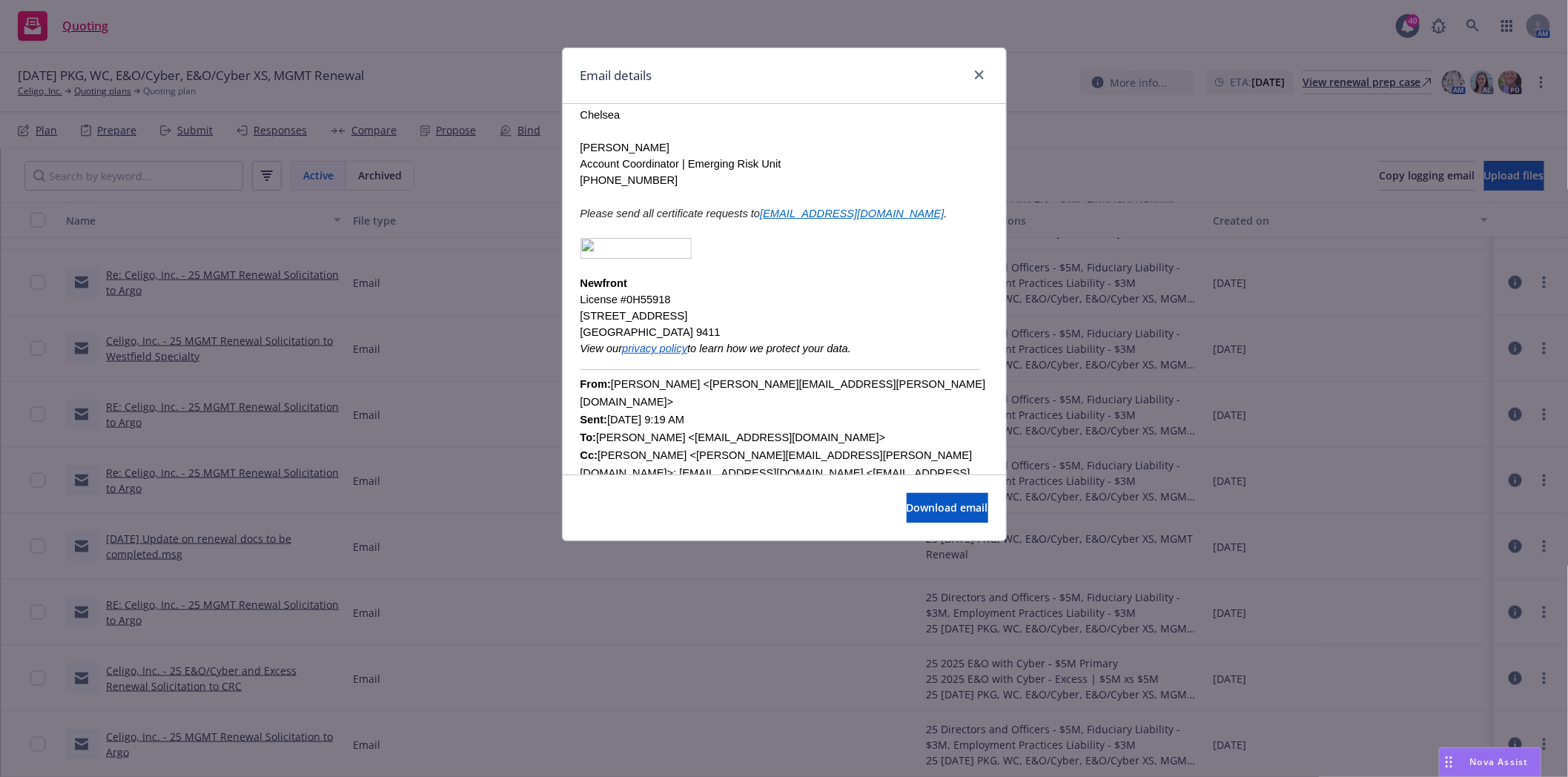
scroll to position [0, 0]
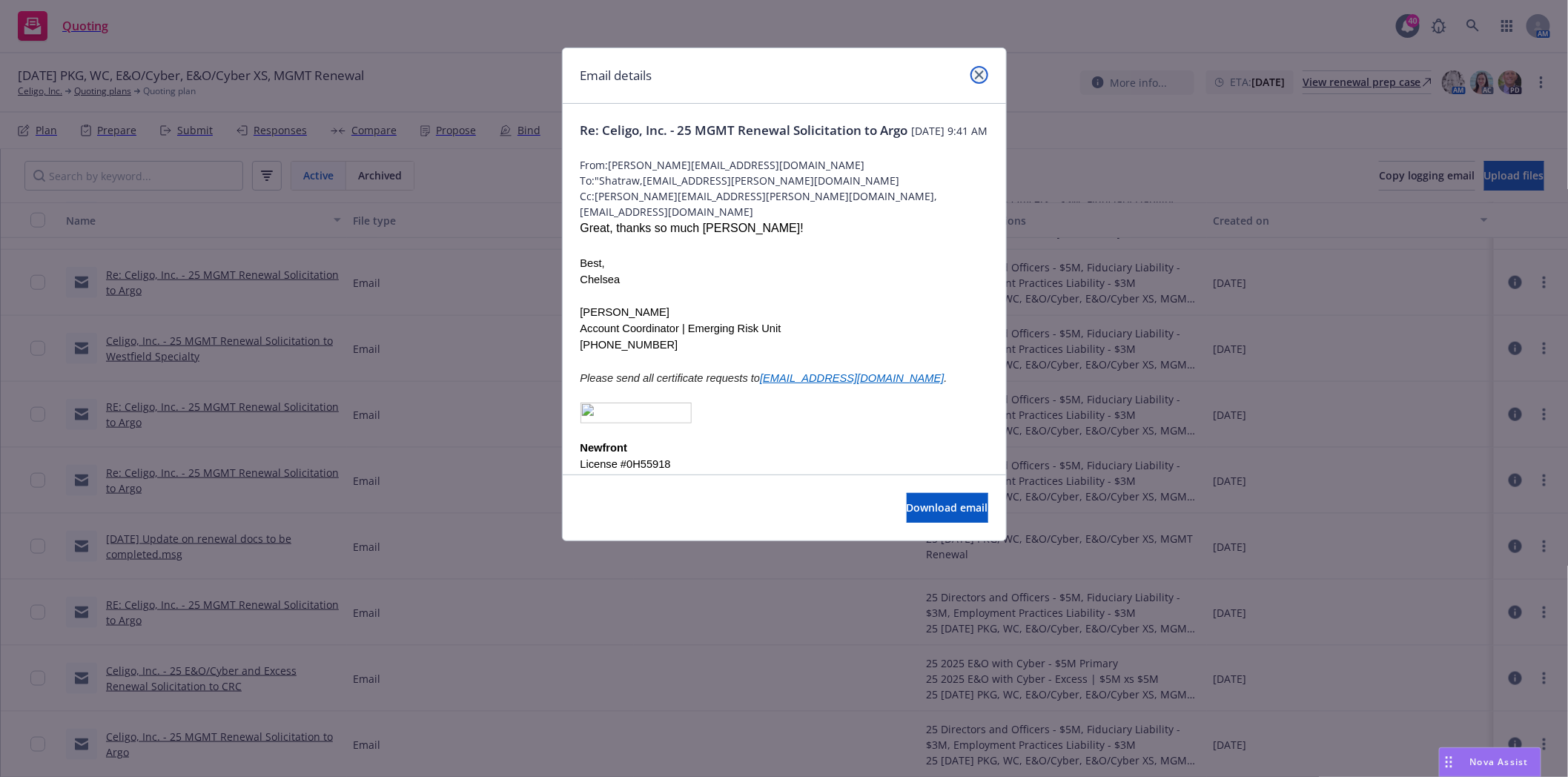
click at [979, 68] on link "close" at bounding box center [980, 75] width 18 height 18
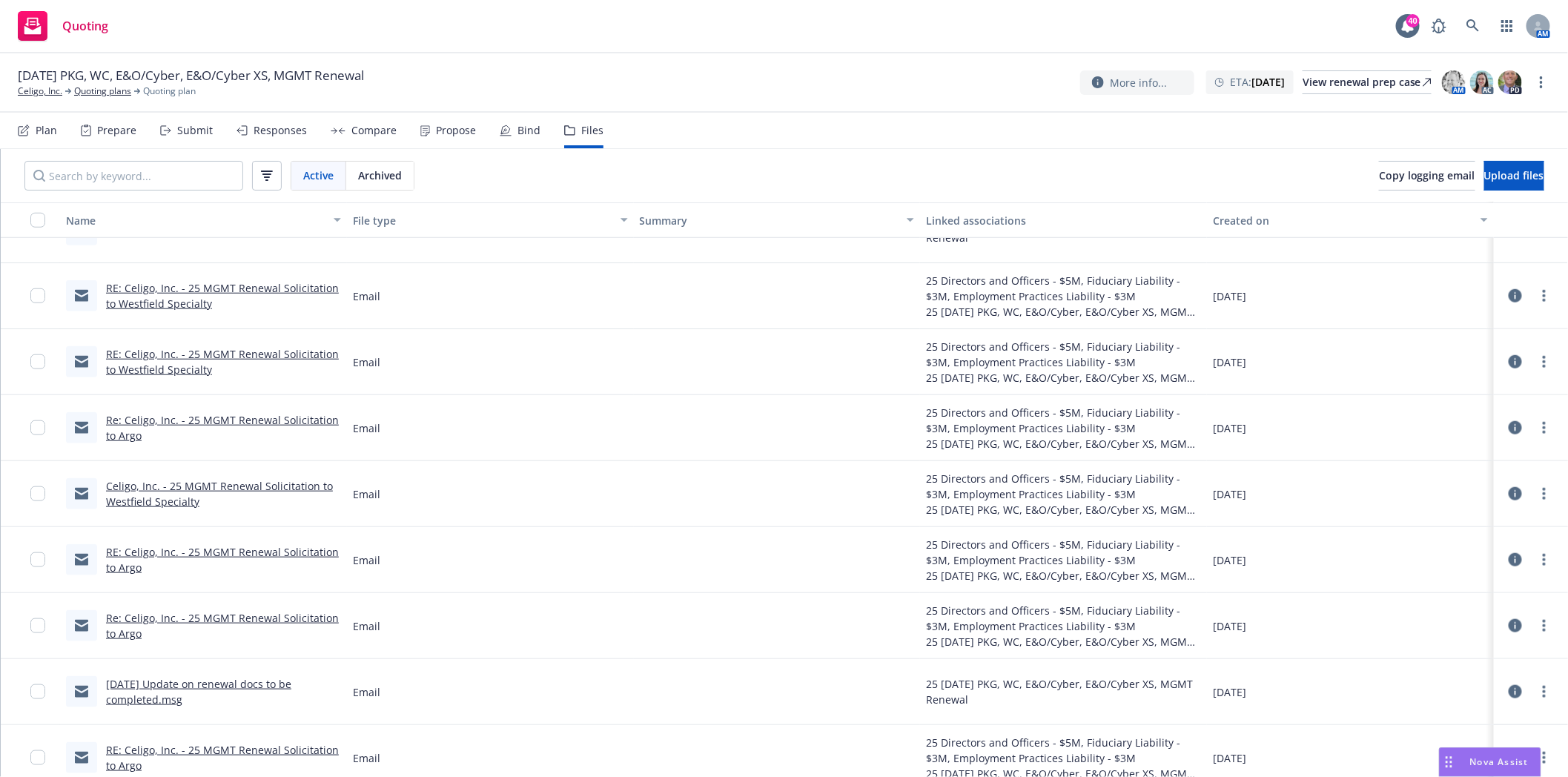
scroll to position [674, 0]
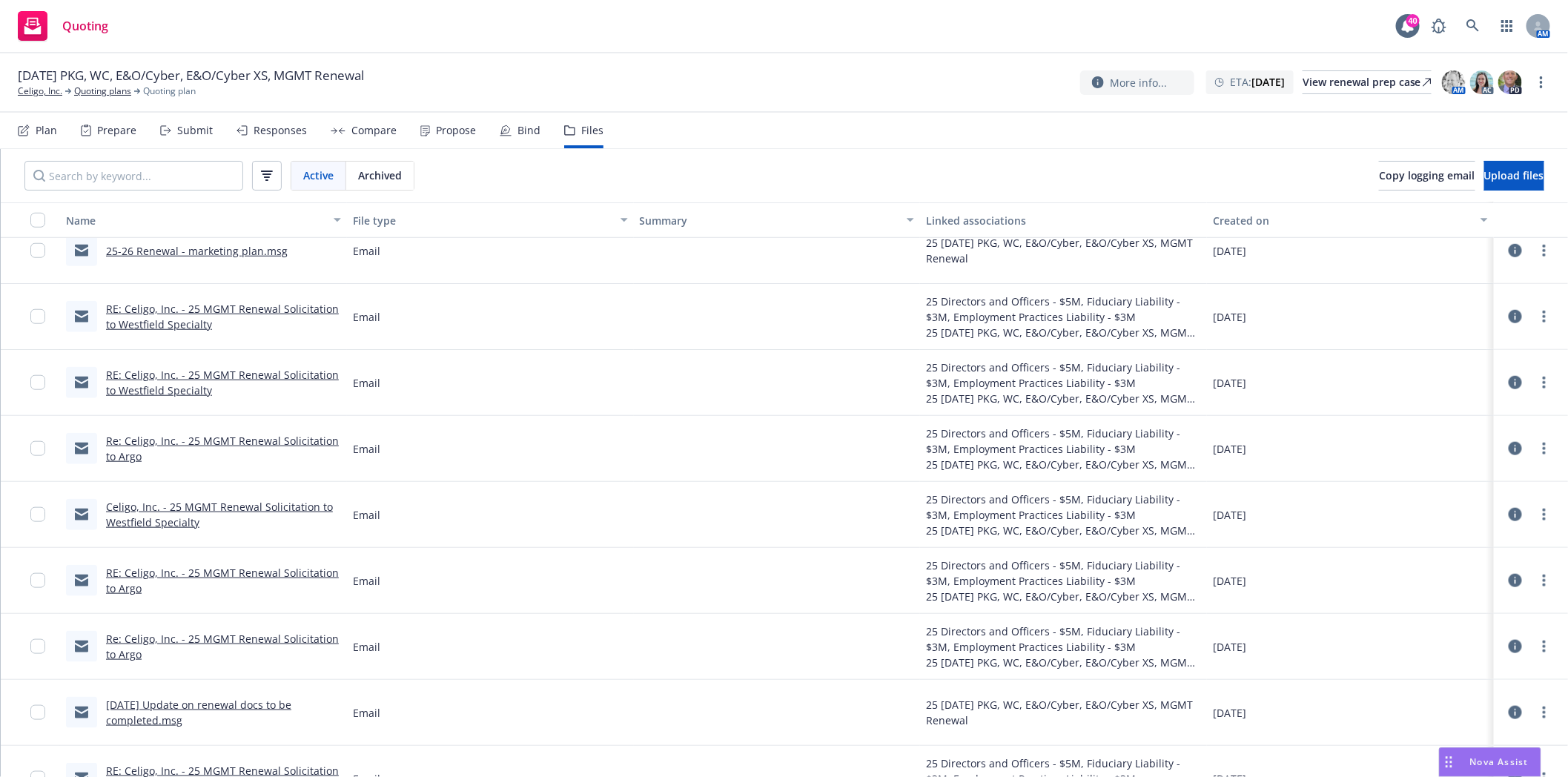
click at [178, 377] on link "RE: Celigo, Inc. - 25 MGMT Renewal Solicitation to Westfield Specialty" at bounding box center [222, 382] width 233 height 30
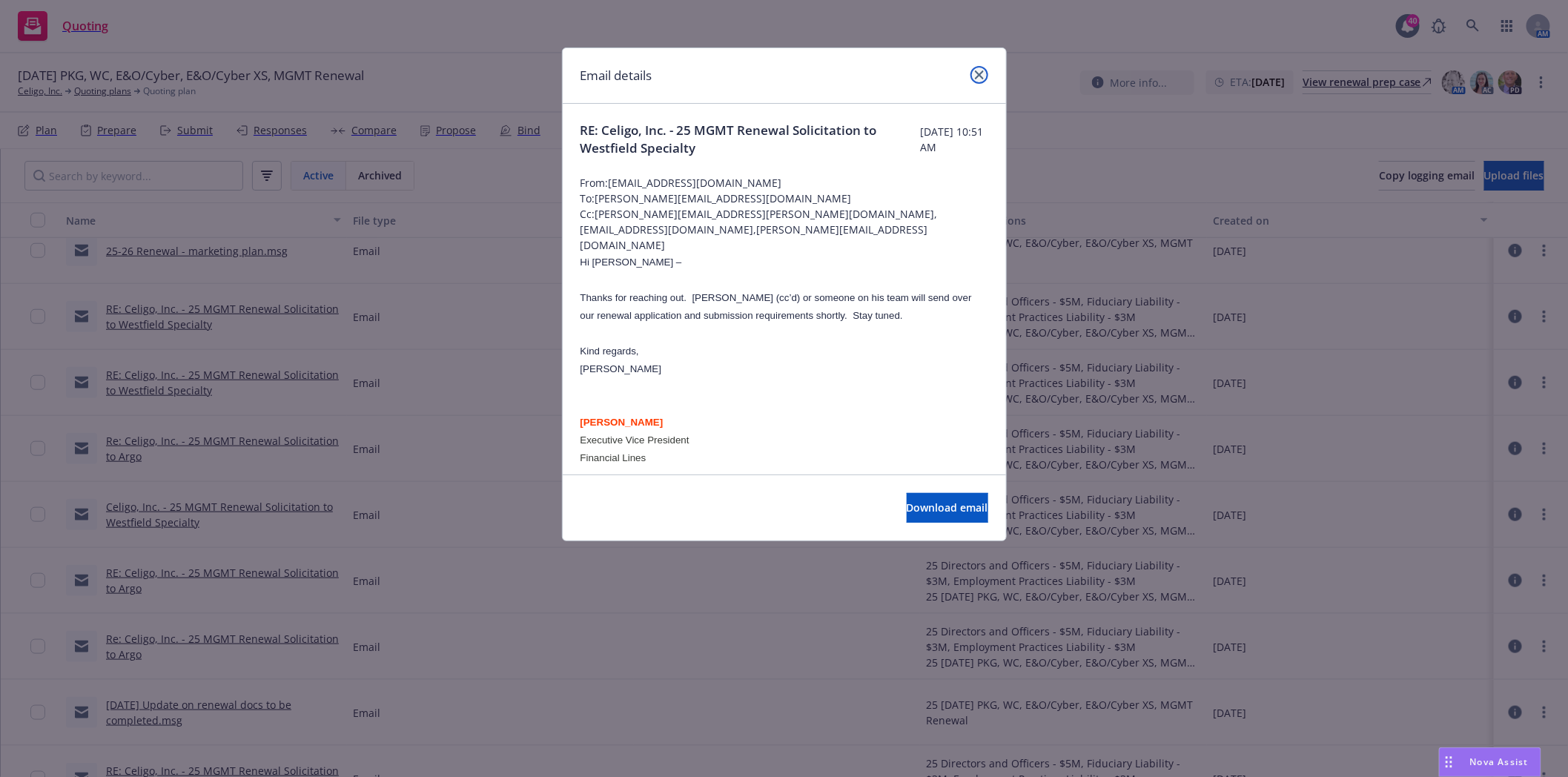
click at [979, 74] on icon "close" at bounding box center [980, 75] width 9 height 9
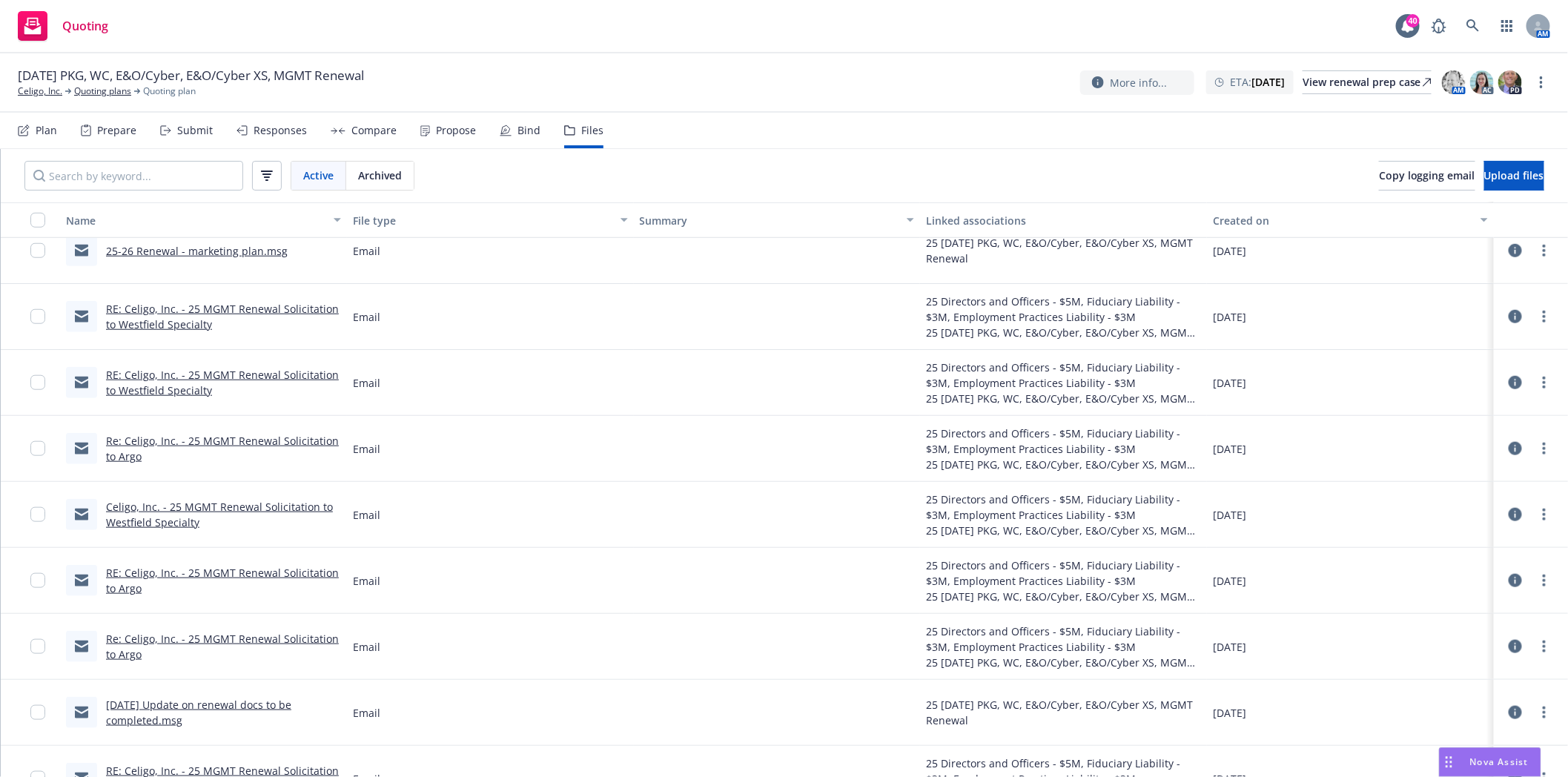
click at [178, 308] on link "RE: Celigo, Inc. - 25 MGMT Renewal Solicitation to Westfield Specialty" at bounding box center [222, 316] width 233 height 30
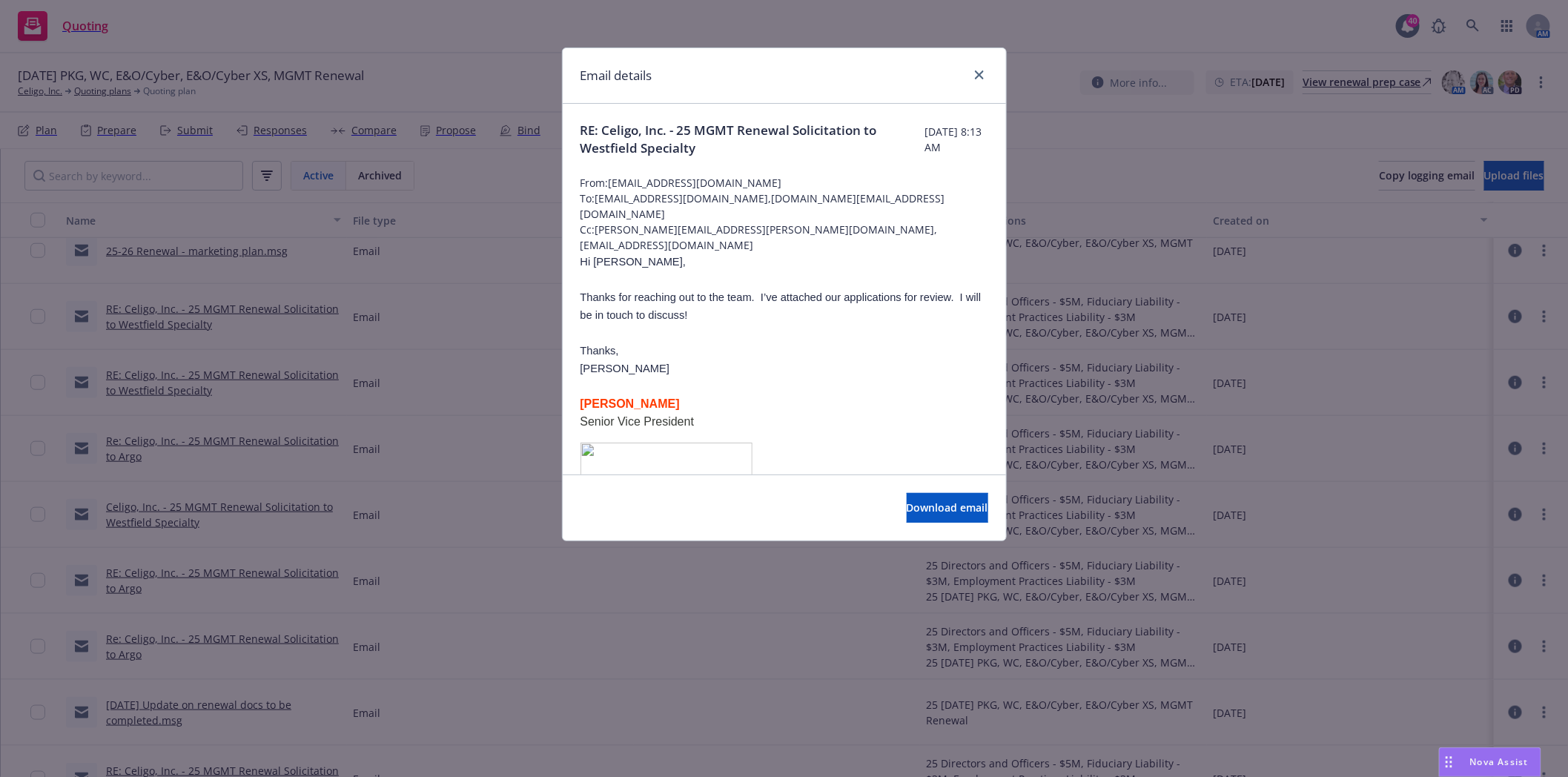
click at [988, 72] on div at bounding box center [976, 75] width 24 height 19
click at [972, 69] on link "close" at bounding box center [980, 75] width 18 height 18
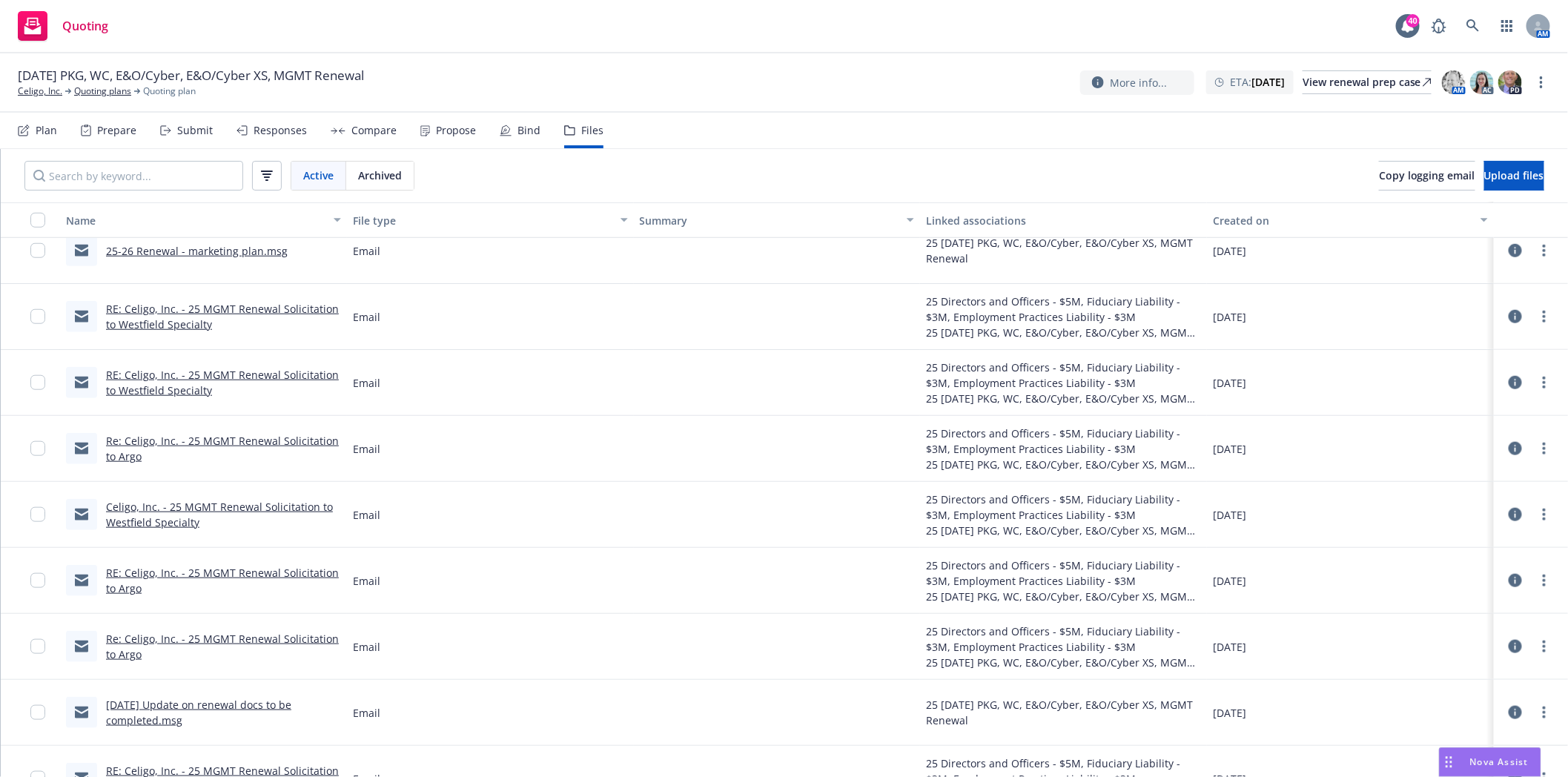
click at [191, 254] on link "25-26 Renewal - marketing plan.msg" at bounding box center [196, 251] width 182 height 14
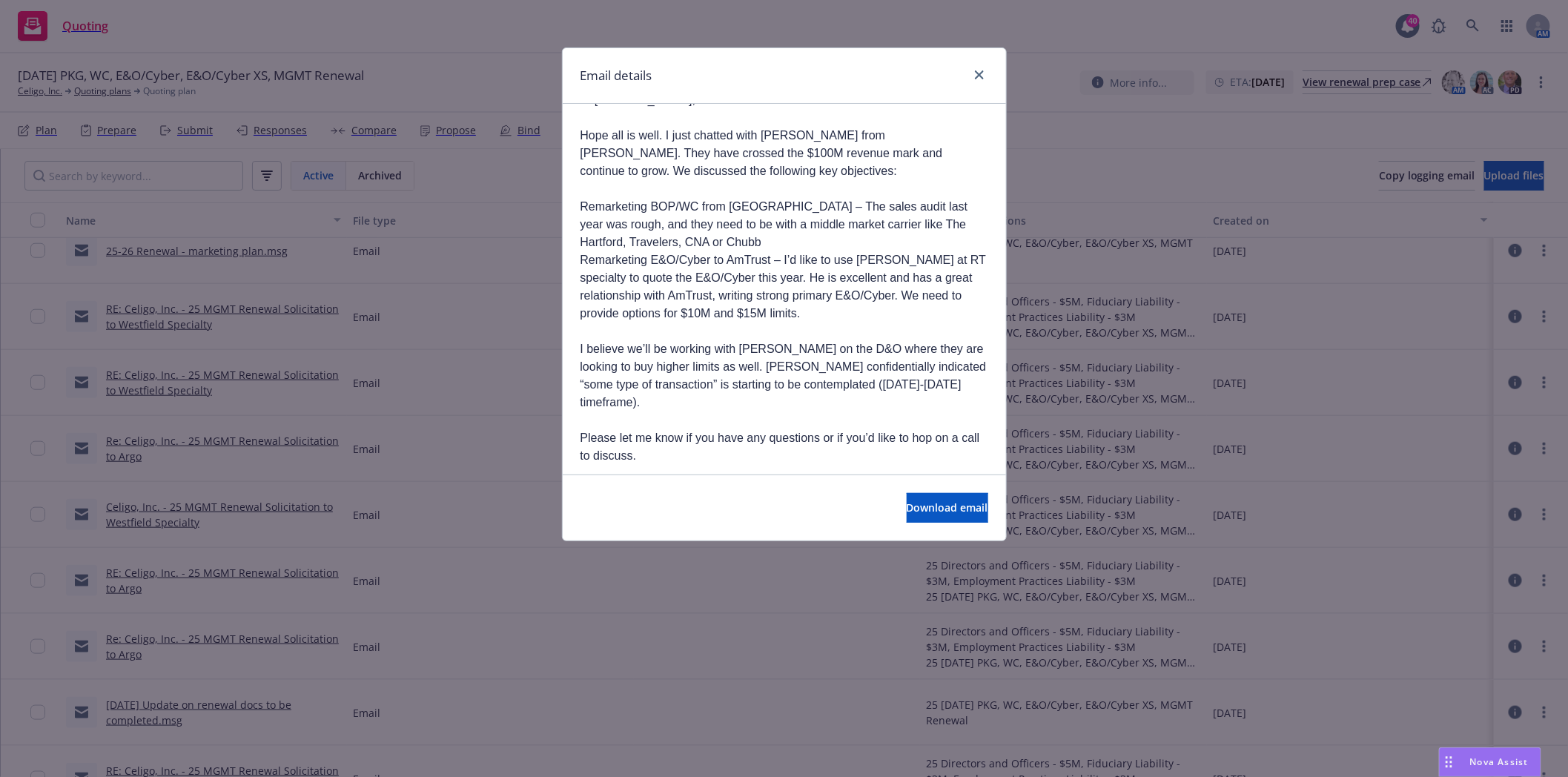
scroll to position [165, 0]
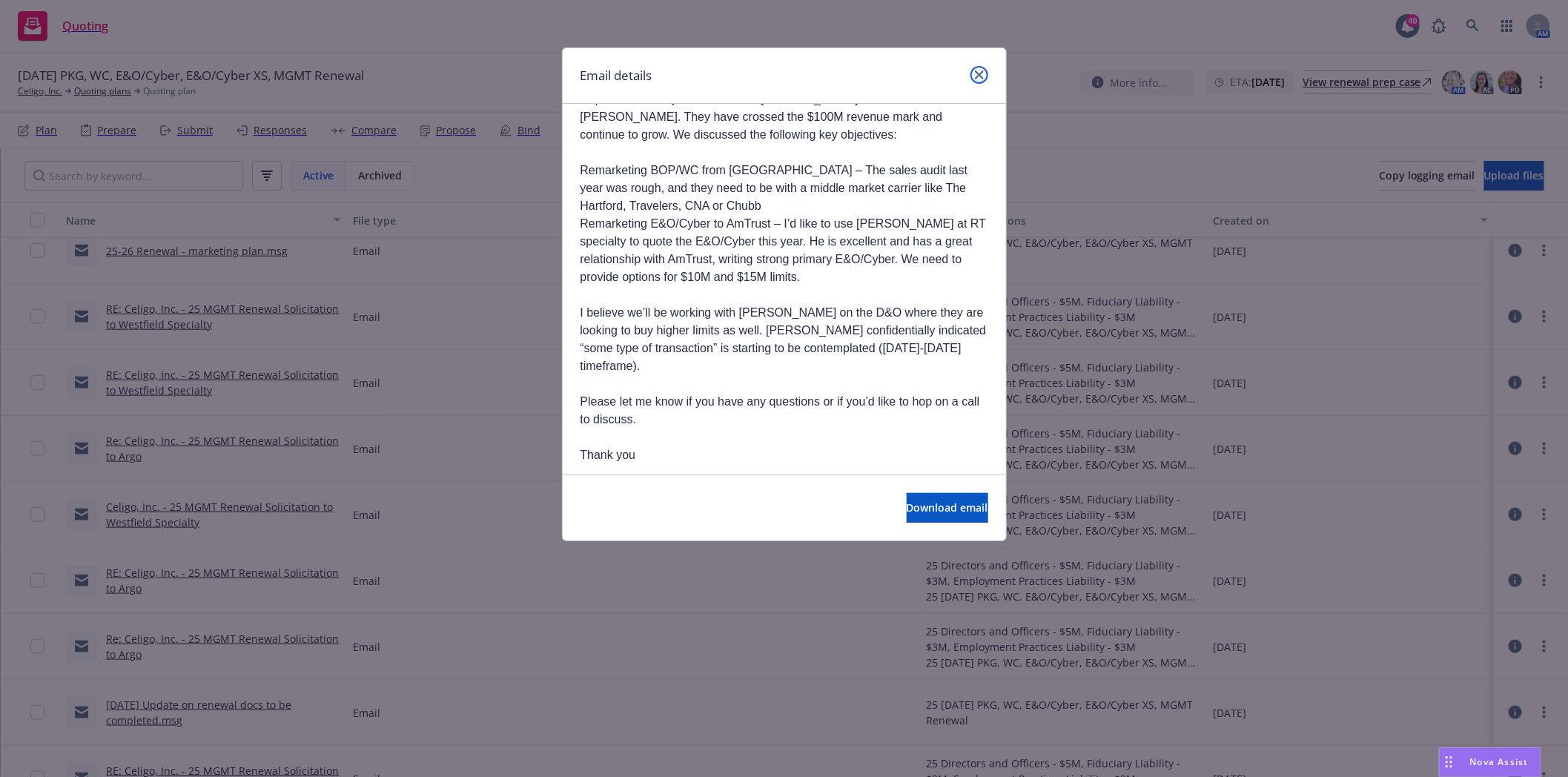
click at [977, 79] on icon "close" at bounding box center [980, 75] width 9 height 9
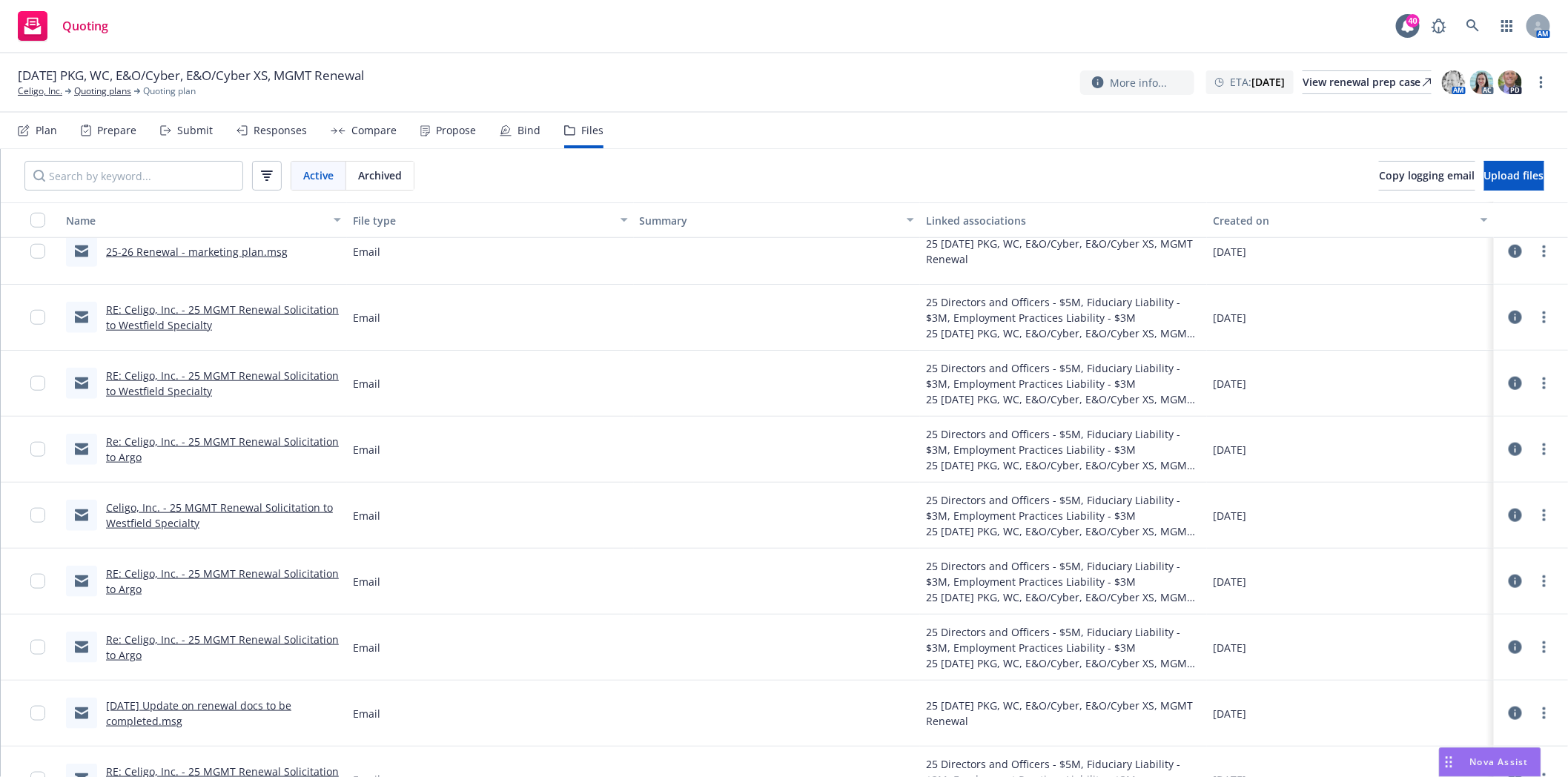
scroll to position [509, 0]
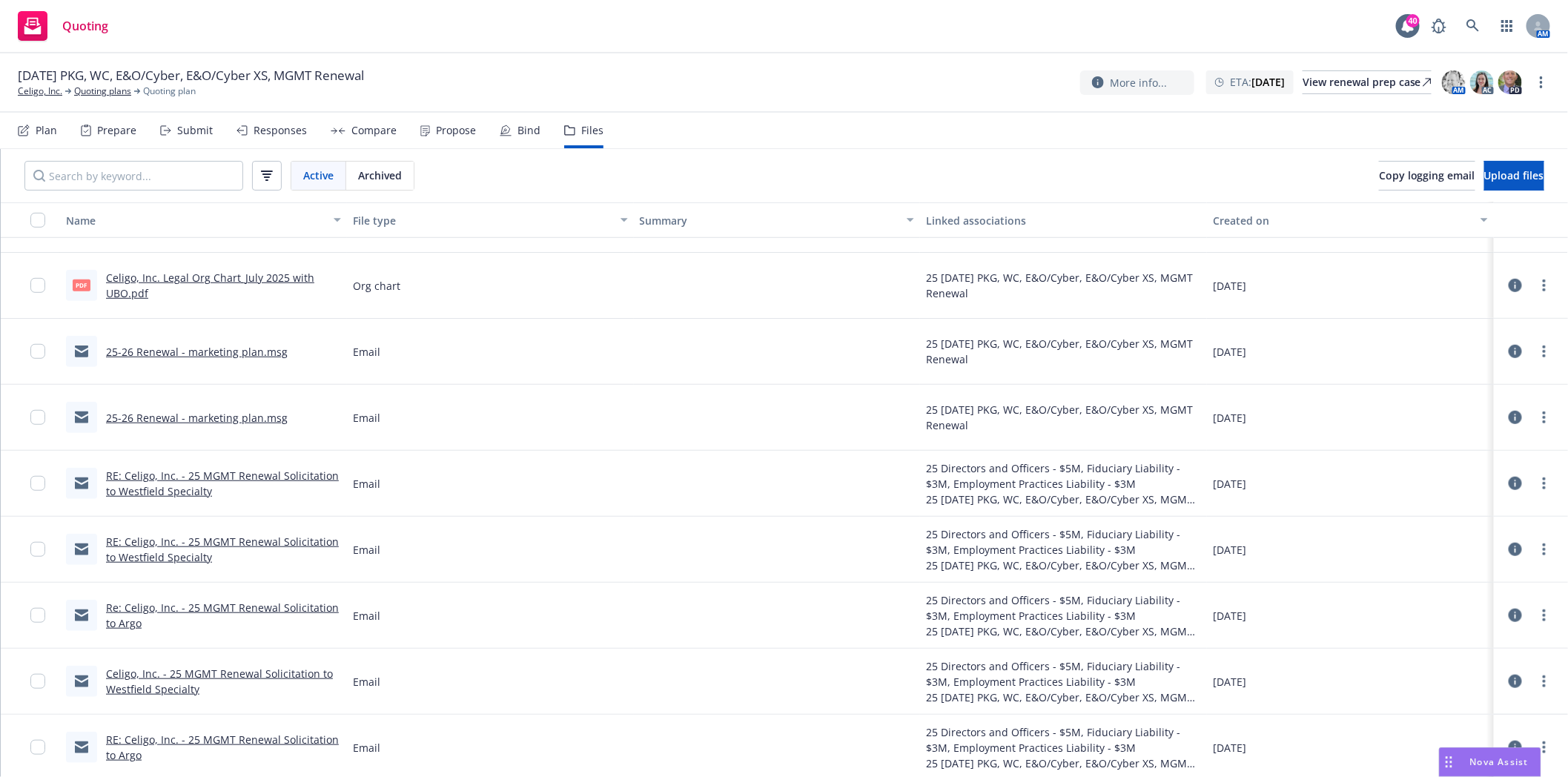
click at [189, 349] on link "25-26 Renewal - marketing plan.msg" at bounding box center [196, 352] width 182 height 14
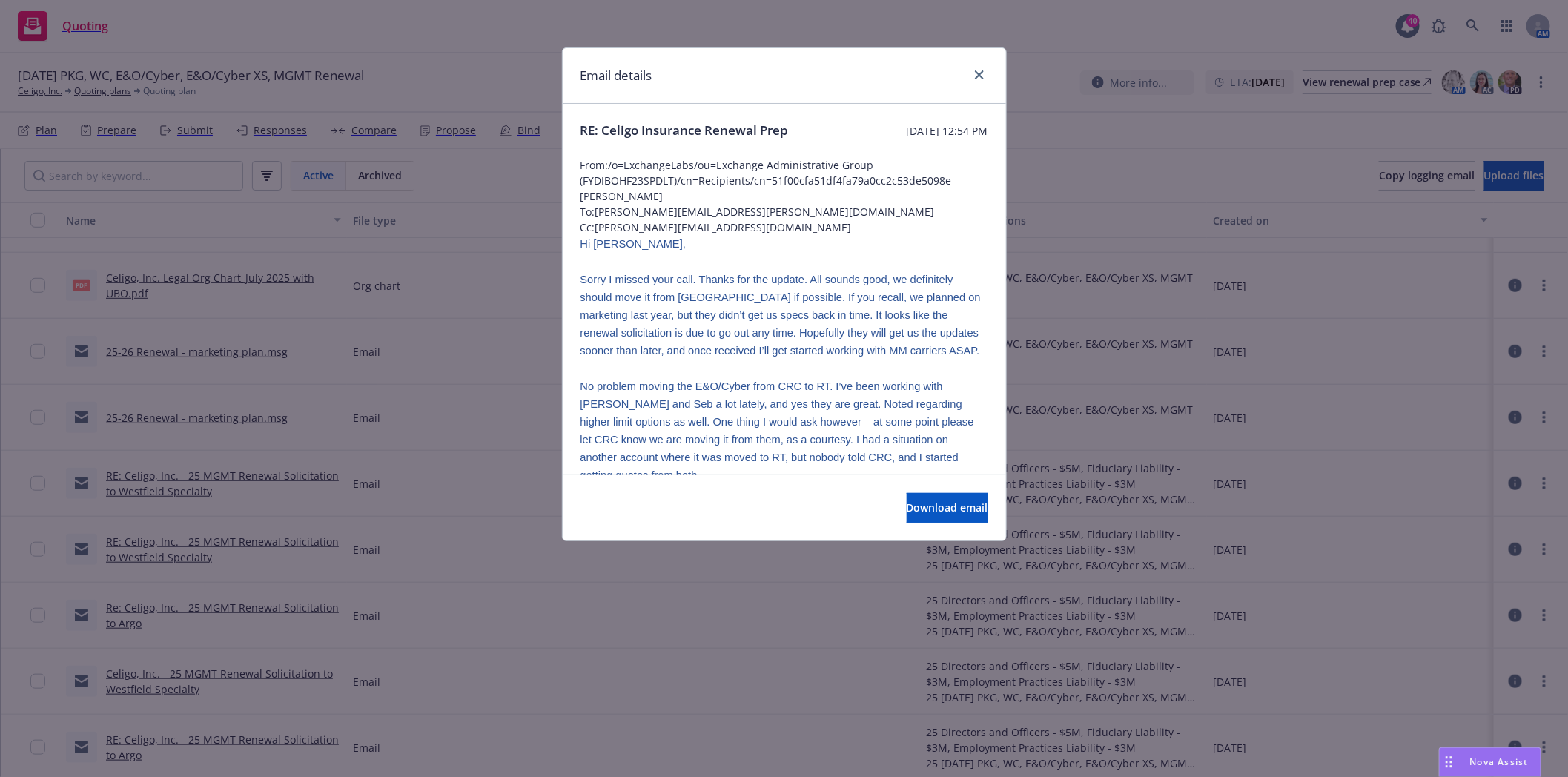
scroll to position [165, 0]
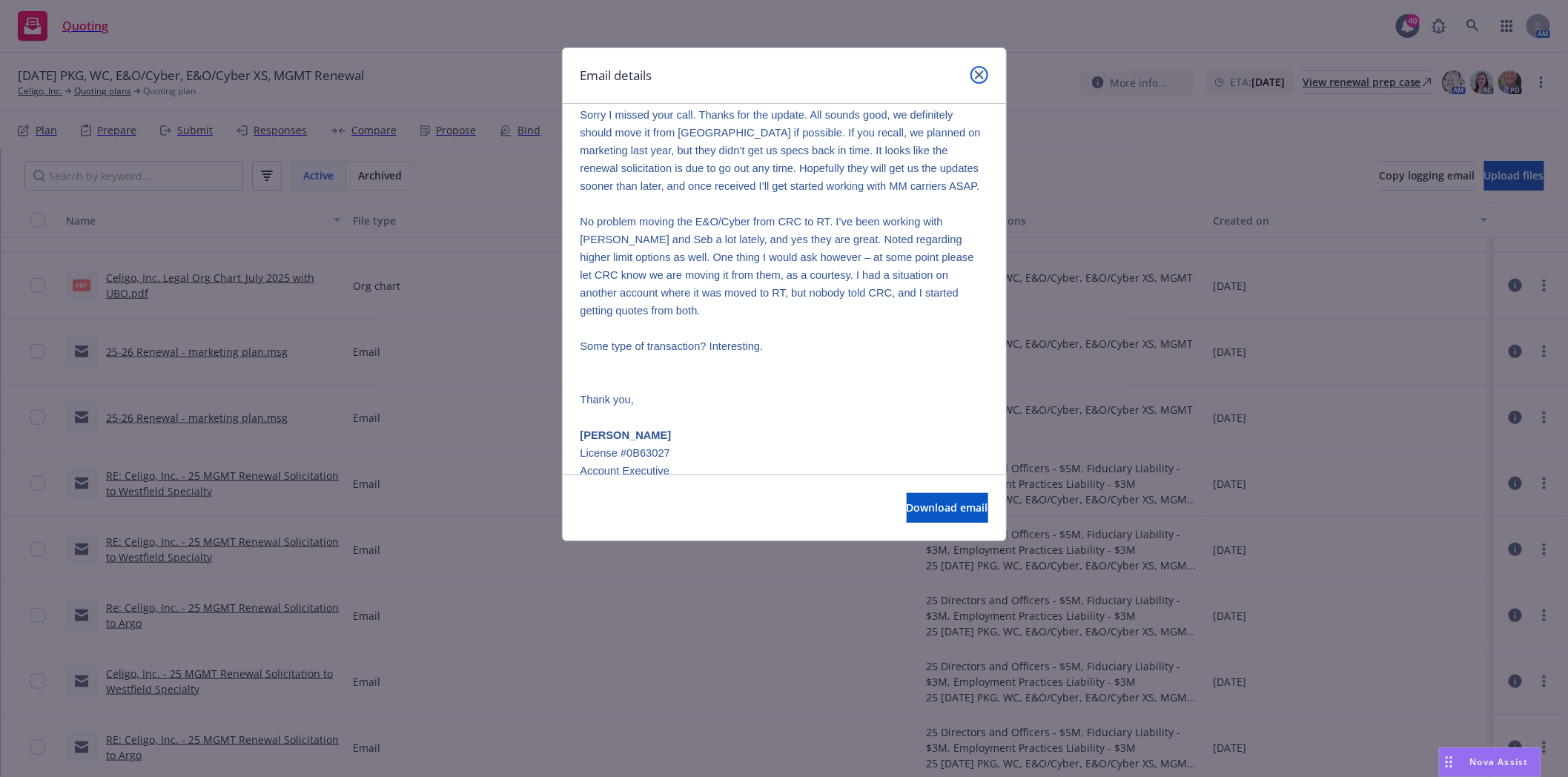
click at [980, 68] on link "close" at bounding box center [980, 75] width 18 height 18
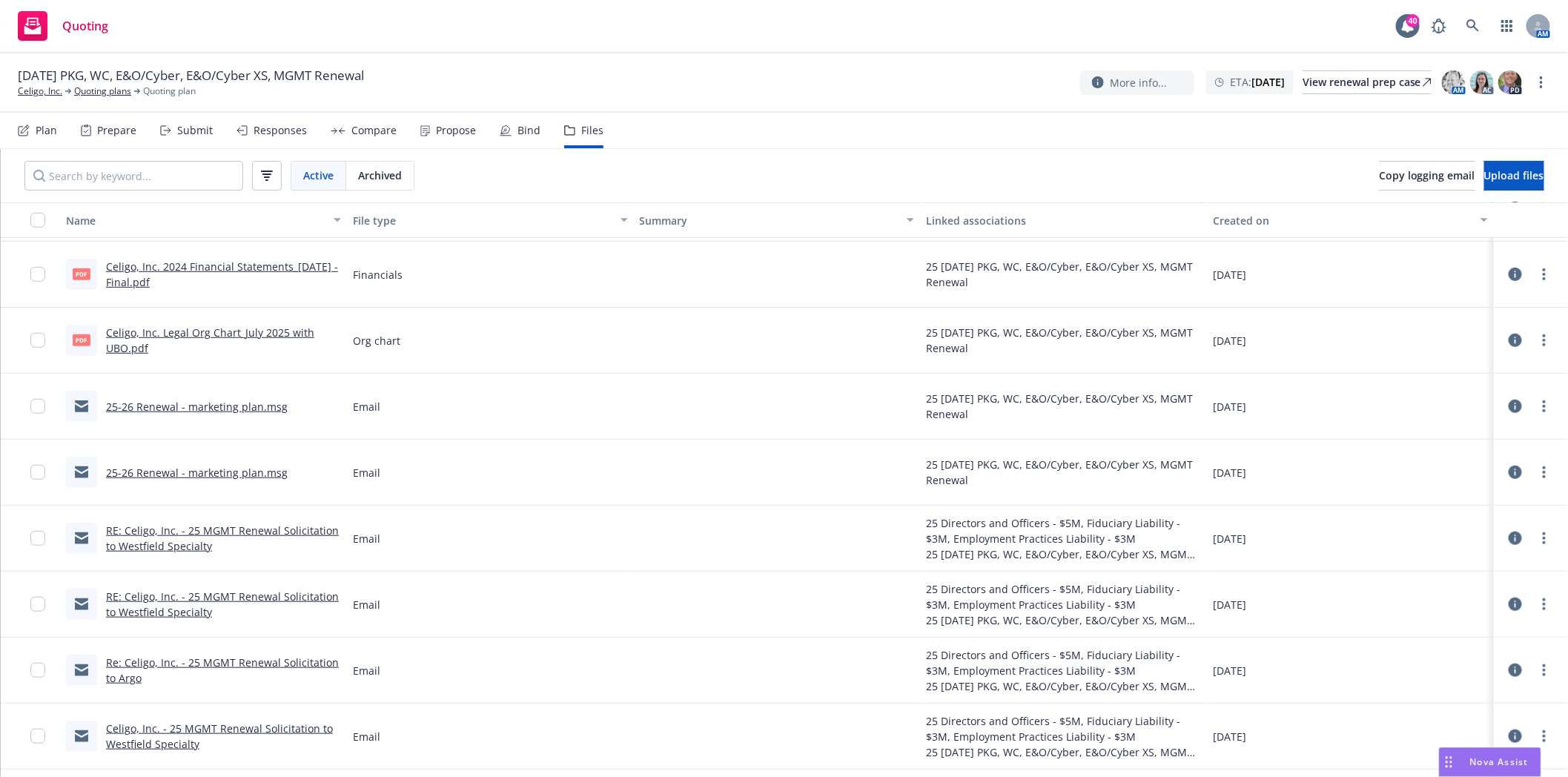
scroll to position [494, 0]
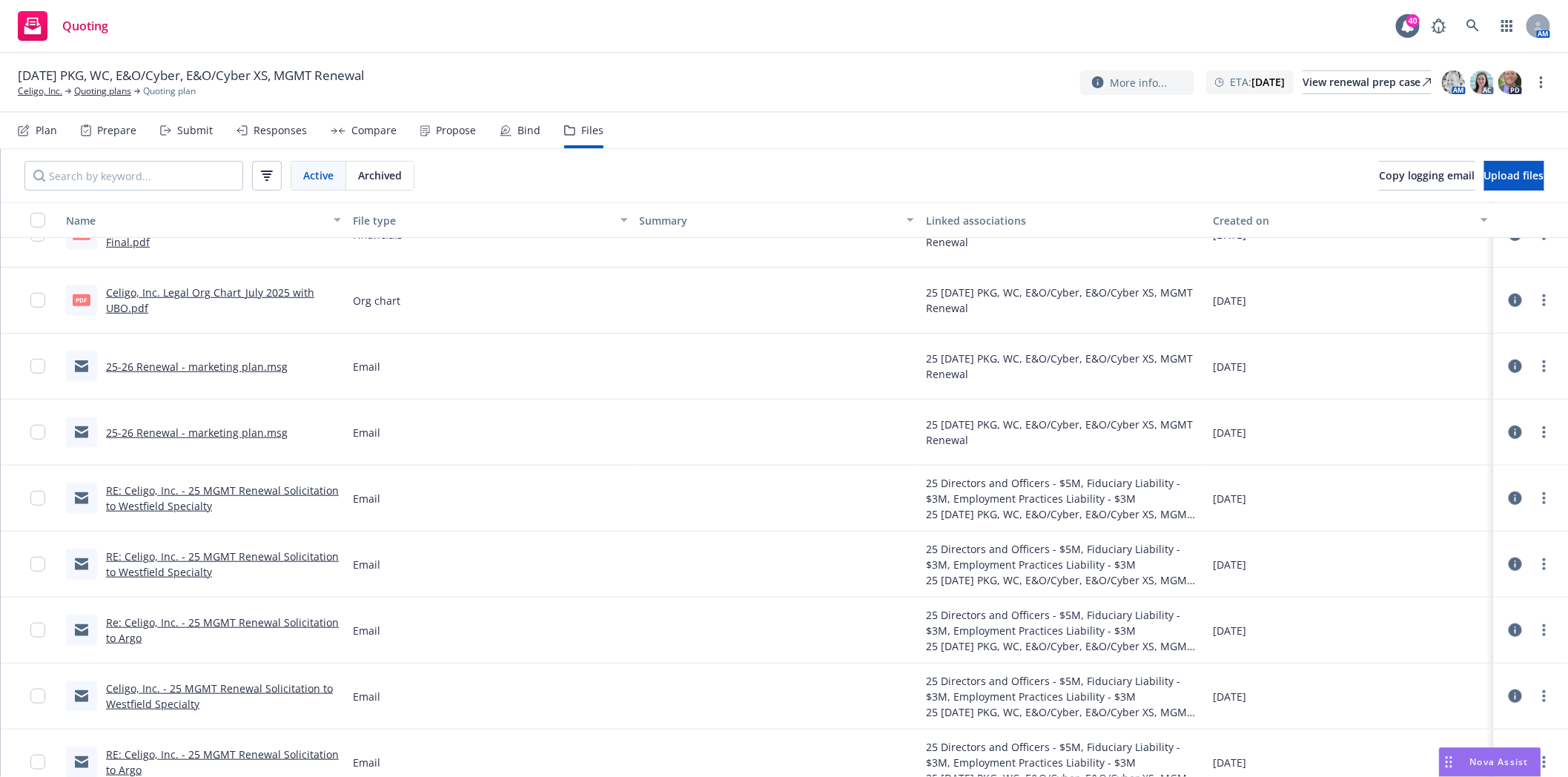
click at [186, 363] on link "25-26 Renewal - marketing plan.msg" at bounding box center [196, 367] width 182 height 14
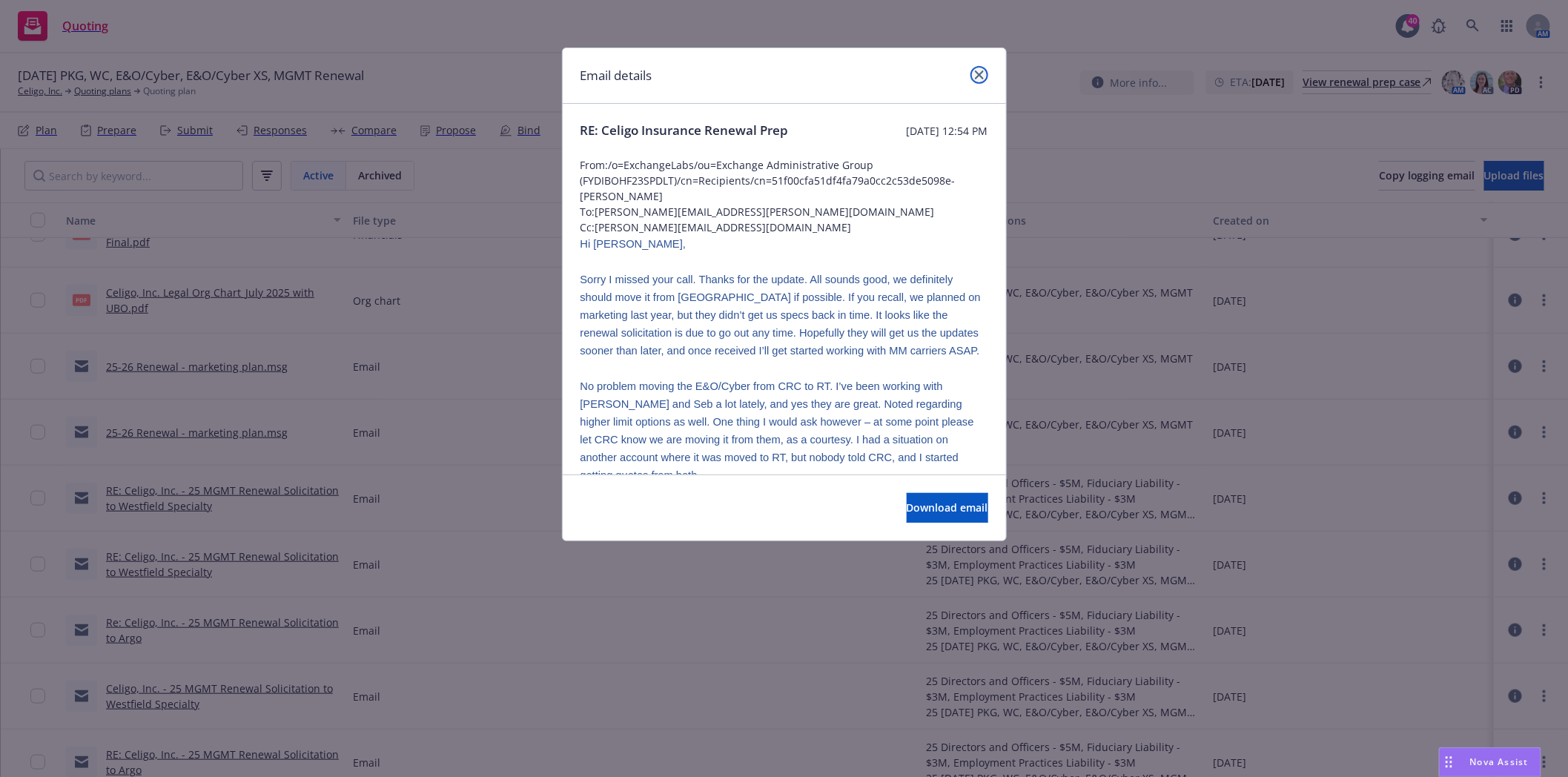
click at [980, 72] on icon "close" at bounding box center [980, 75] width 9 height 9
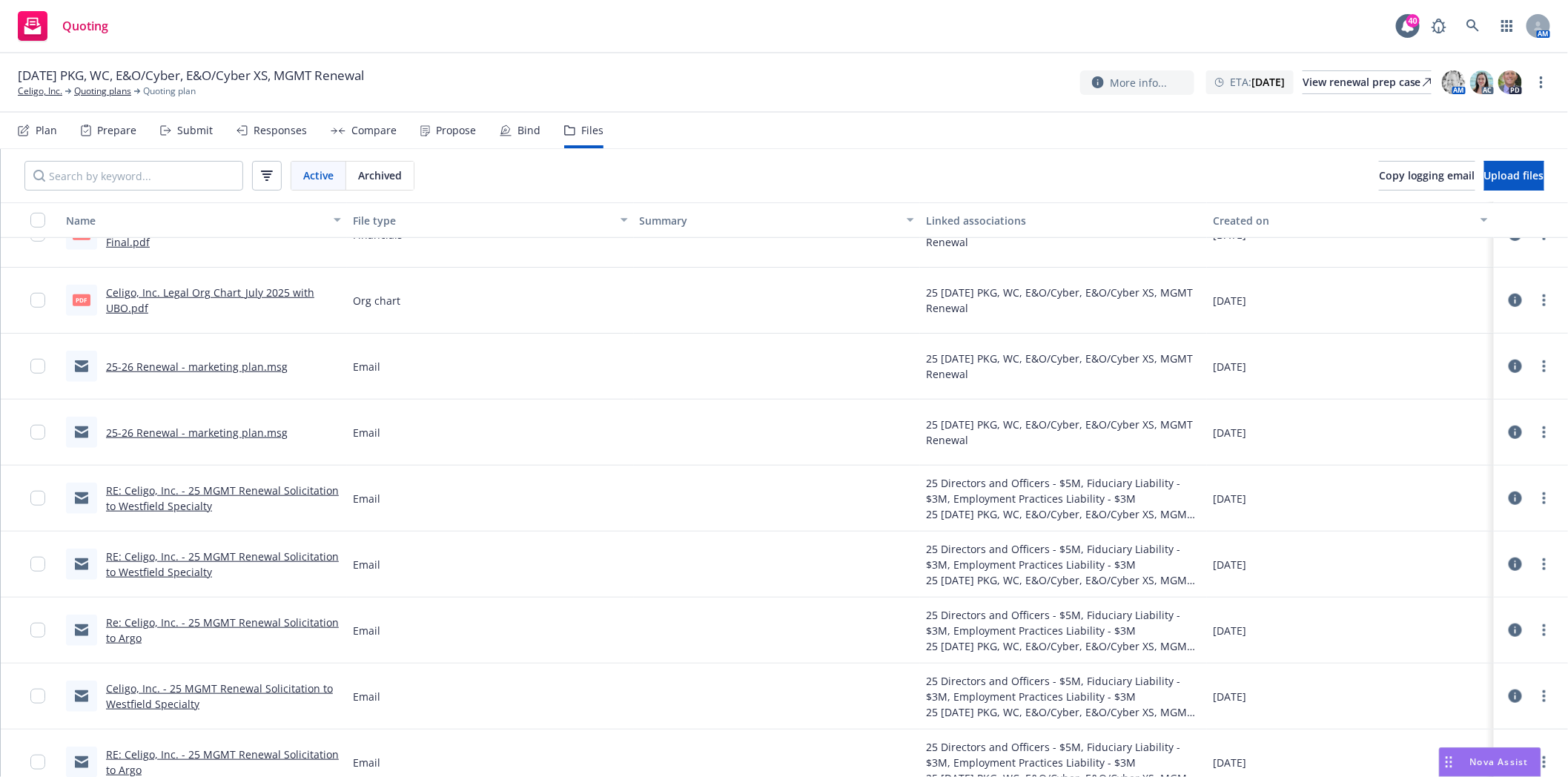
click at [223, 432] on link "25-26 Renewal - marketing plan.msg" at bounding box center [196, 433] width 182 height 14
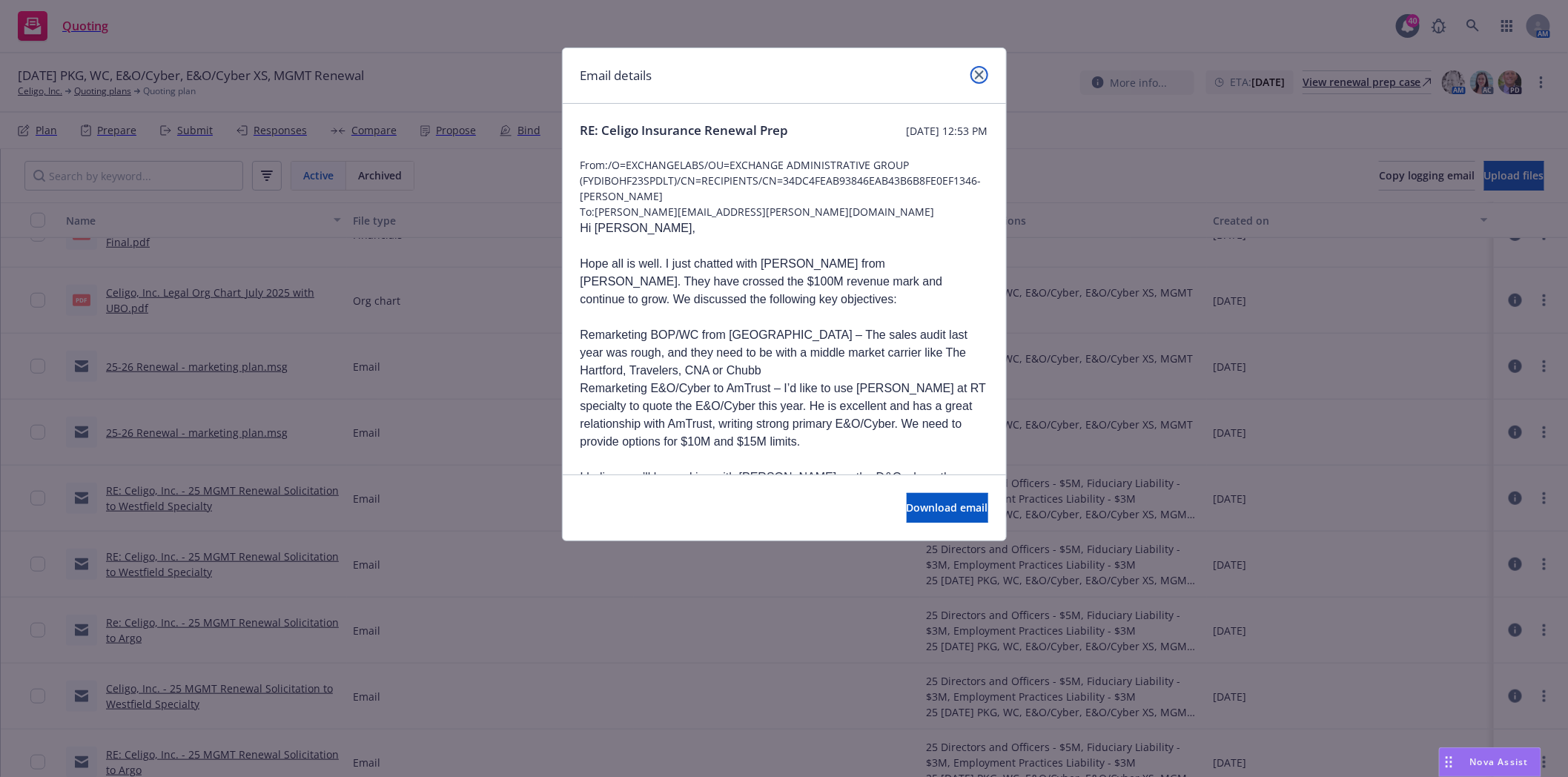
click at [980, 79] on icon "close" at bounding box center [980, 75] width 9 height 9
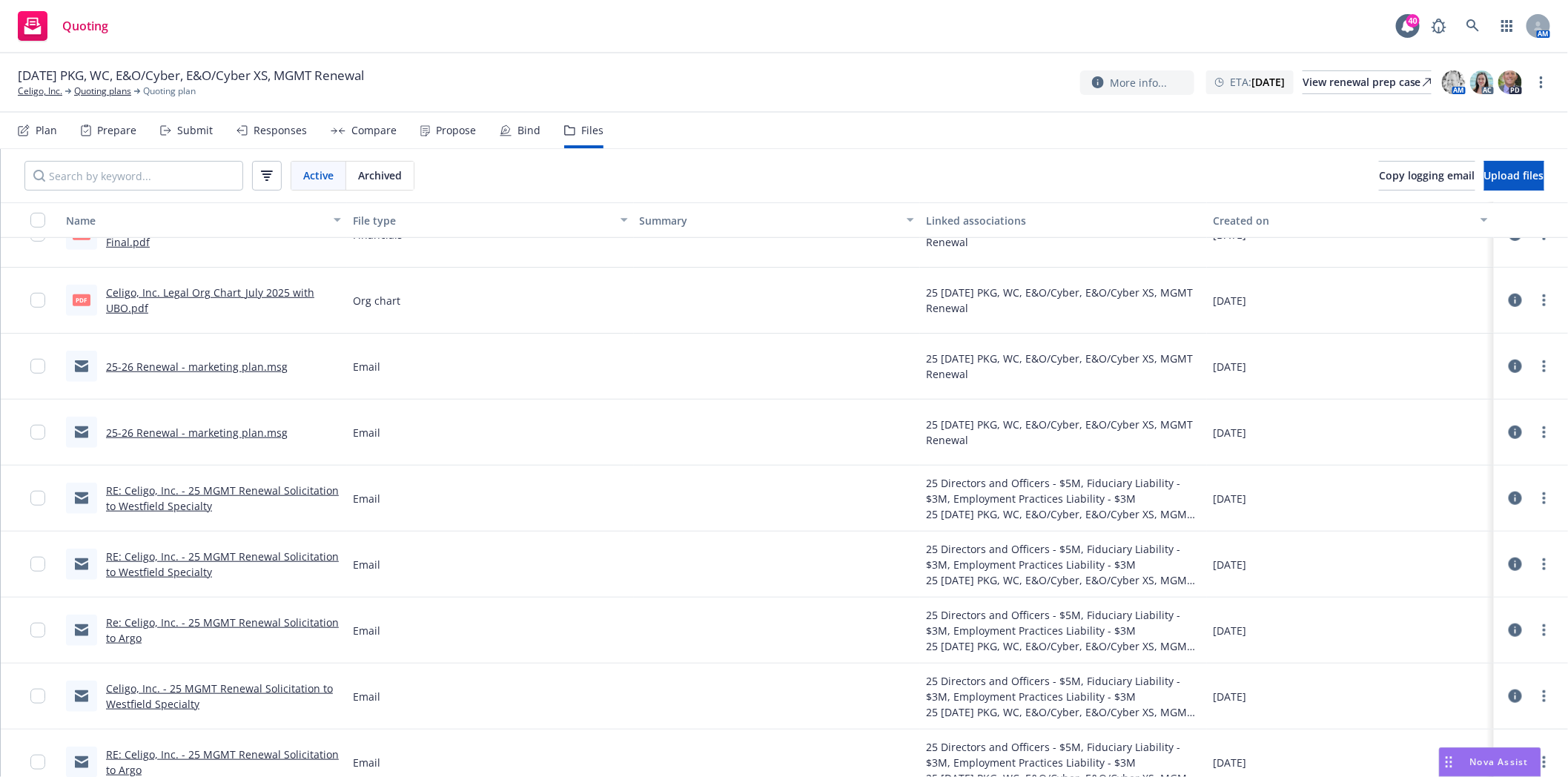
click at [174, 494] on link "RE: Celigo, Inc. - 25 MGMT Renewal Solicitation to Westfield Specialty" at bounding box center [222, 498] width 233 height 30
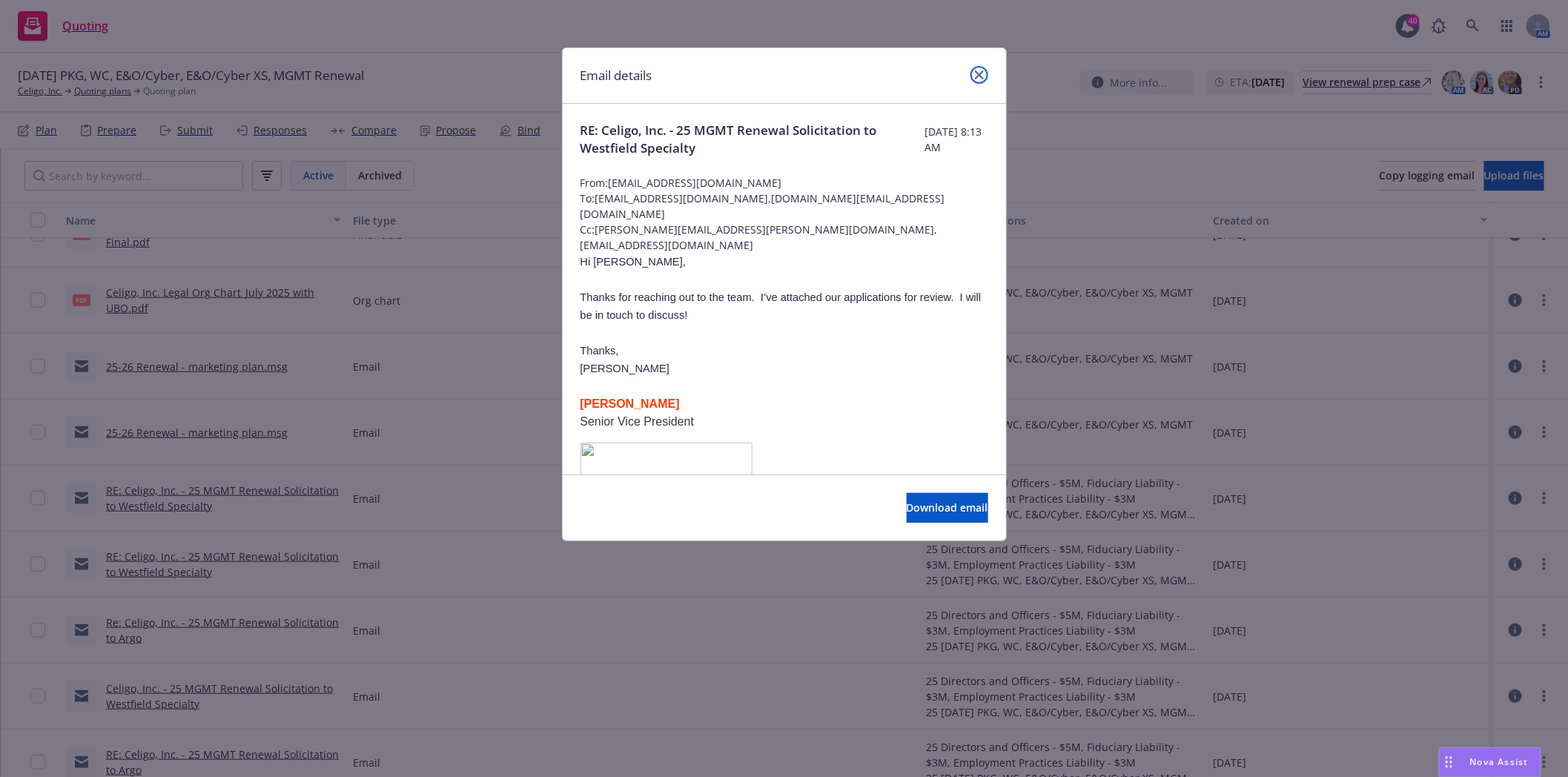
click at [975, 72] on icon "close" at bounding box center [980, 75] width 9 height 9
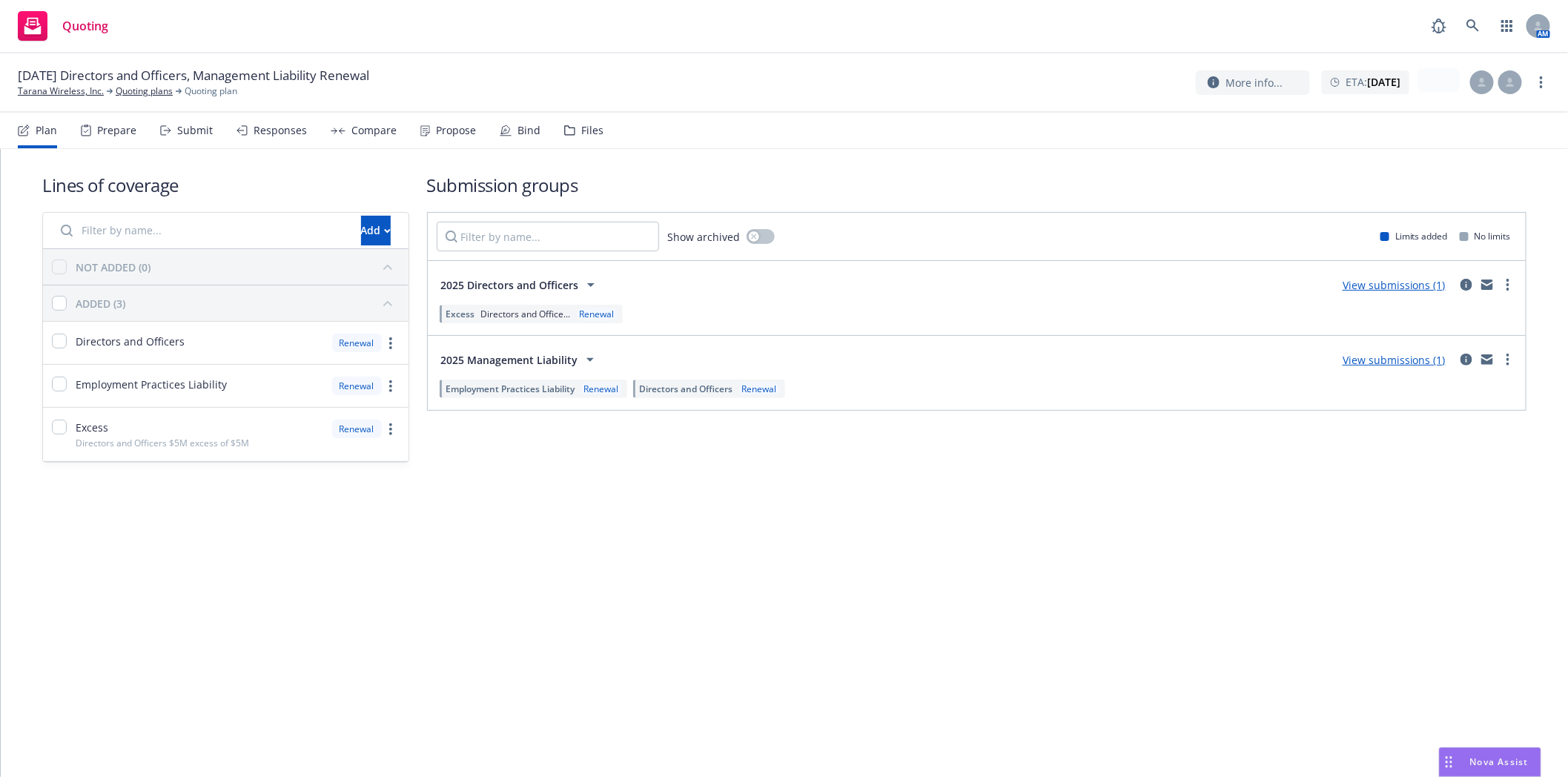
click at [581, 128] on div "Files" at bounding box center [592, 130] width 23 height 12
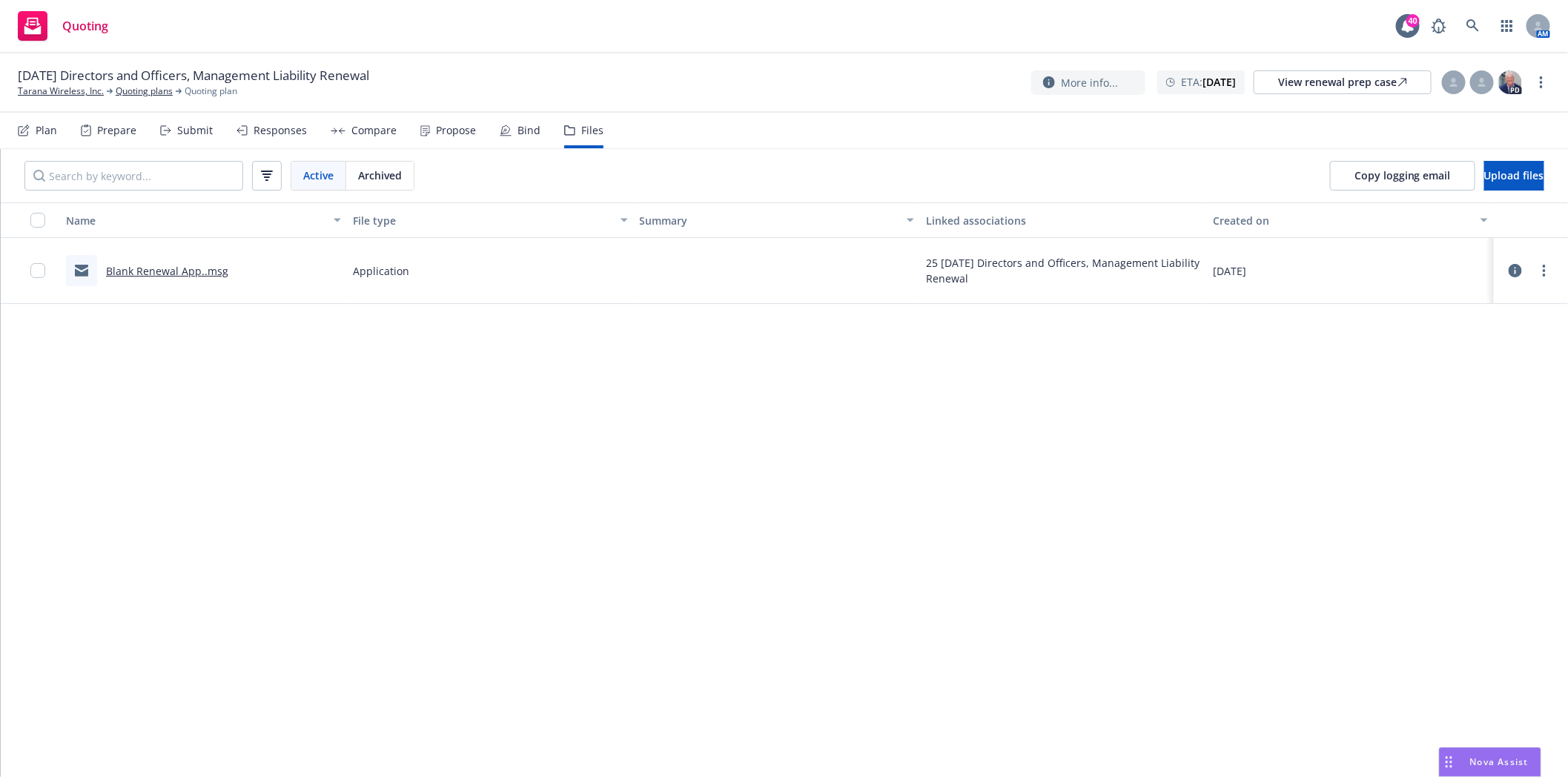
click at [1517, 271] on icon at bounding box center [1515, 271] width 14 height 14
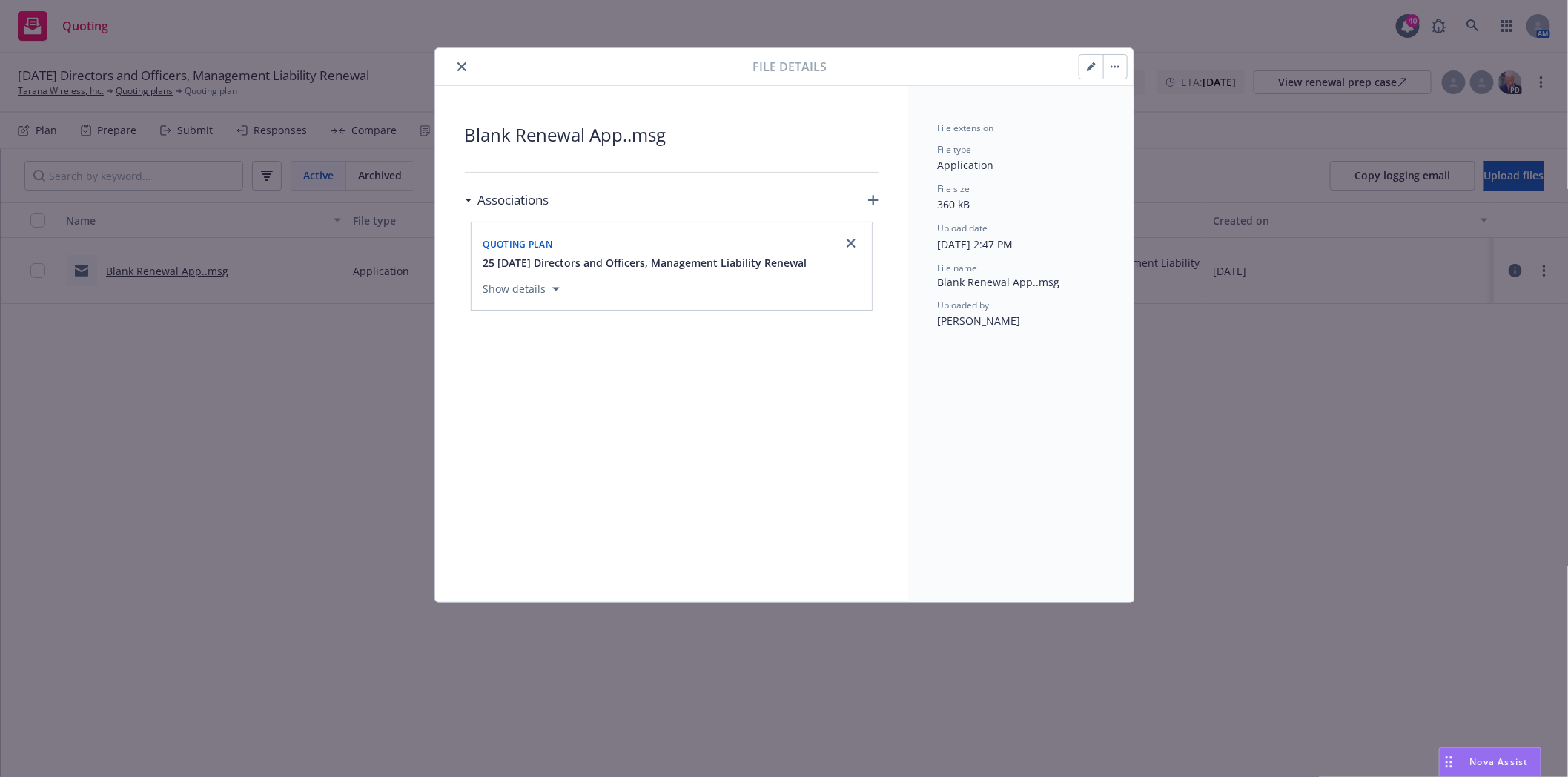
click at [464, 63] on icon "close" at bounding box center [462, 67] width 9 height 9
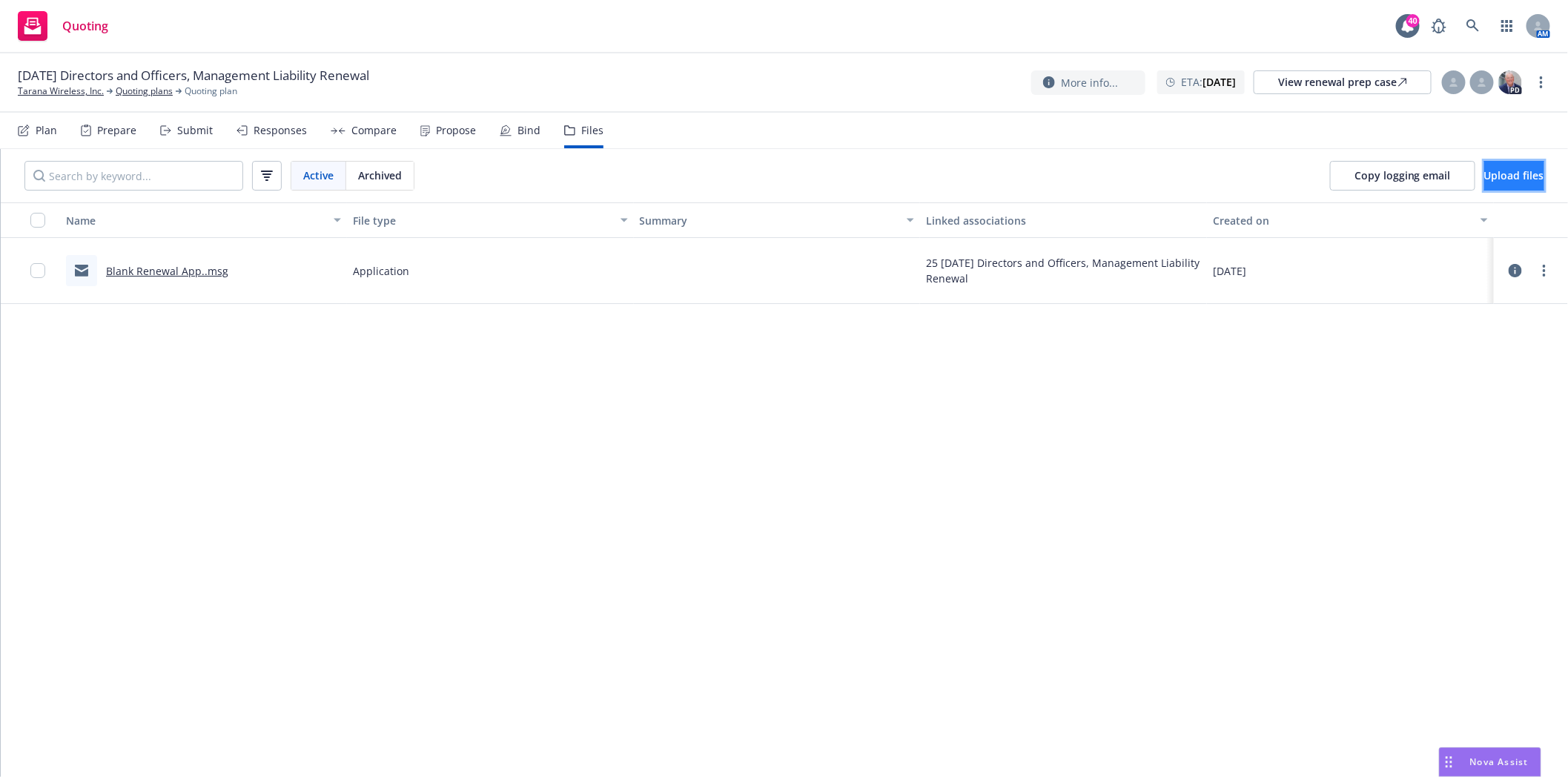
click at [1501, 174] on span "Upload files" at bounding box center [1514, 176] width 60 height 14
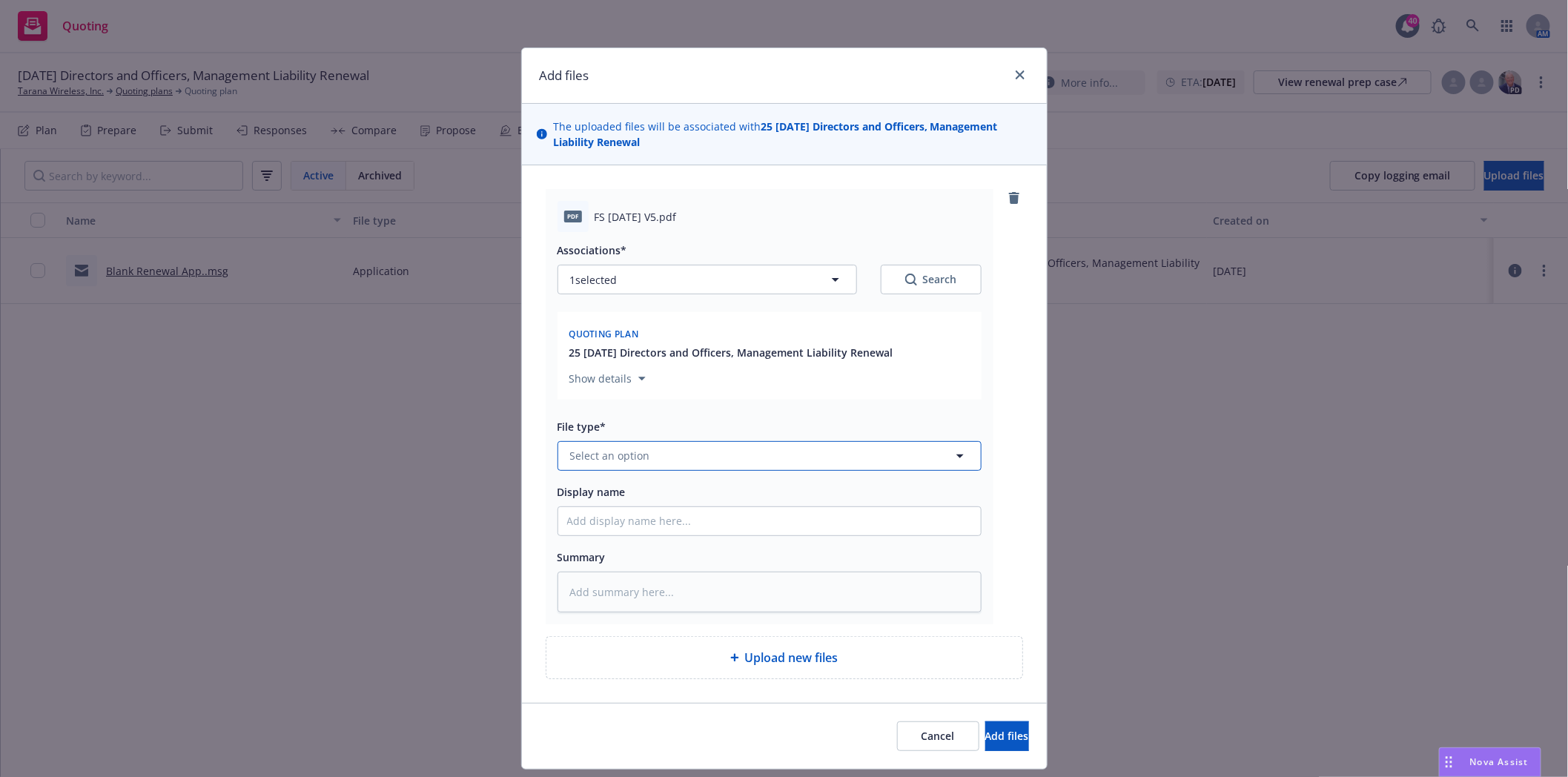
click at [638, 462] on span "Select an option" at bounding box center [610, 456] width 80 height 15
type input "f"
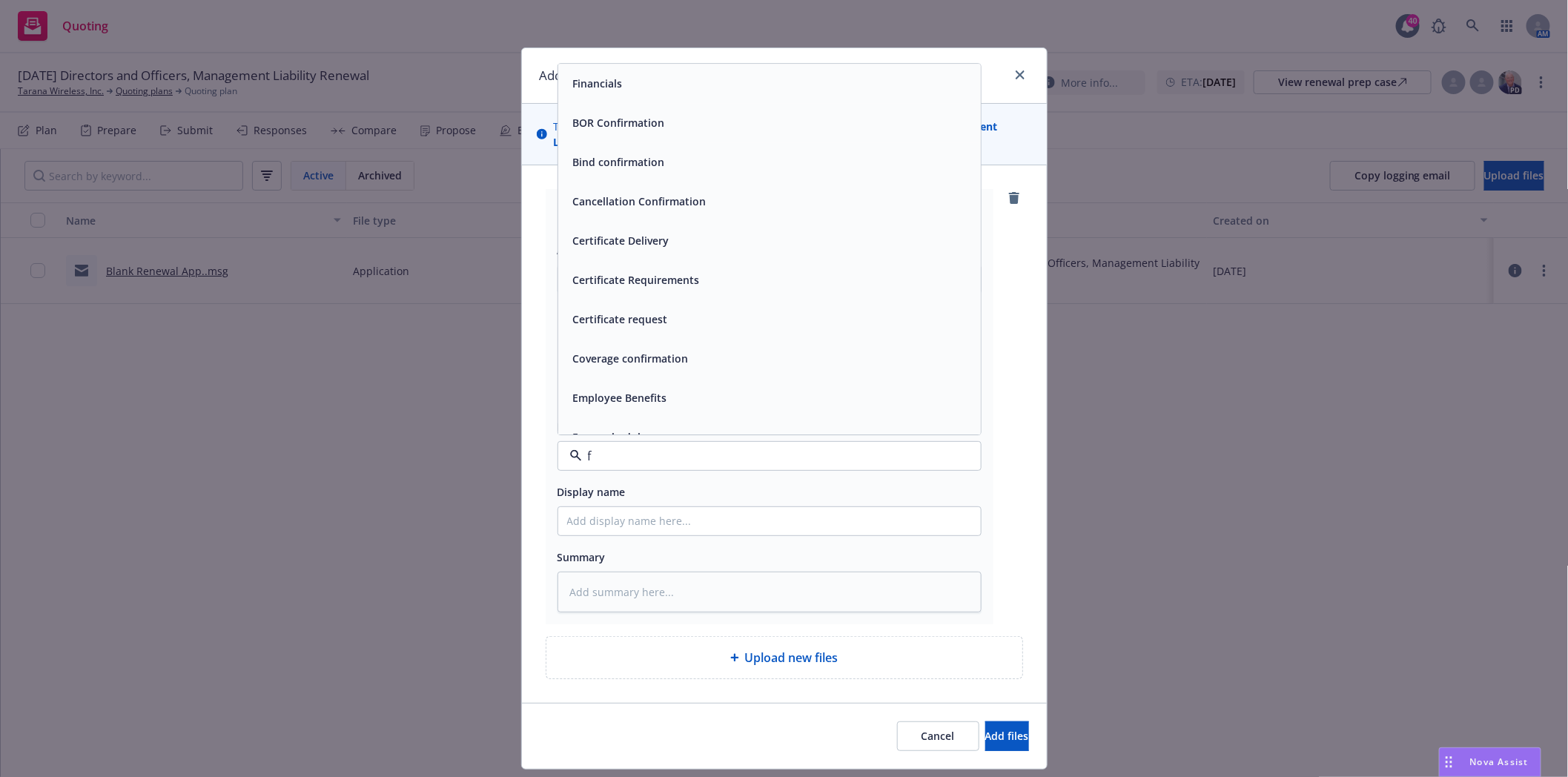
click at [588, 91] on span "Financials" at bounding box center [598, 83] width 50 height 15
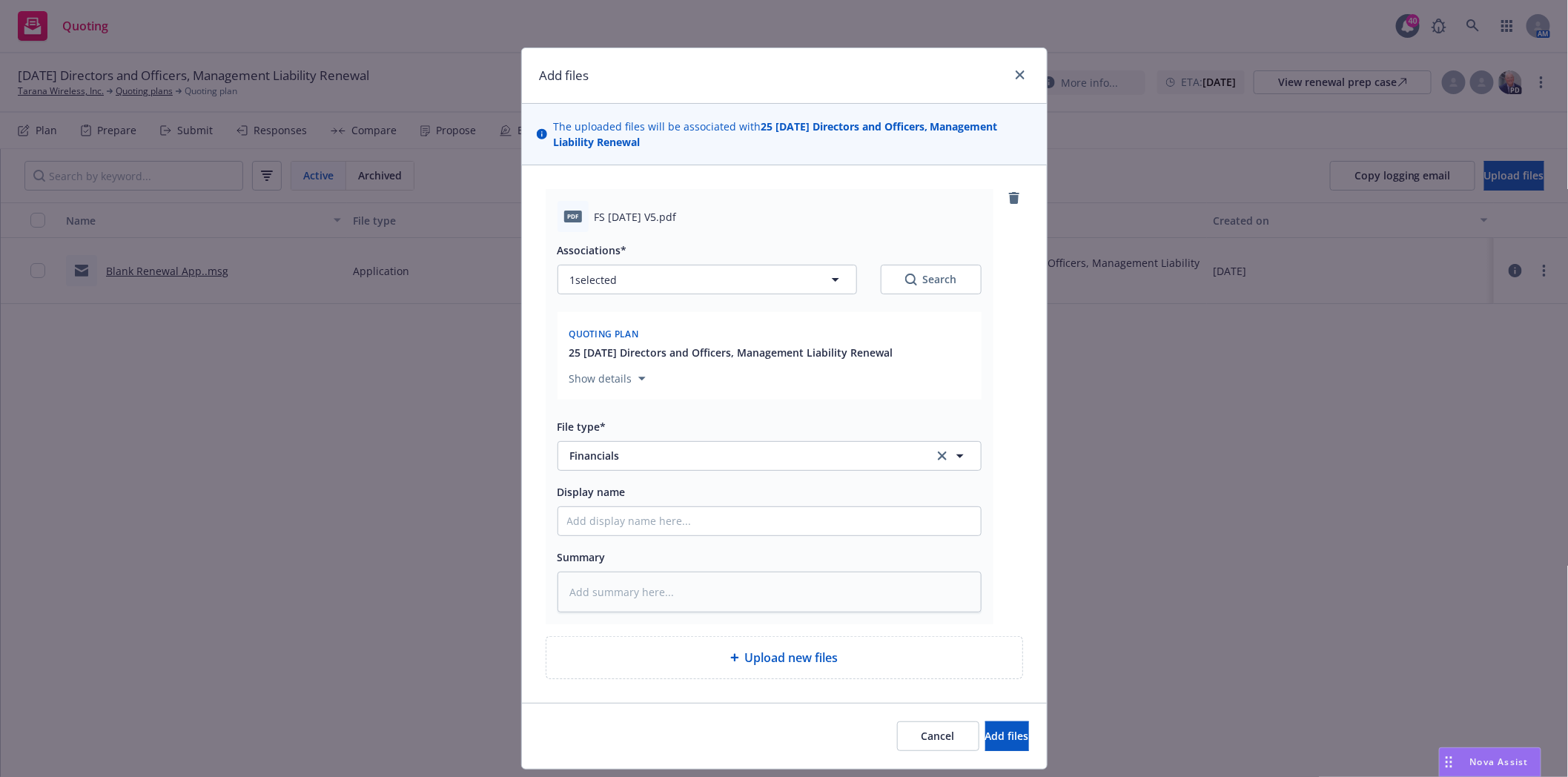
type textarea "x"
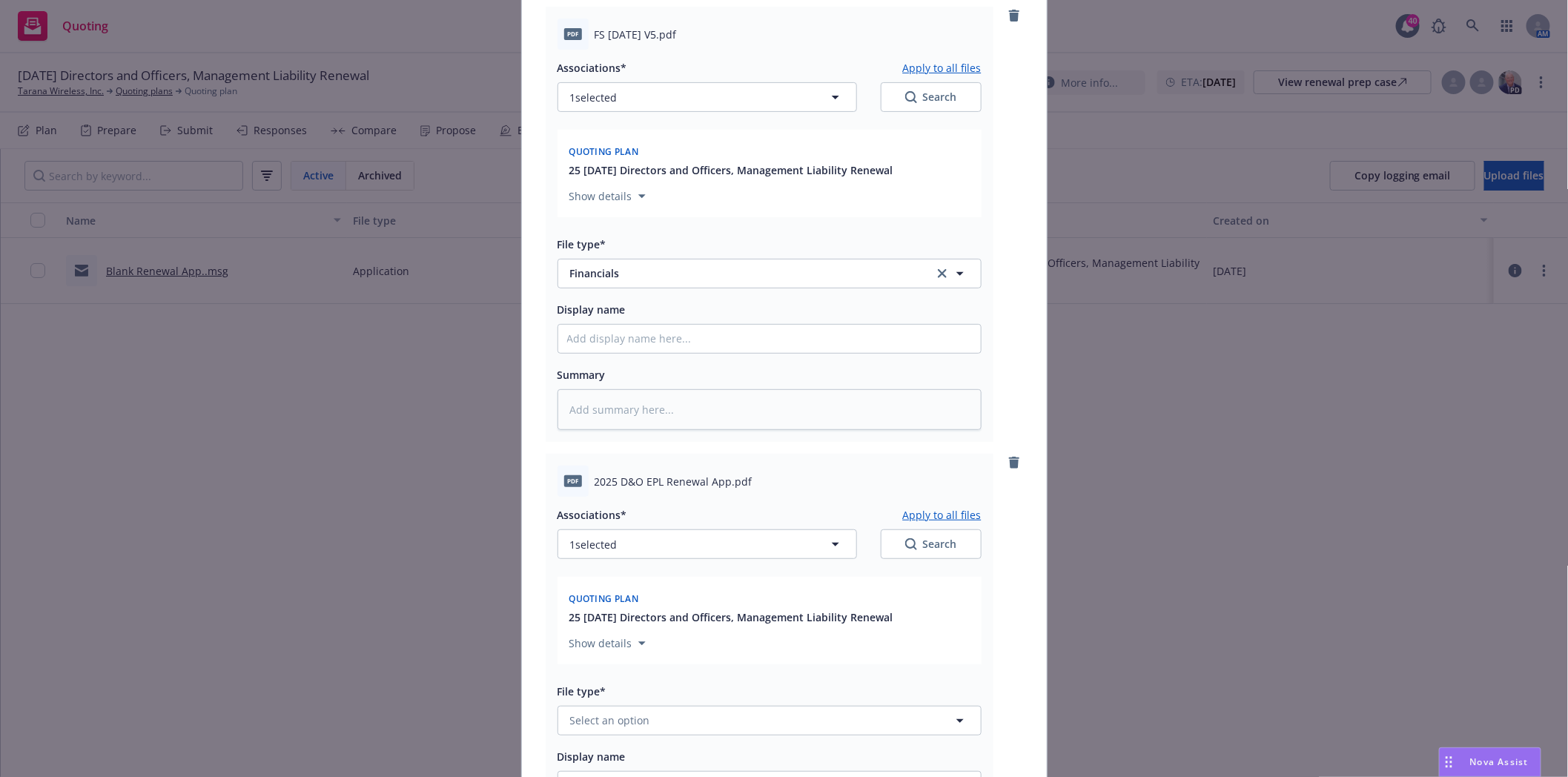
scroll to position [490, 0]
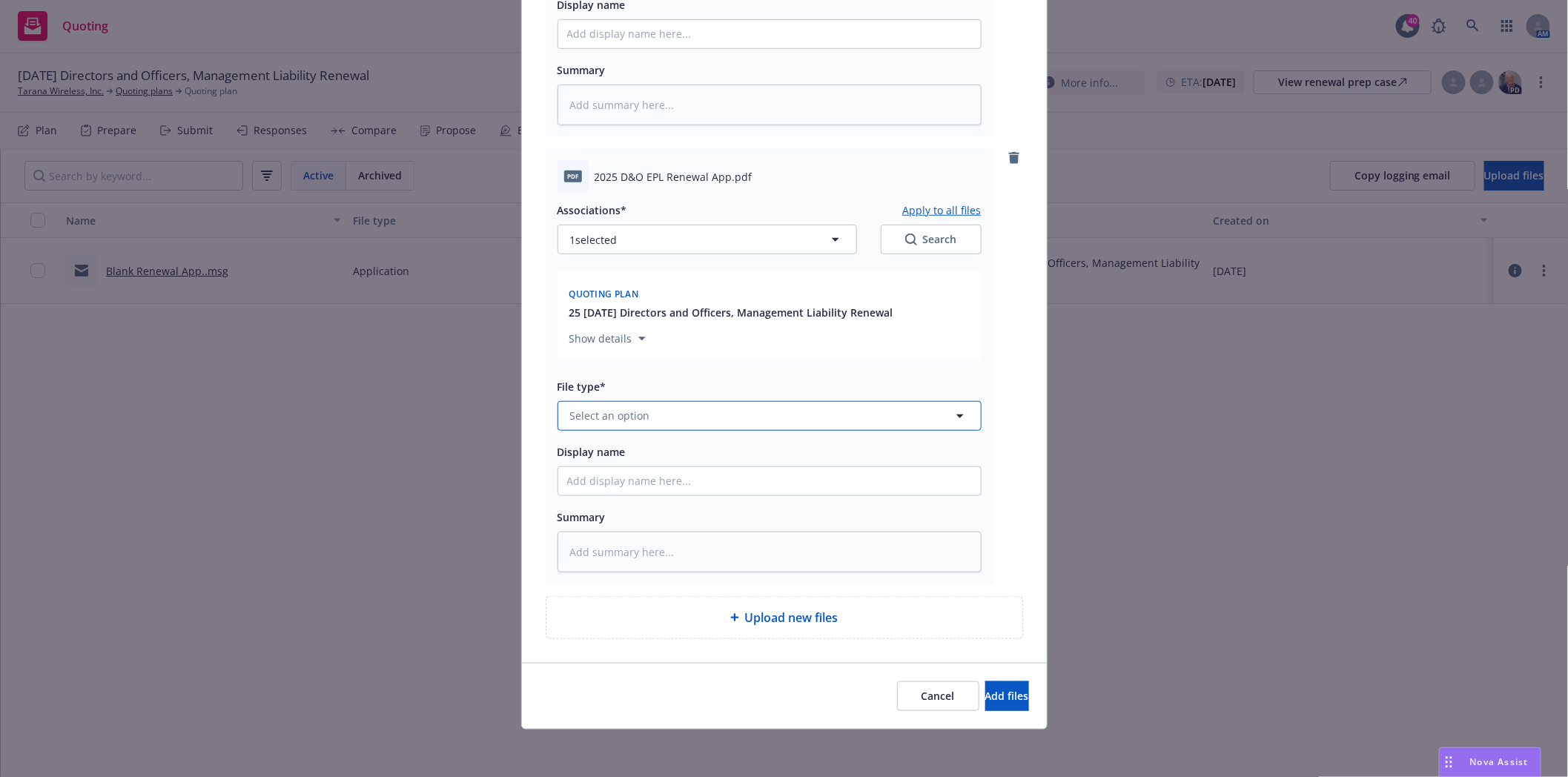
click at [607, 425] on button "Select an option" at bounding box center [770, 416] width 424 height 30
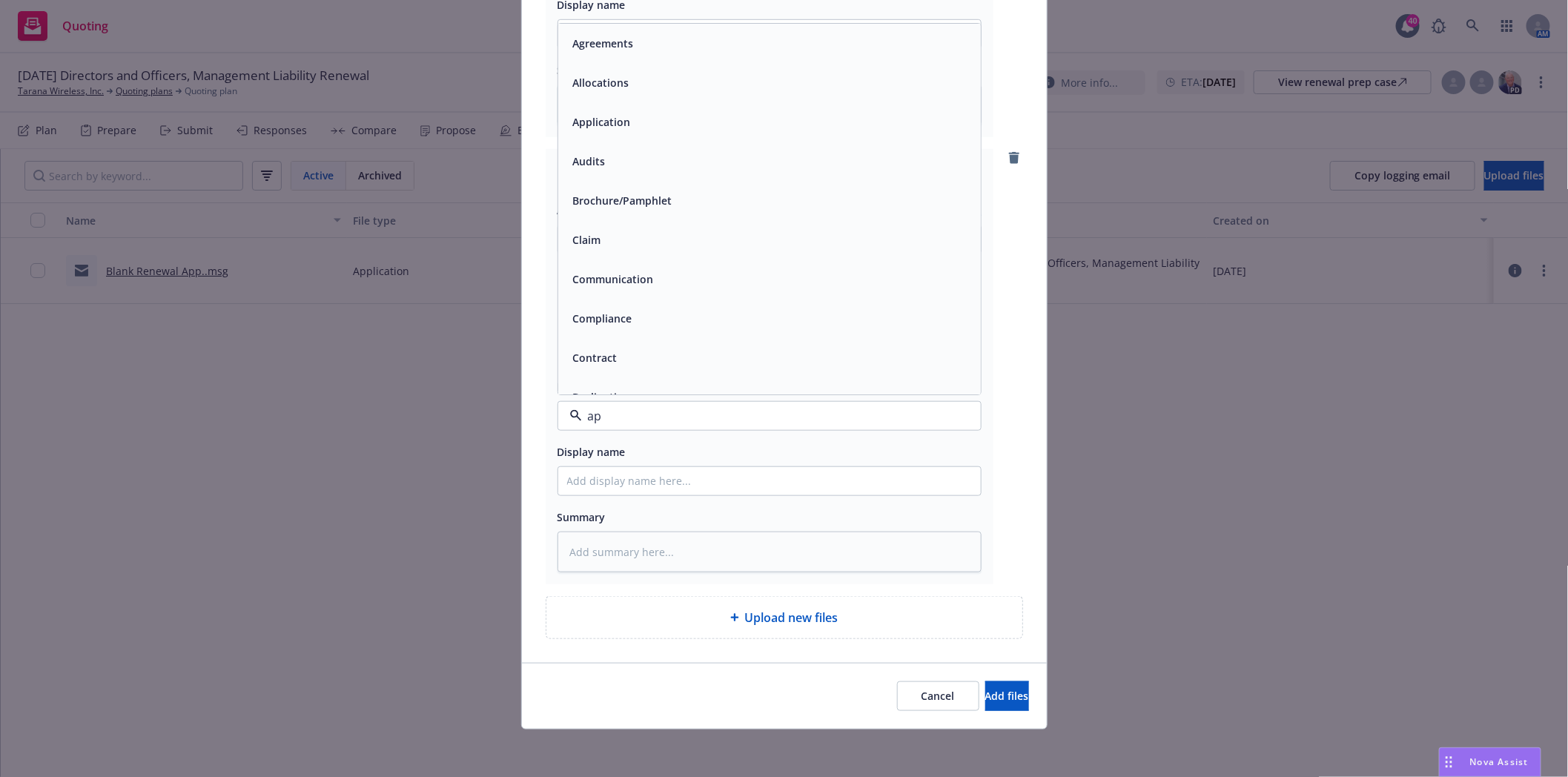
type input "app"
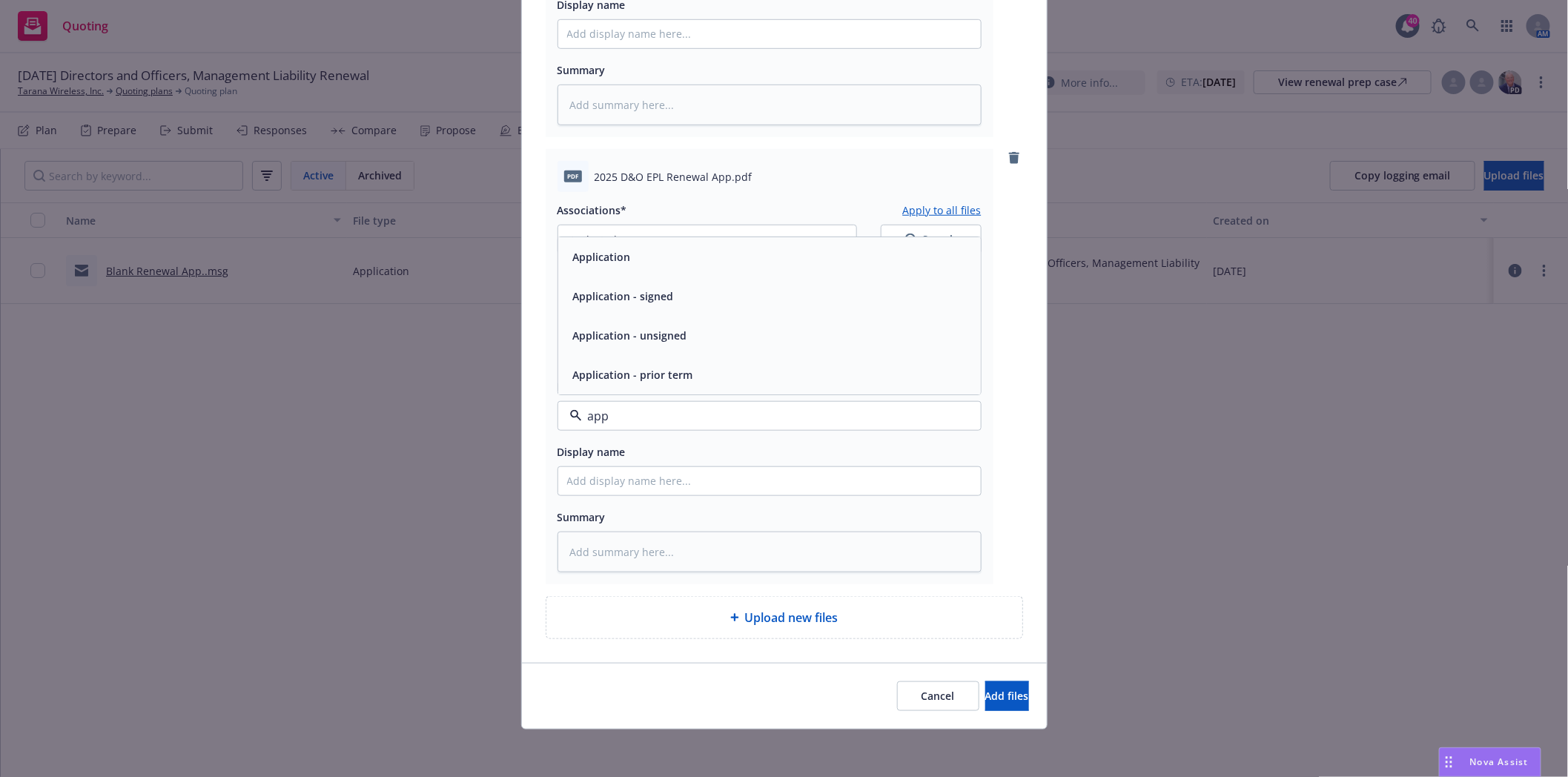
click at [602, 260] on span "Application" at bounding box center [602, 256] width 58 height 15
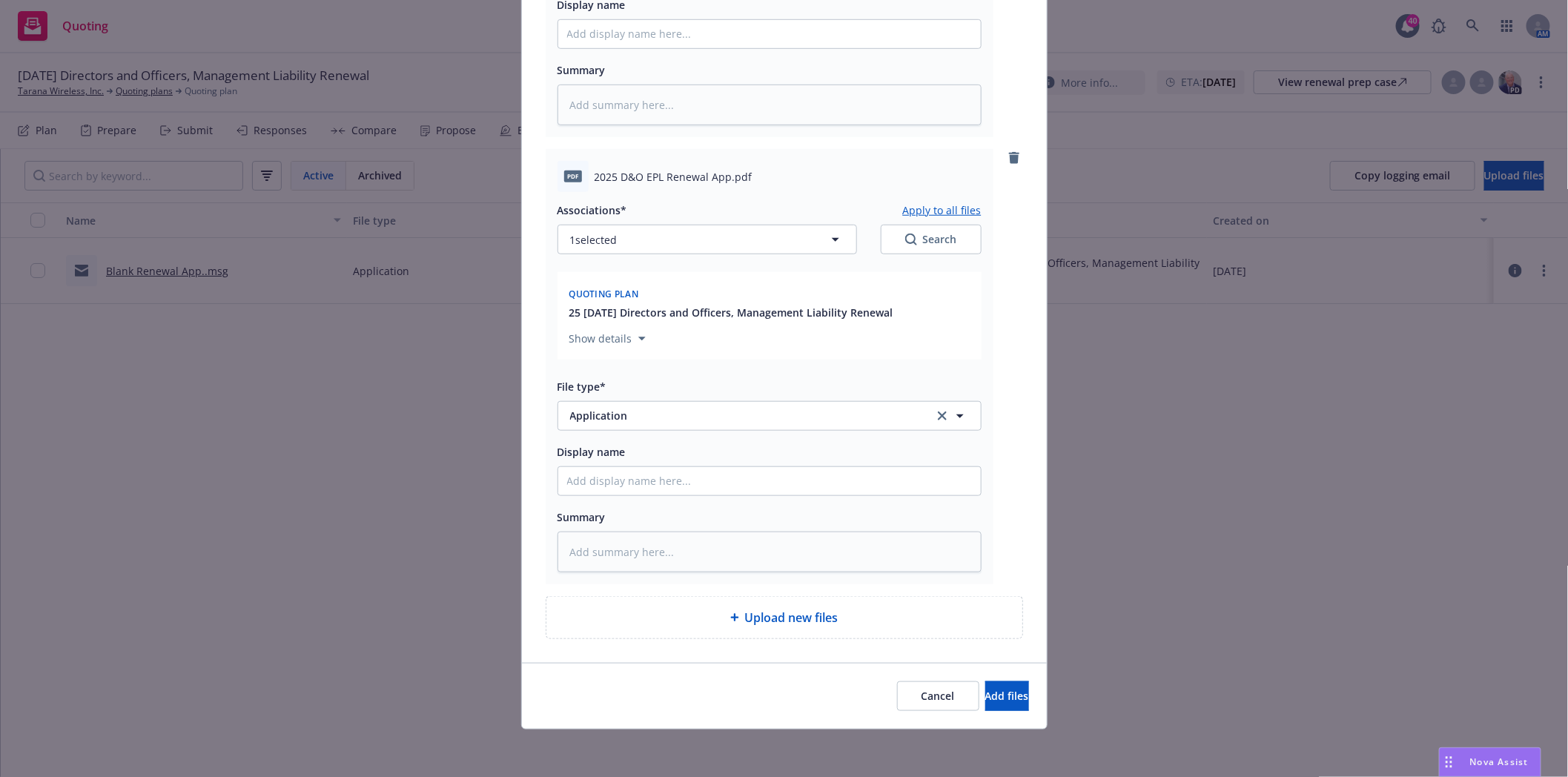
type textarea "x"
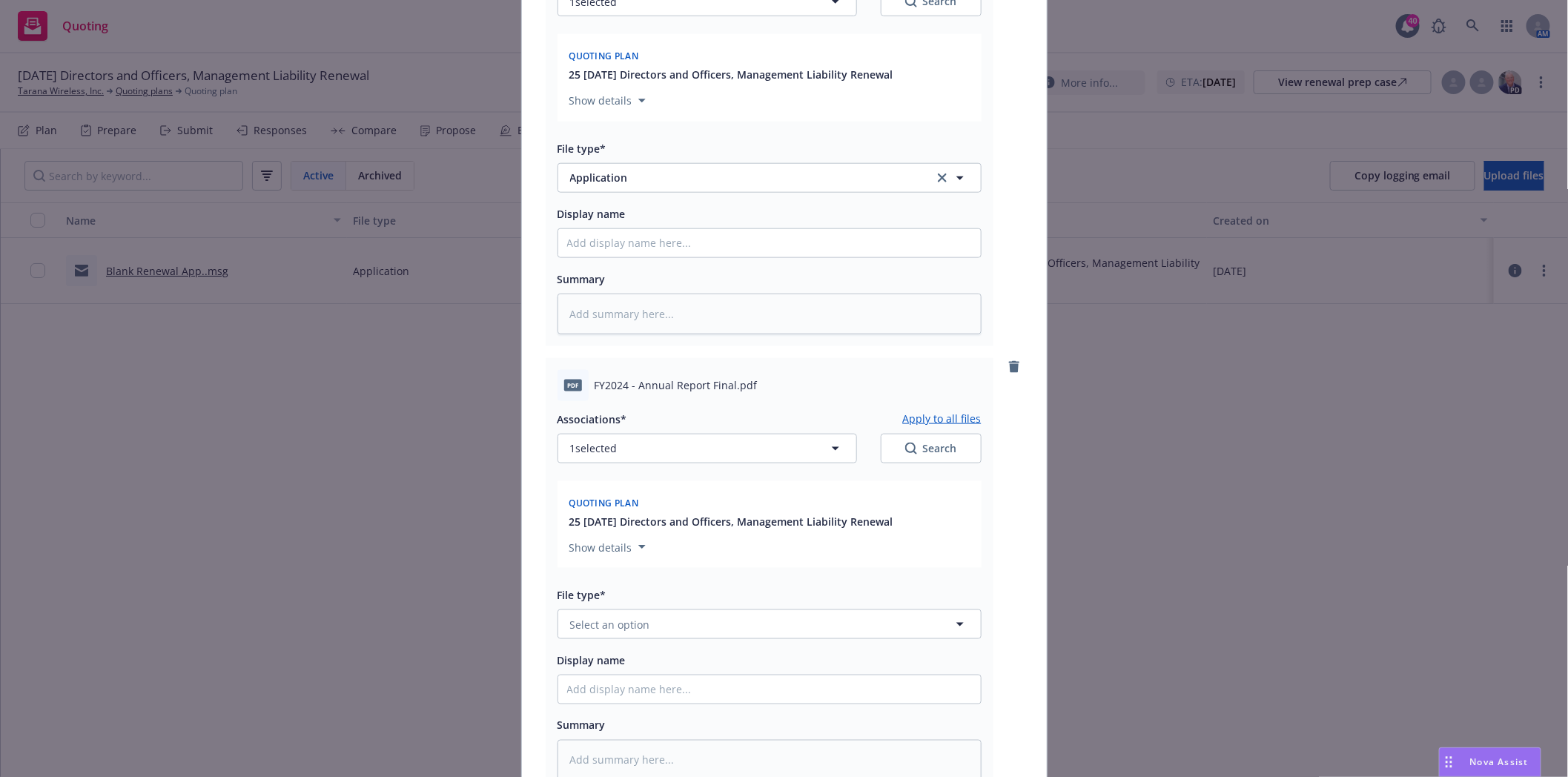
scroll to position [939, 0]
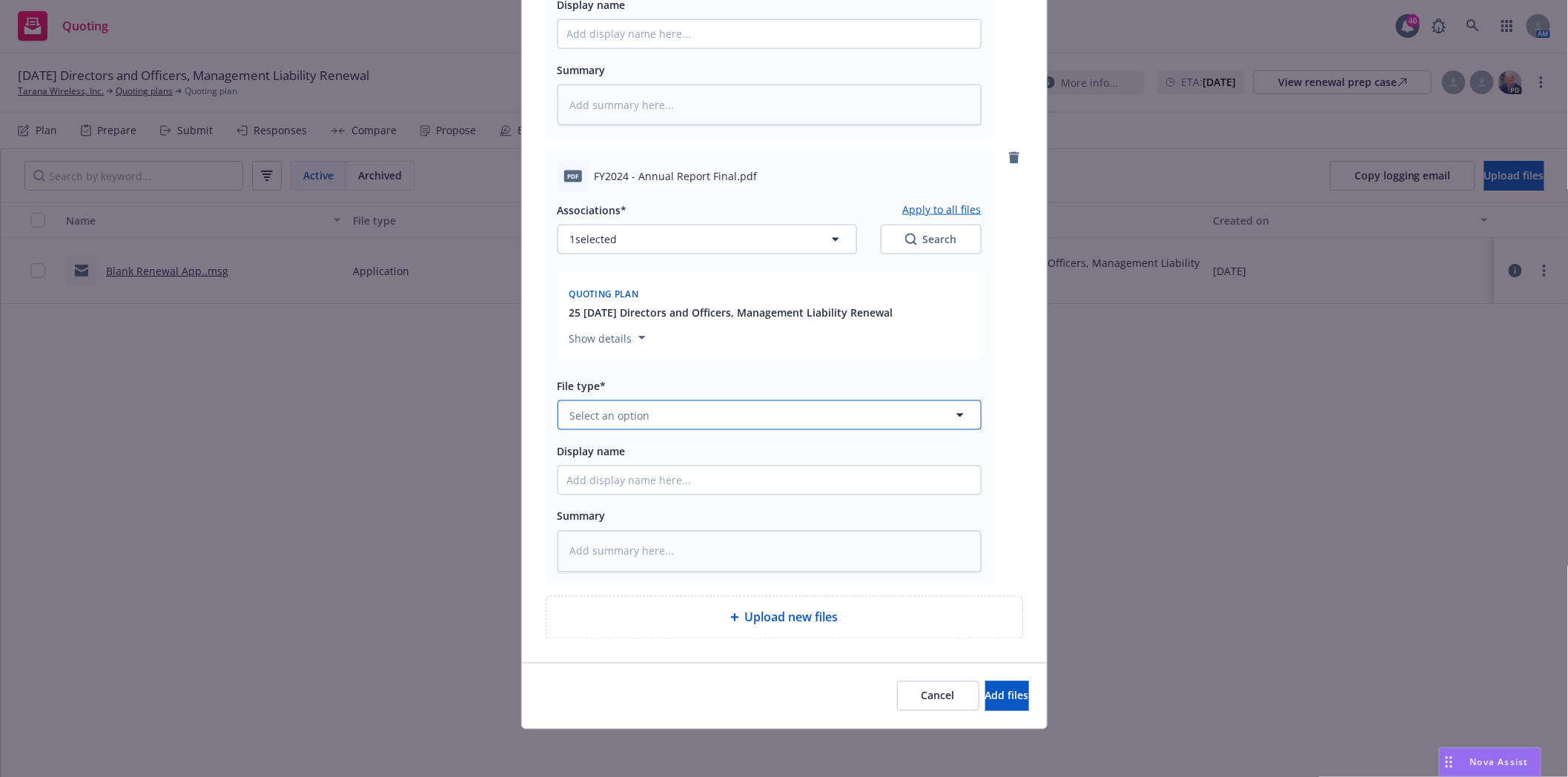
click at [627, 409] on span "Select an option" at bounding box center [610, 415] width 80 height 15
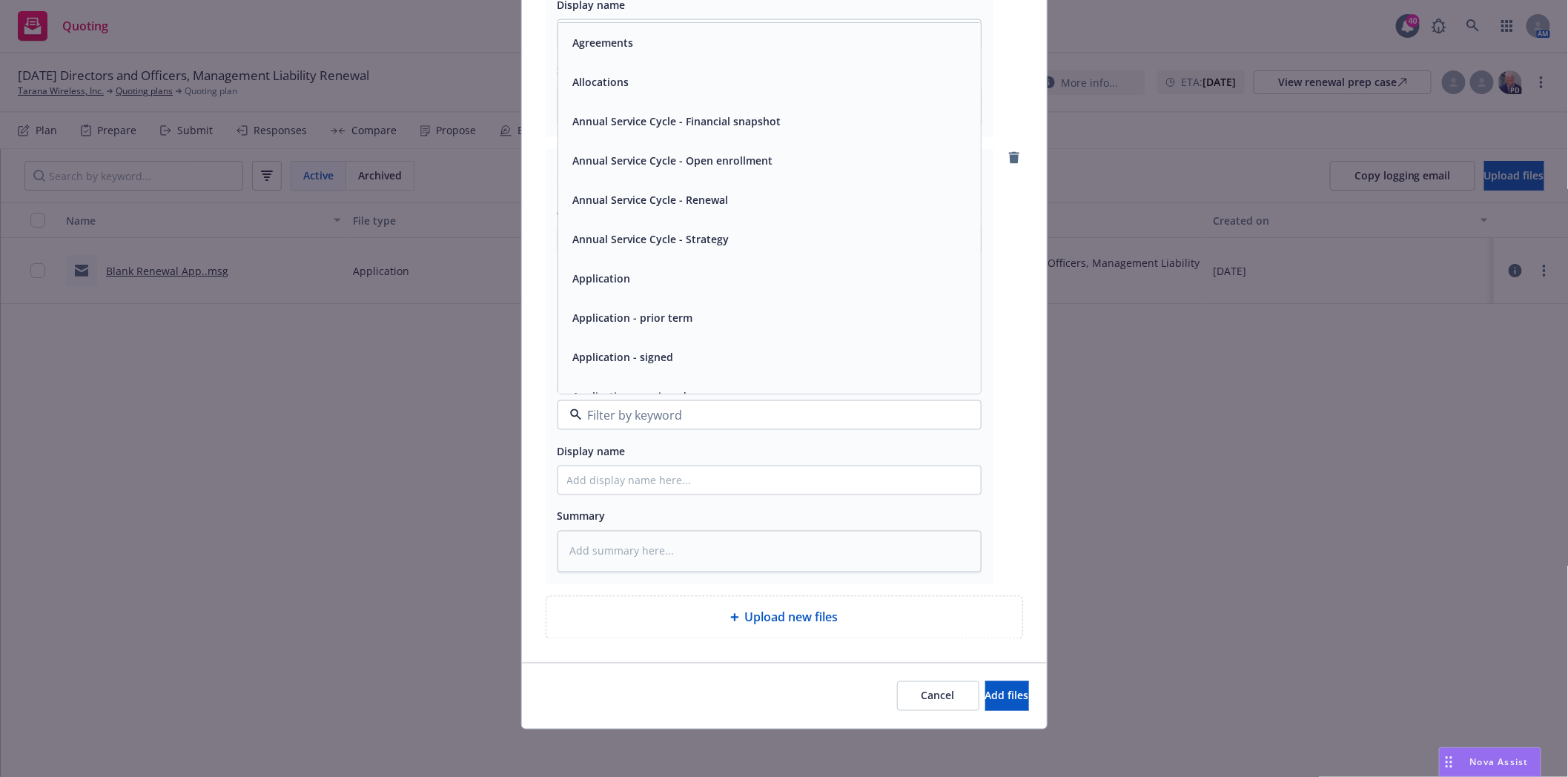
type input "f"
click at [579, 43] on span "Financials" at bounding box center [598, 43] width 50 height 15
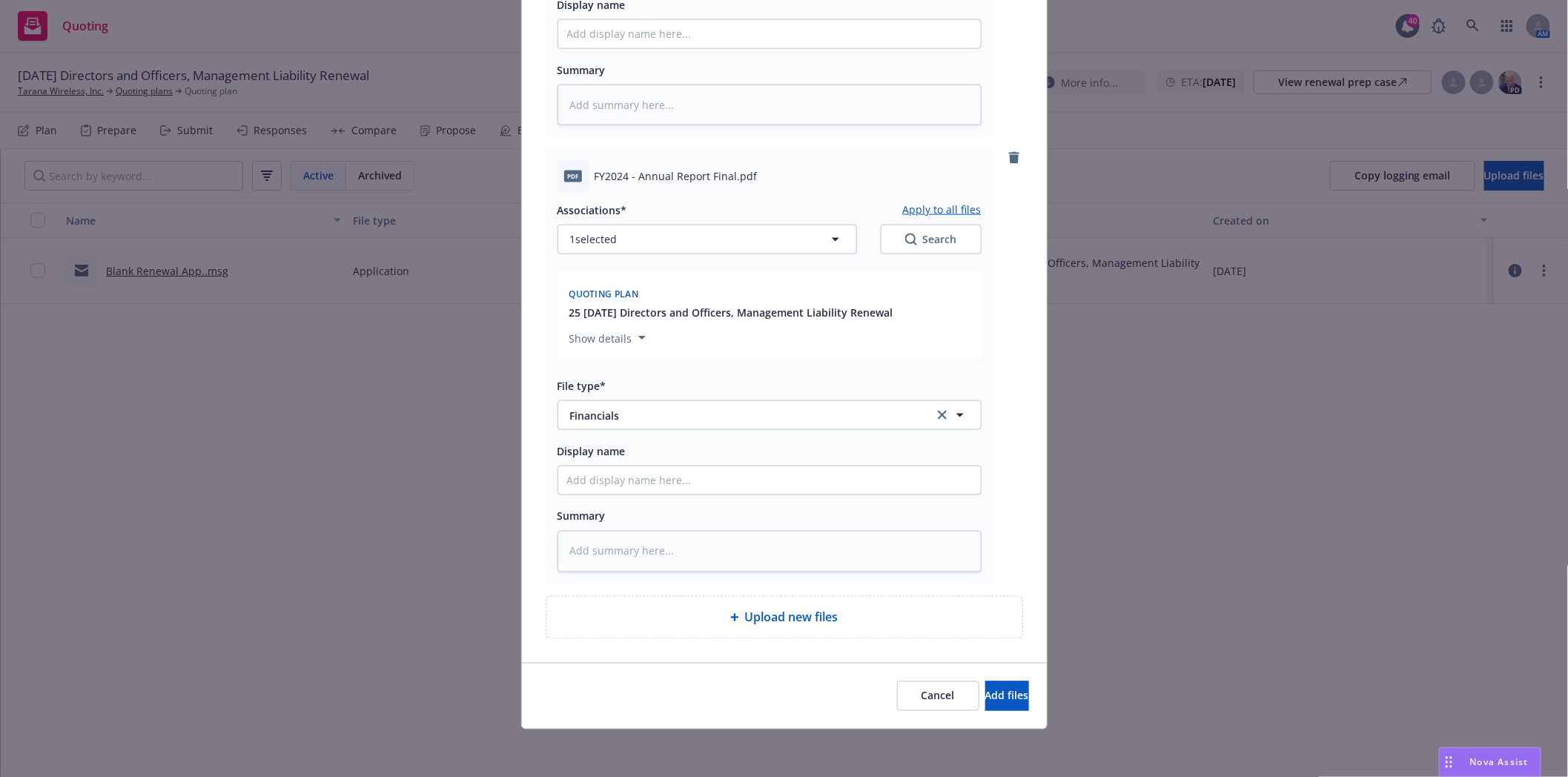
type textarea "x"
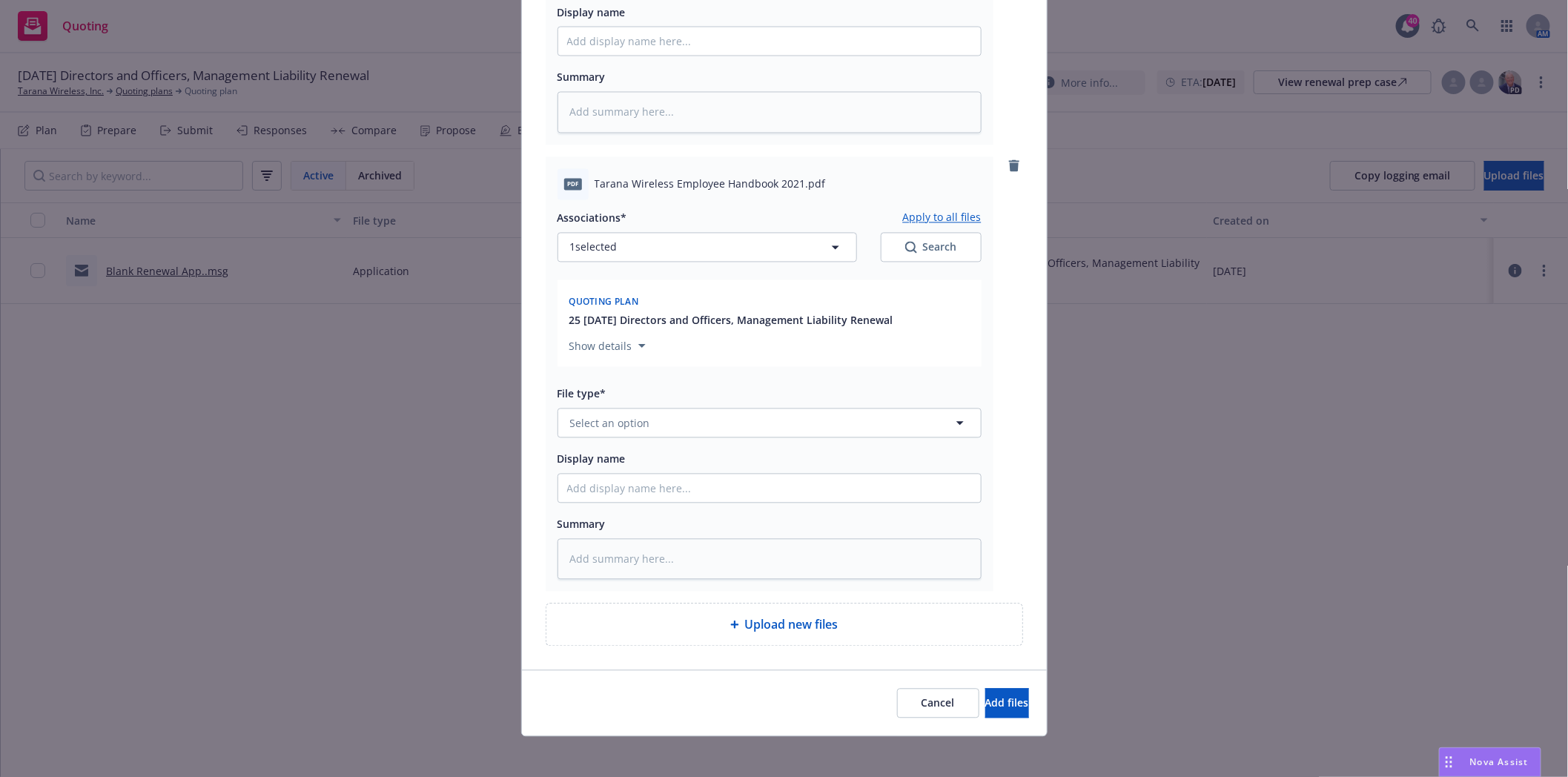
scroll to position [1388, 0]
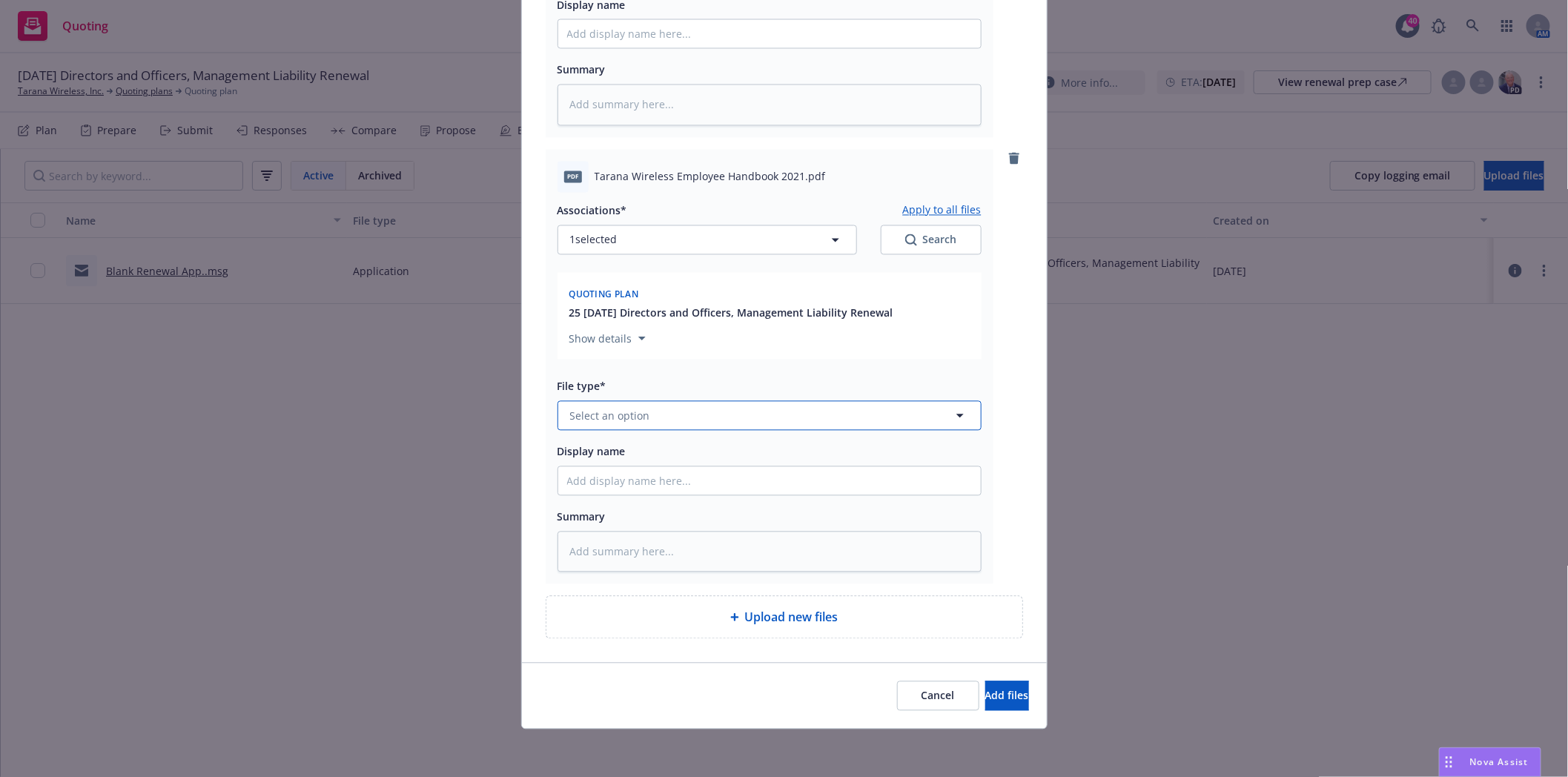
click at [612, 416] on span "Select an option" at bounding box center [610, 416] width 80 height 15
type input "emp"
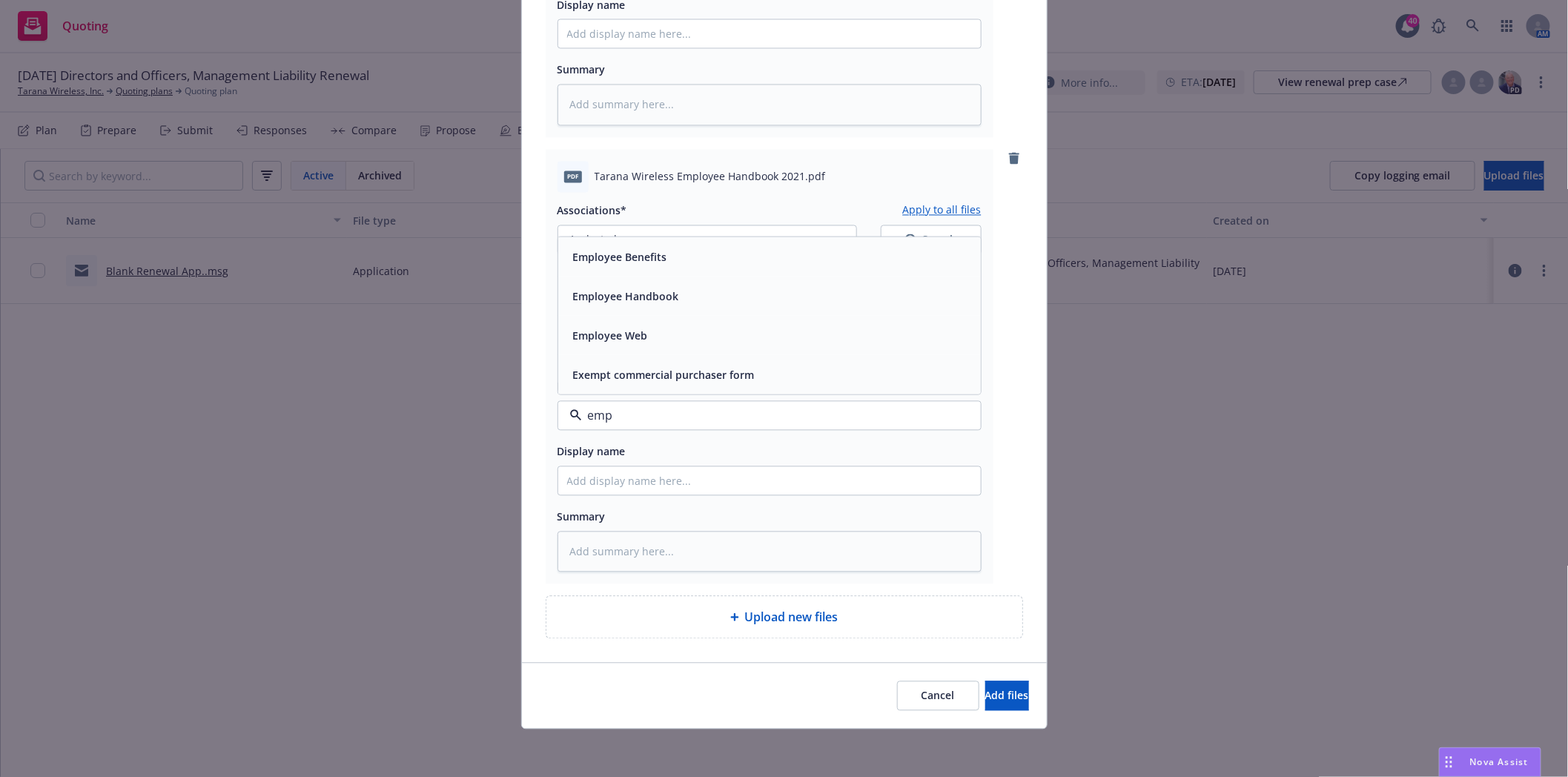
click at [598, 295] on span "Employee Handbook" at bounding box center [626, 296] width 106 height 15
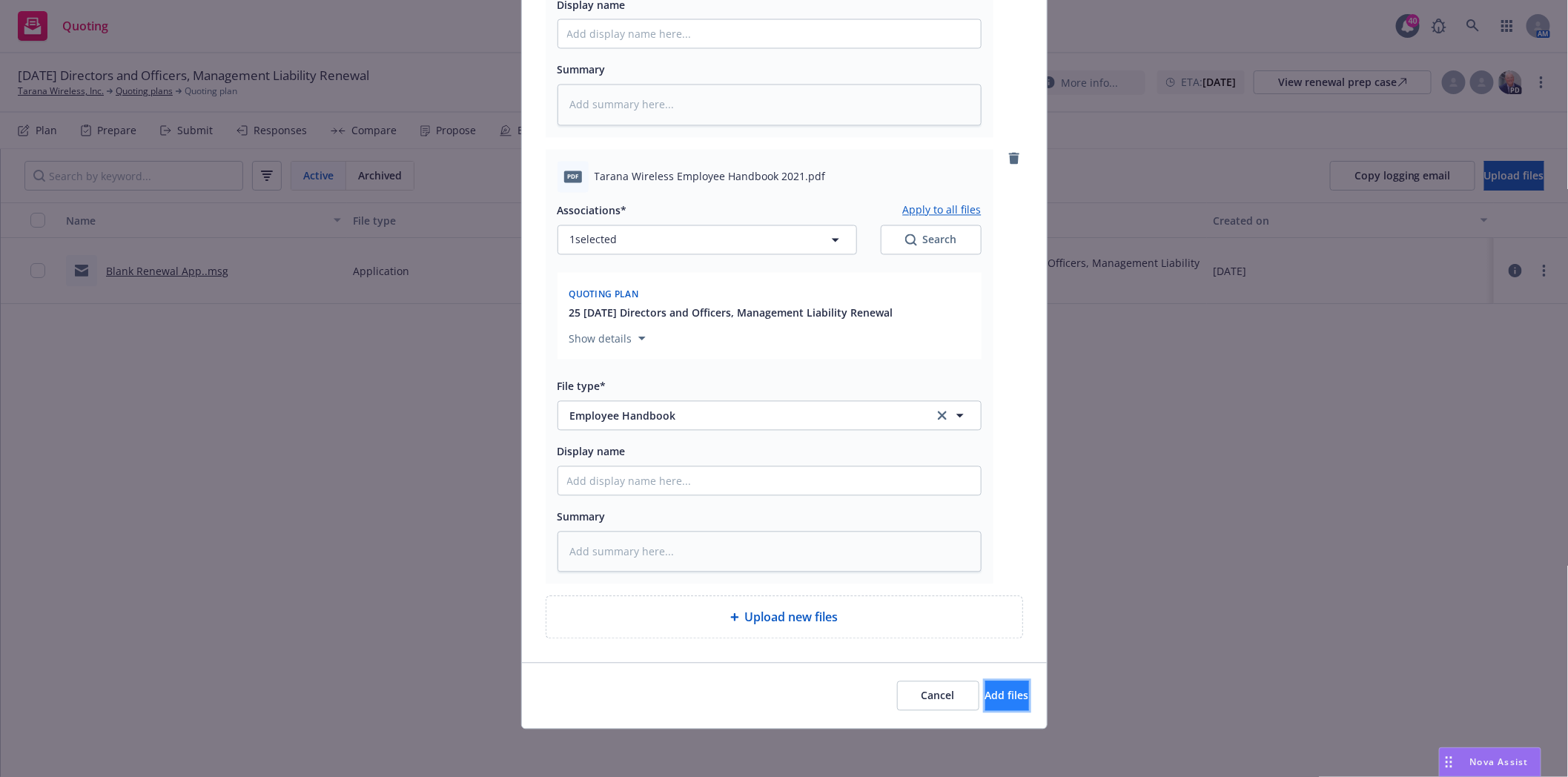
click at [985, 705] on button "Add files" at bounding box center [1007, 696] width 43 height 30
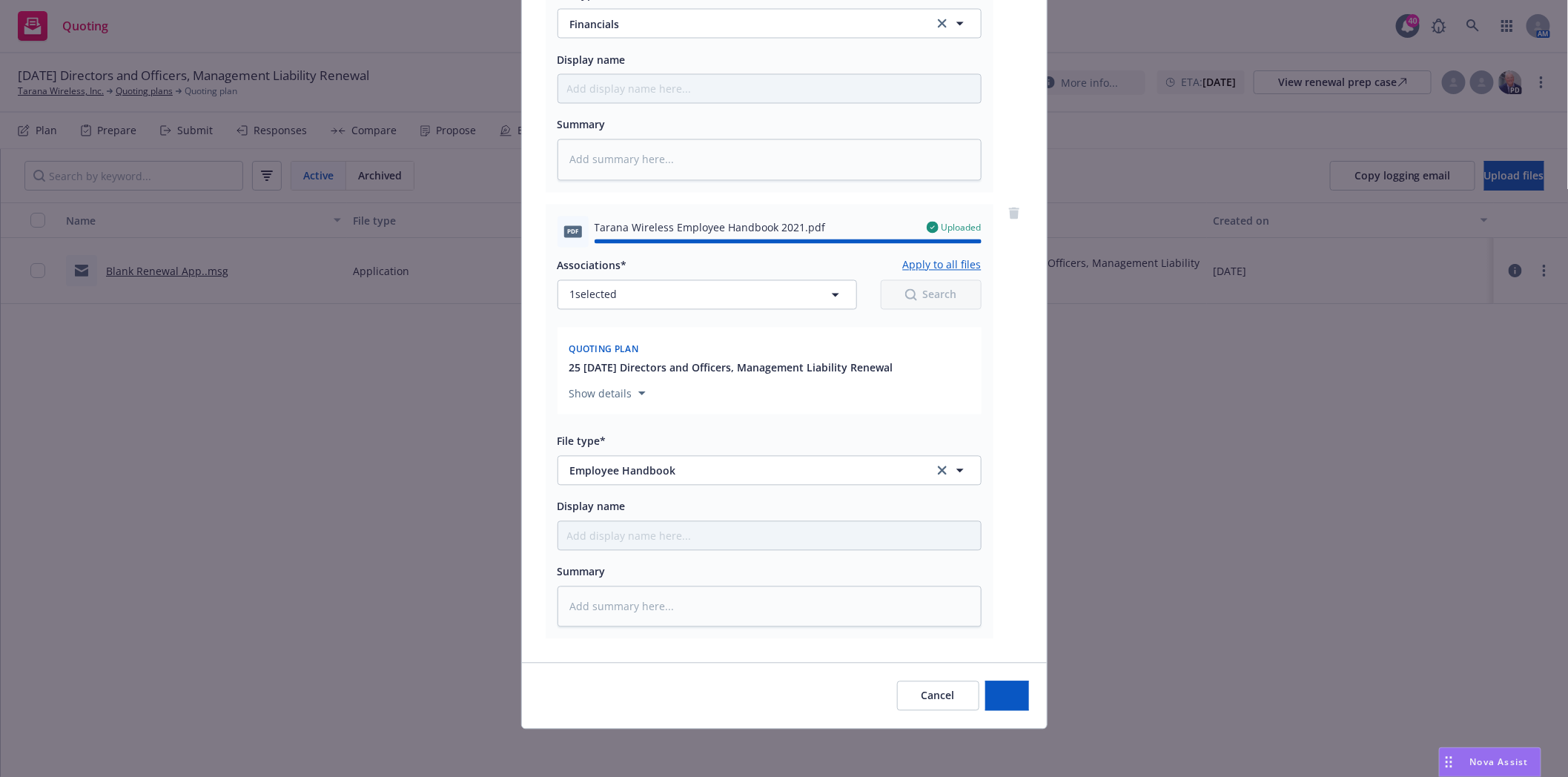
type textarea "x"
